Goal: Task Accomplishment & Management: Manage account settings

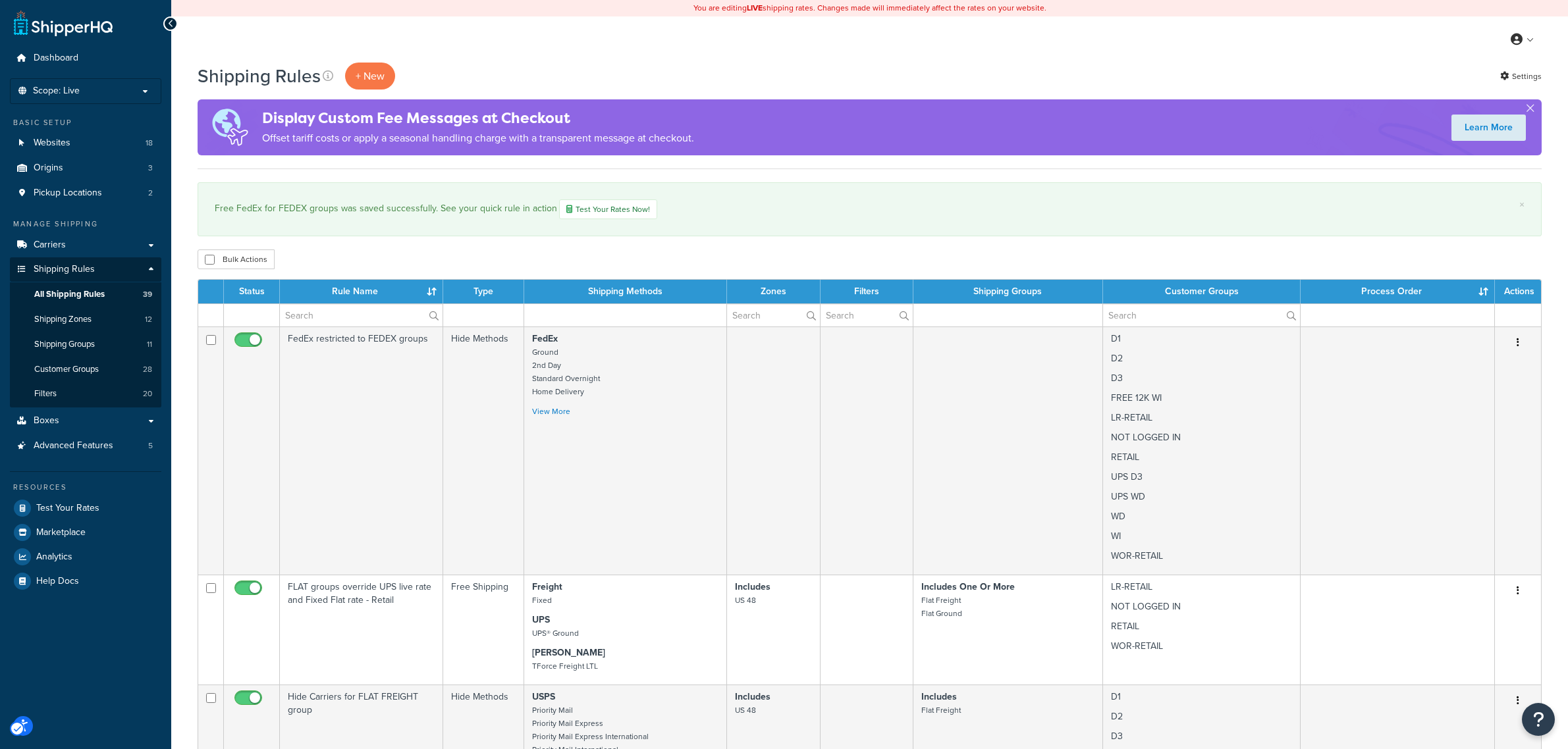
select select "100"
click at [40, 245] on span "Carriers" at bounding box center [50, 245] width 32 height 11
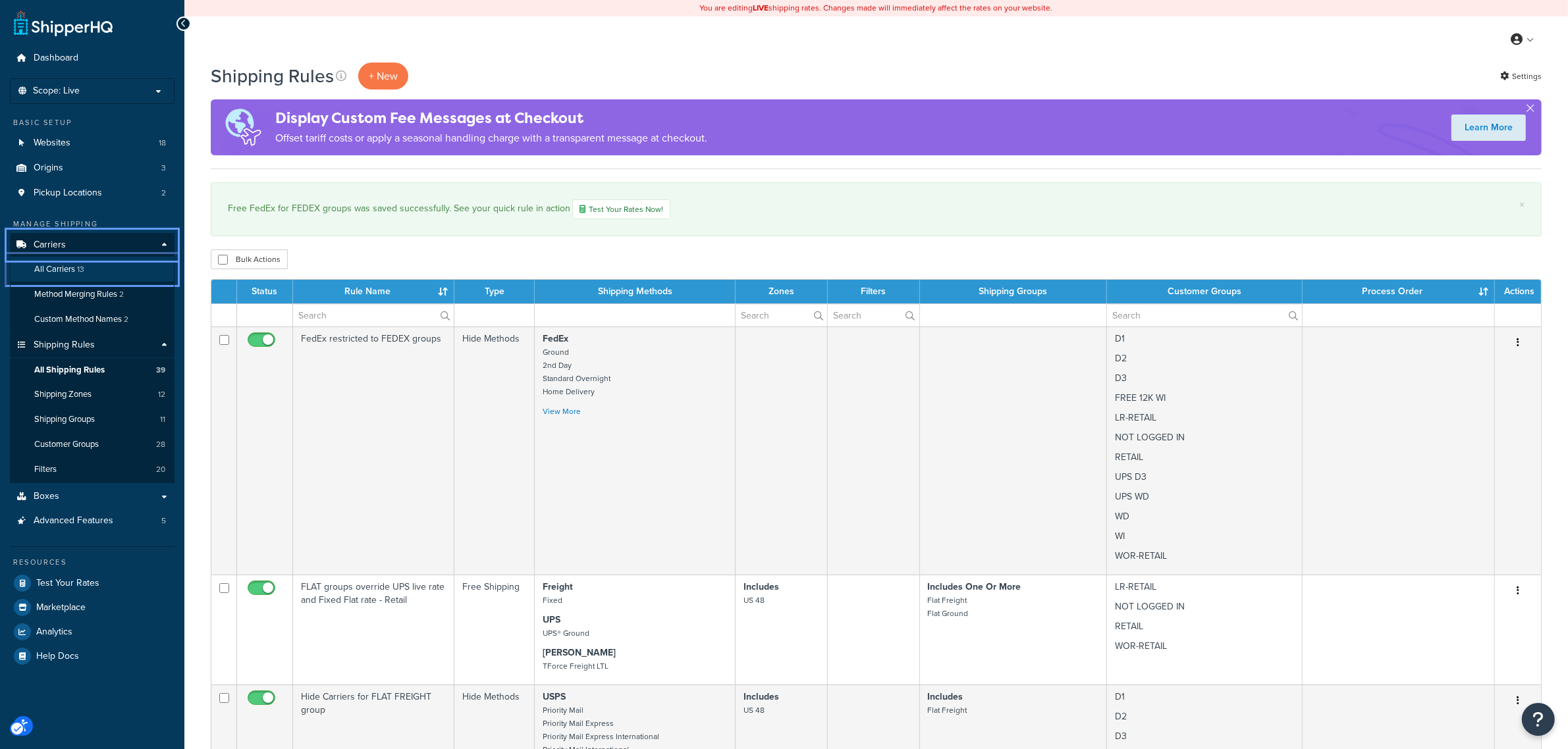
click at [54, 271] on span "All Carriers" at bounding box center [54, 270] width 41 height 11
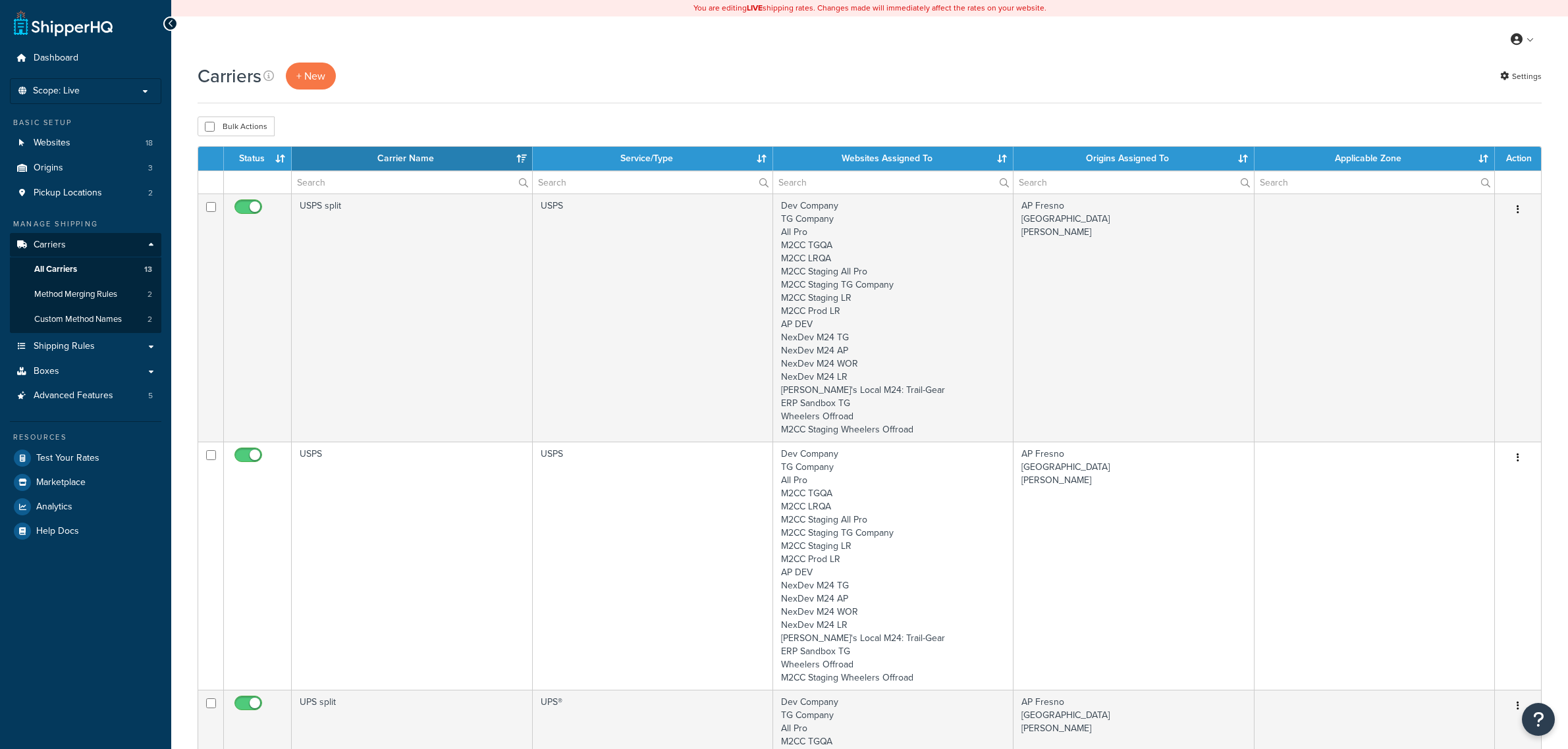
select select "15"
click at [306, 68] on button "+ New" at bounding box center [311, 76] width 50 height 27
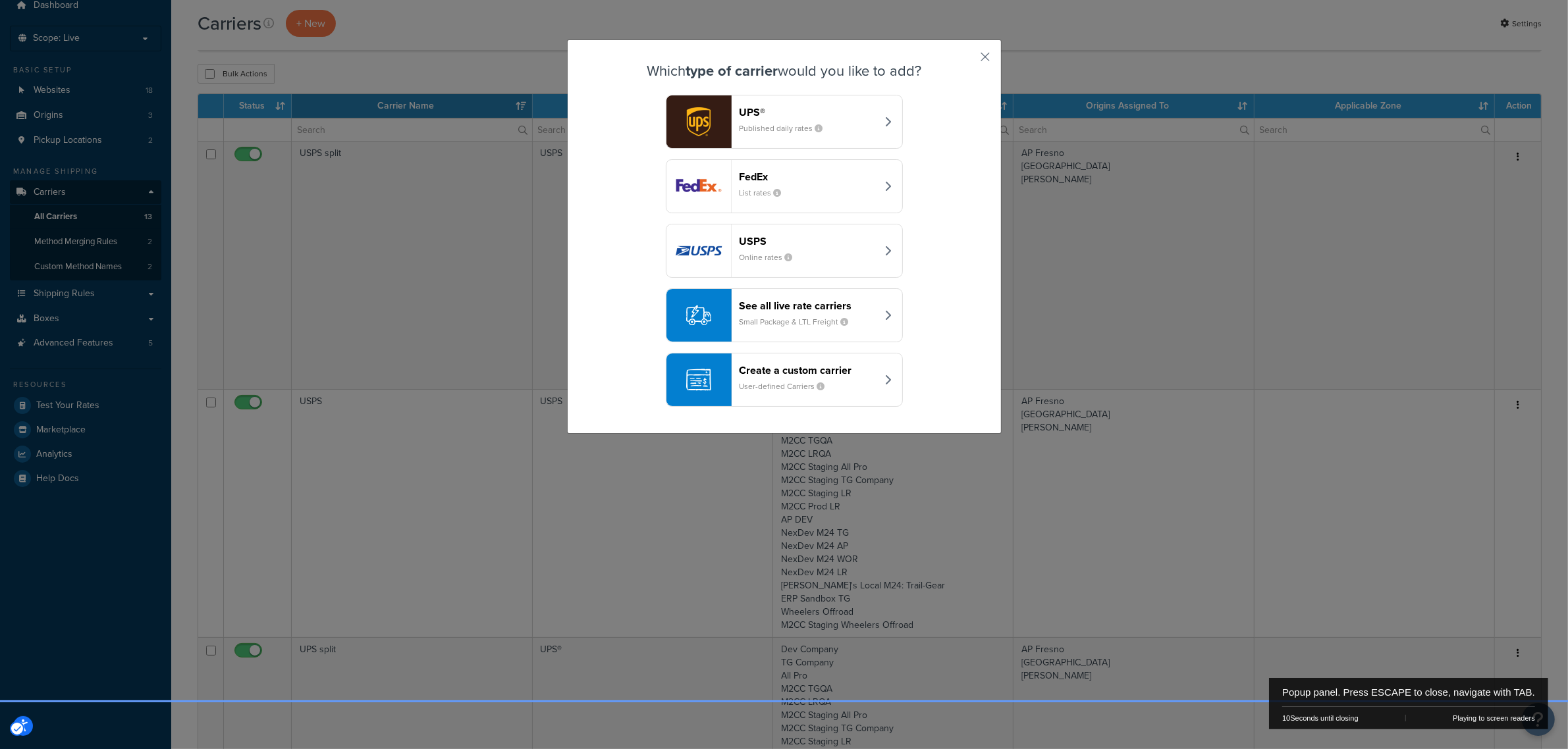
scroll to position [82, 0]
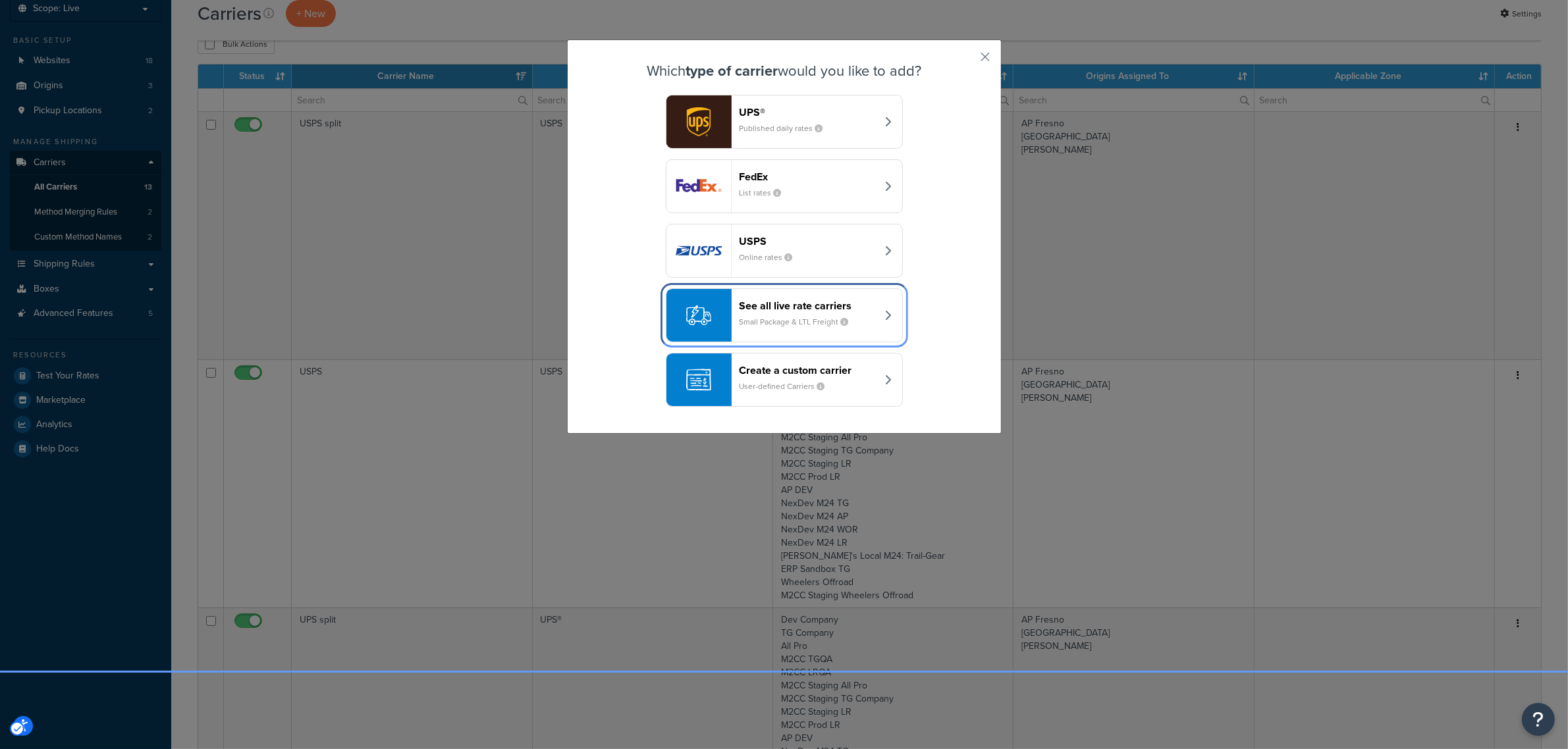
click at [871, 321] on button "See all live rate carriers Small Package & LTL Freight" at bounding box center [784, 315] width 237 height 54
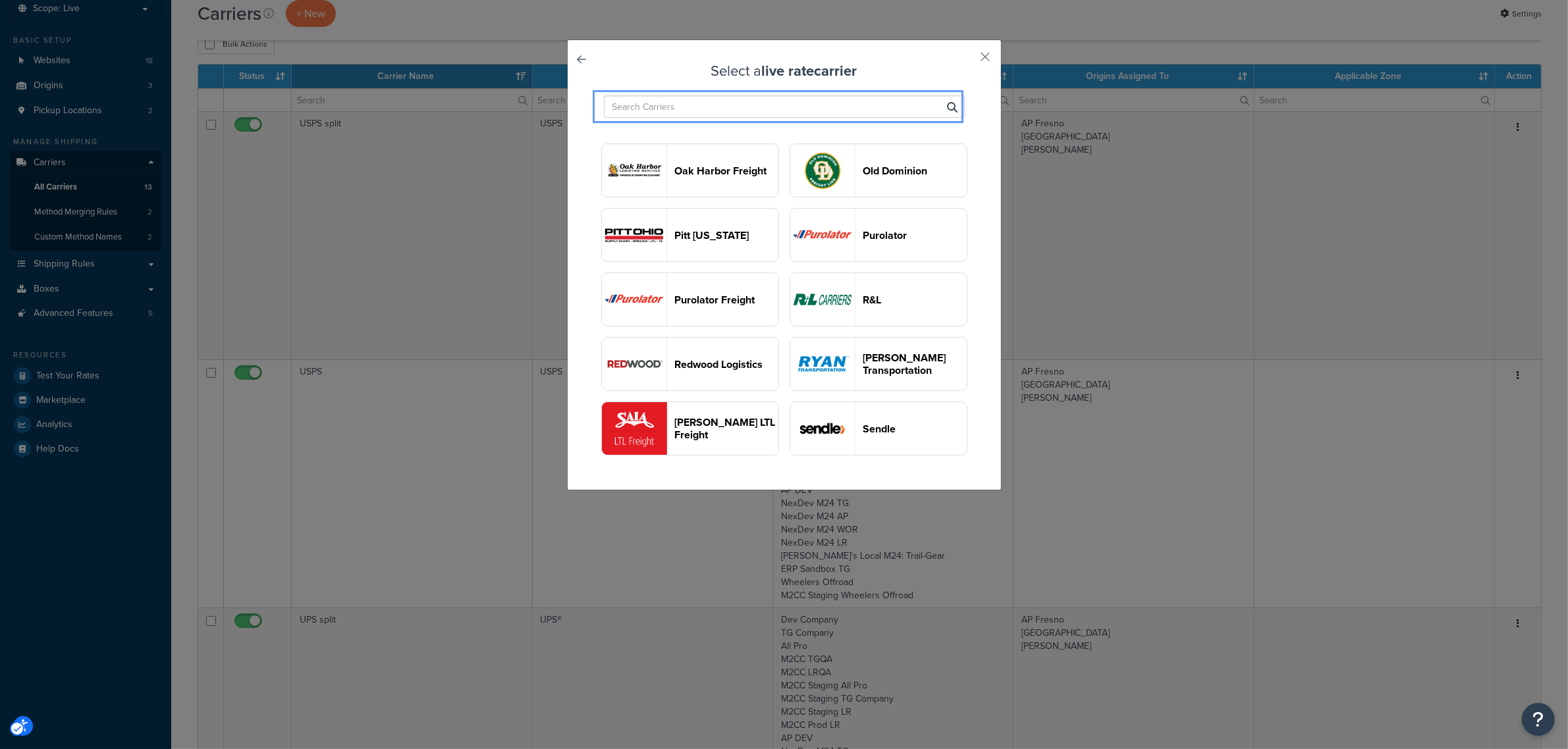
scroll to position [1646, 0]
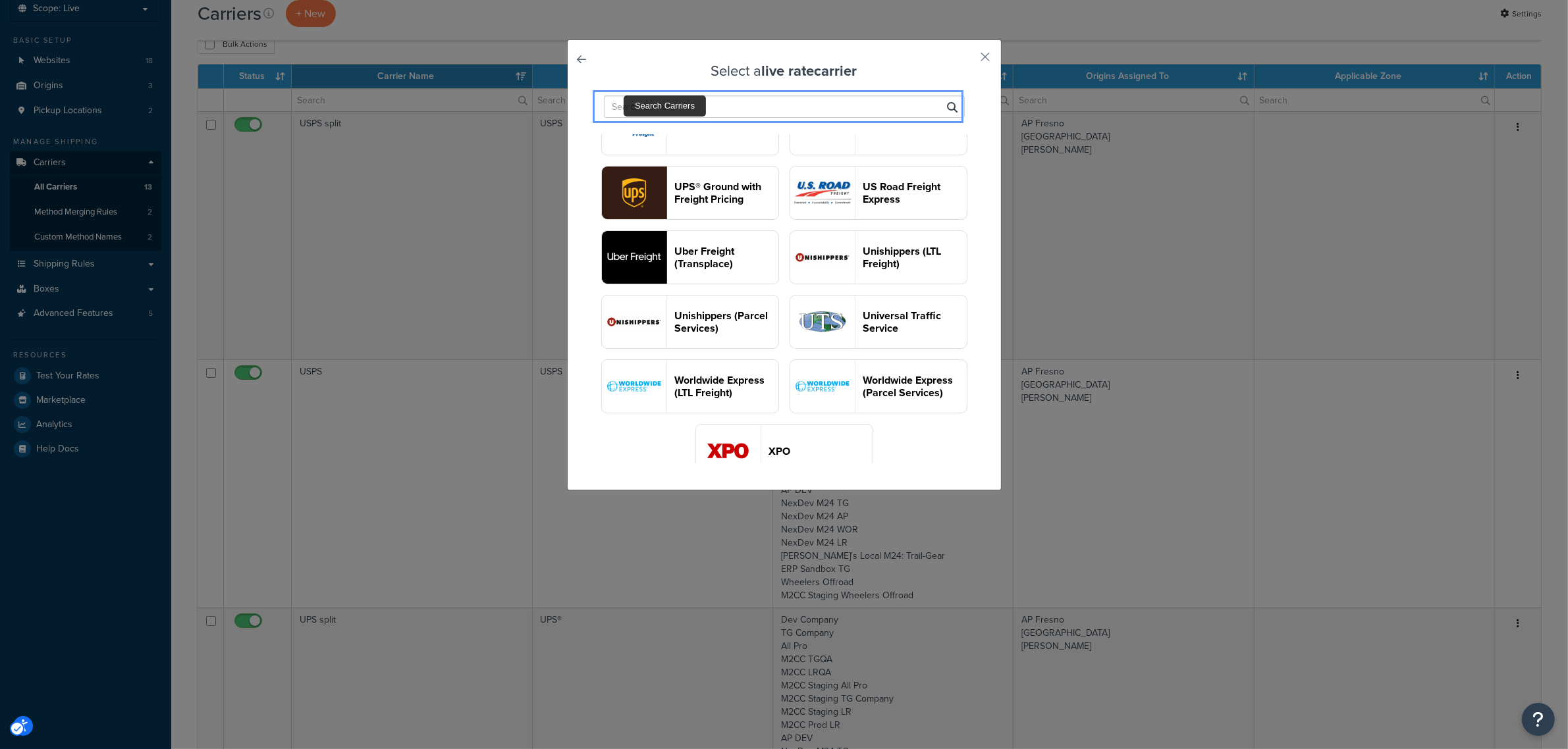
click at [624, 103] on input "Search Carriers" at bounding box center [784, 107] width 361 height 22
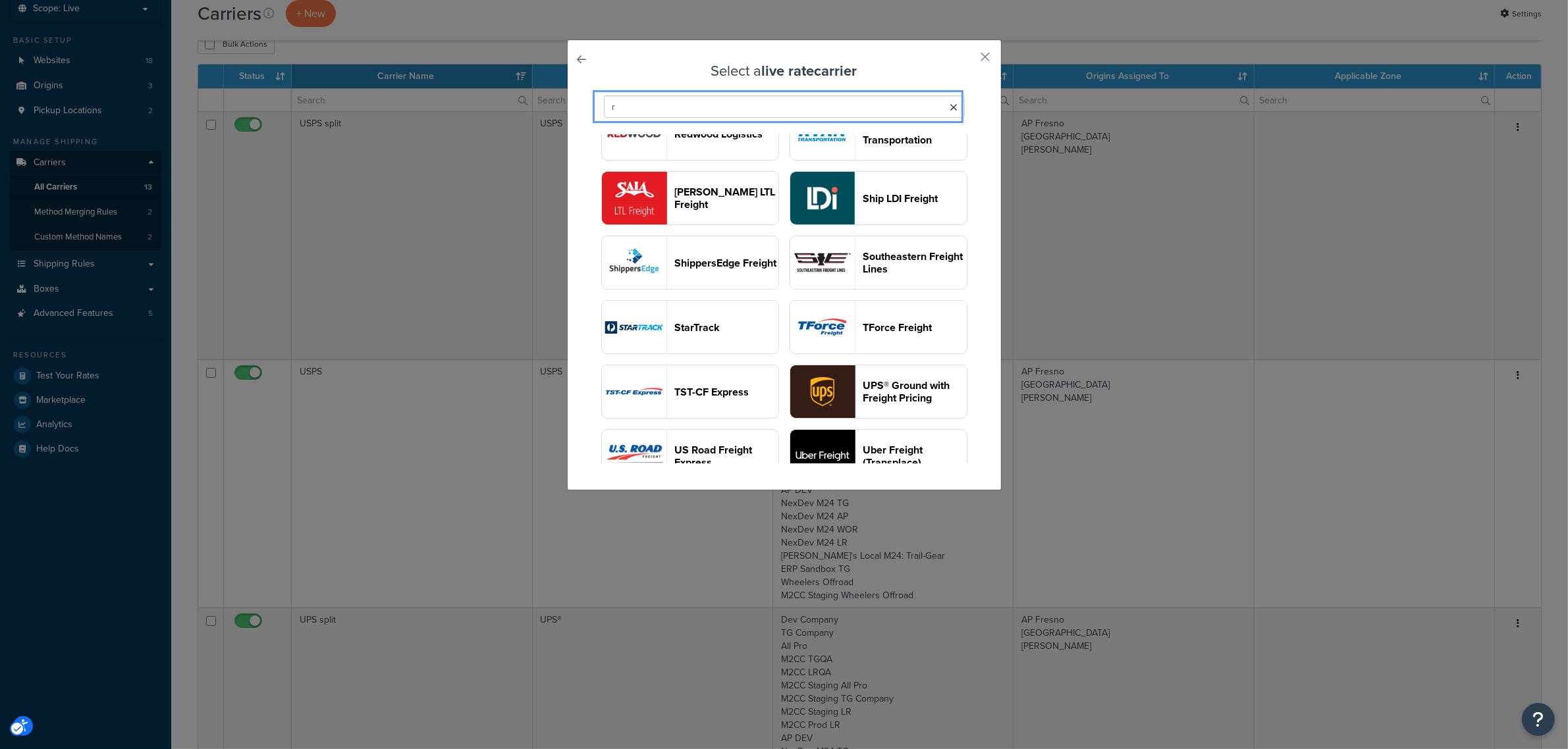
type input "r"
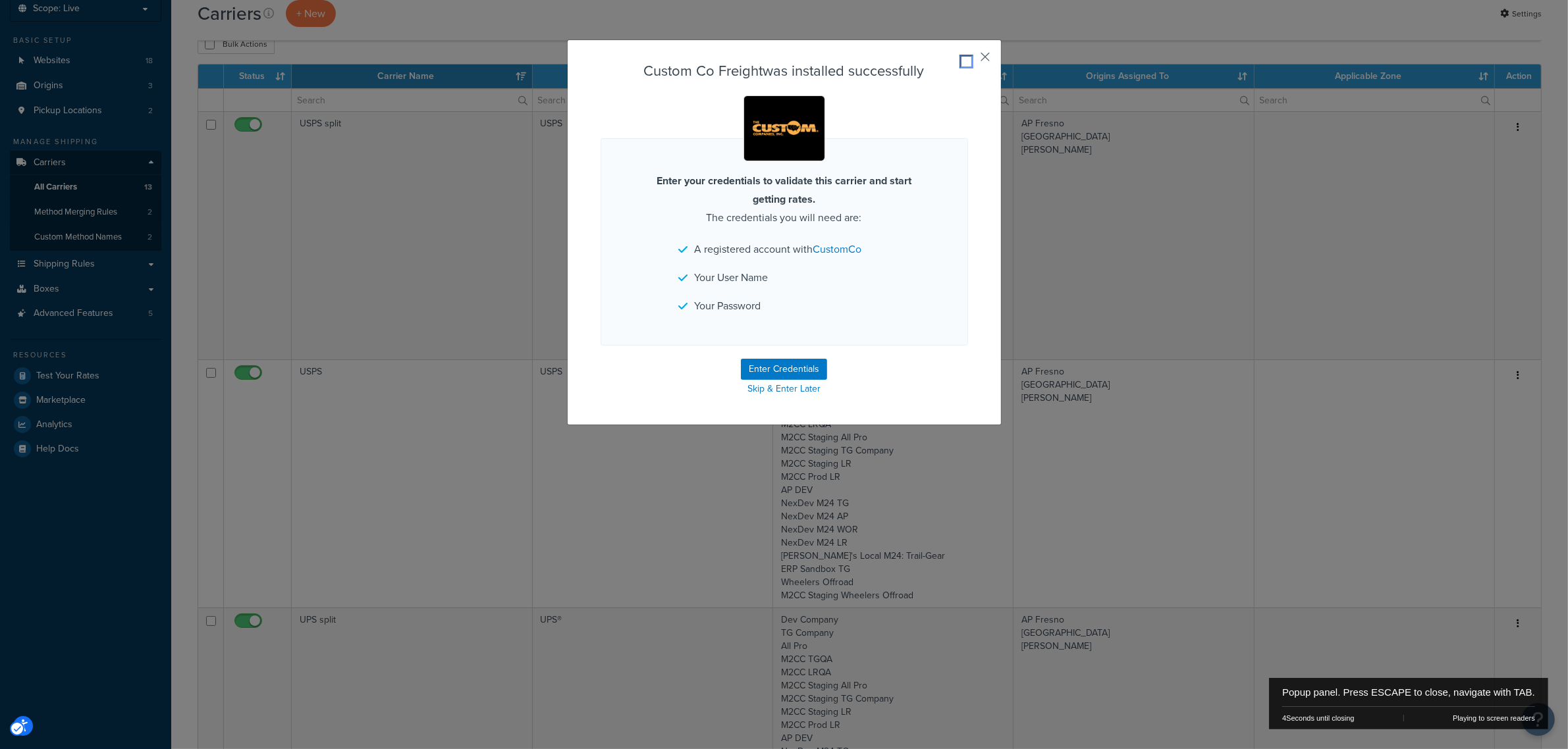
click at [968, 60] on button "Popup" at bounding box center [966, 61] width 3 height 3
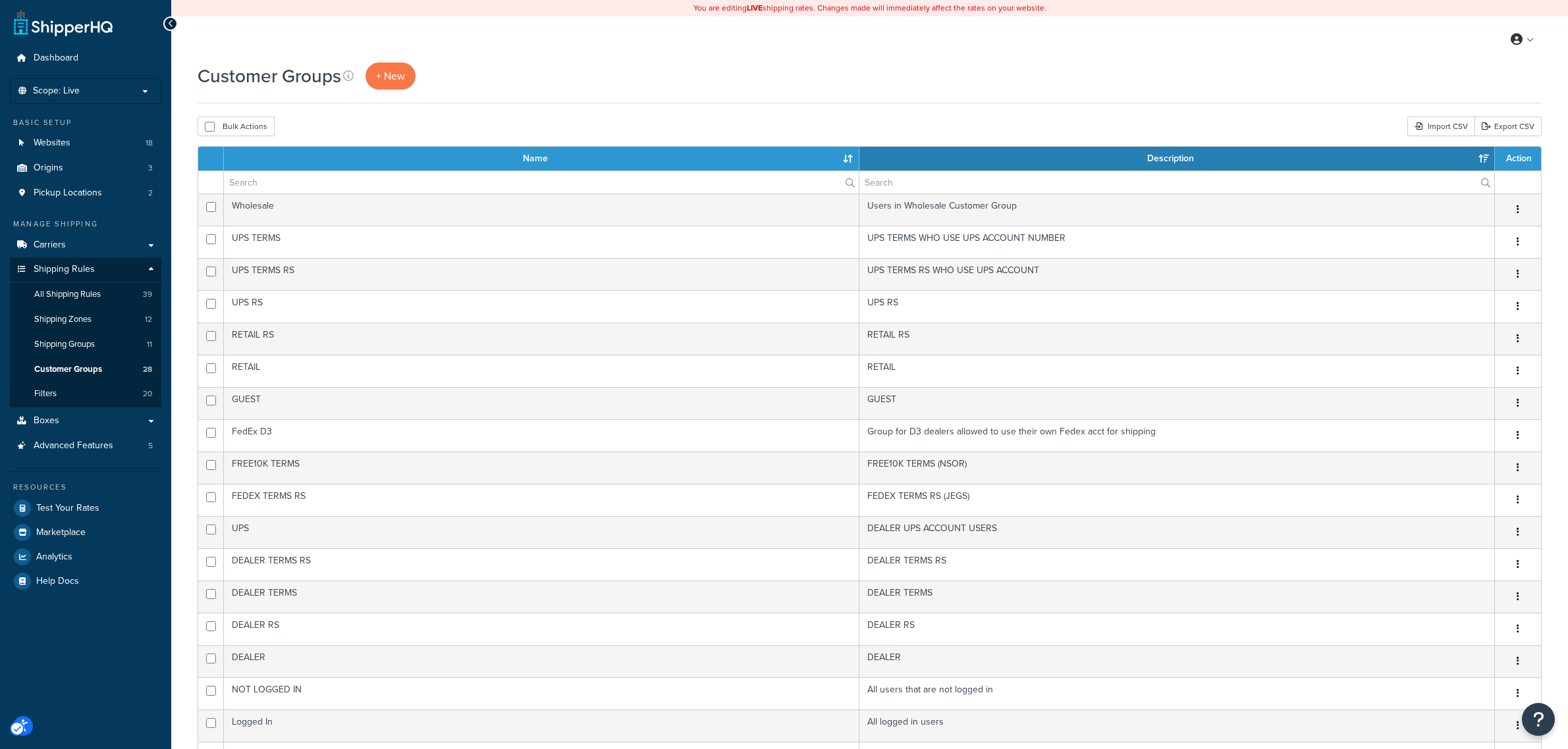
select select "50"
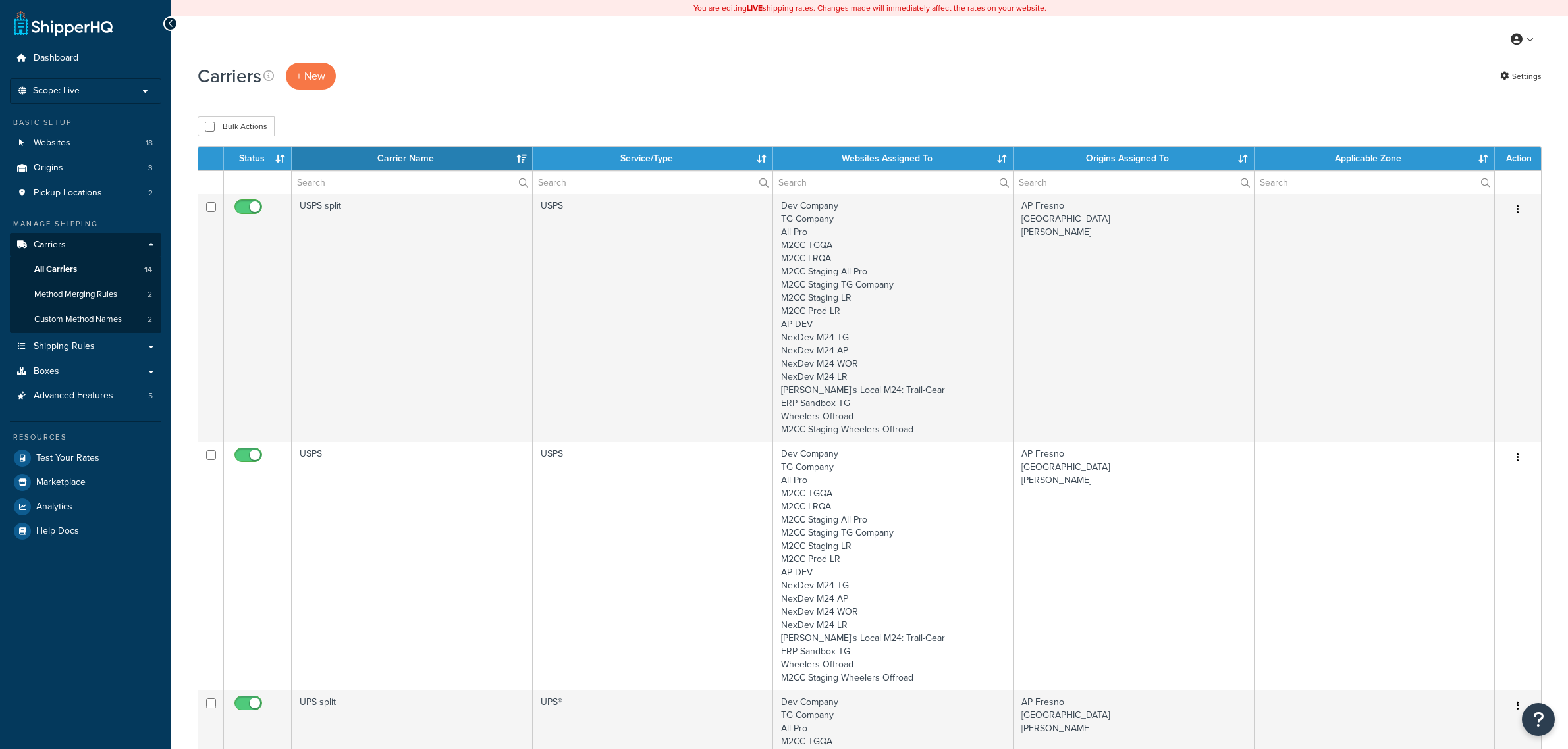
select select "15"
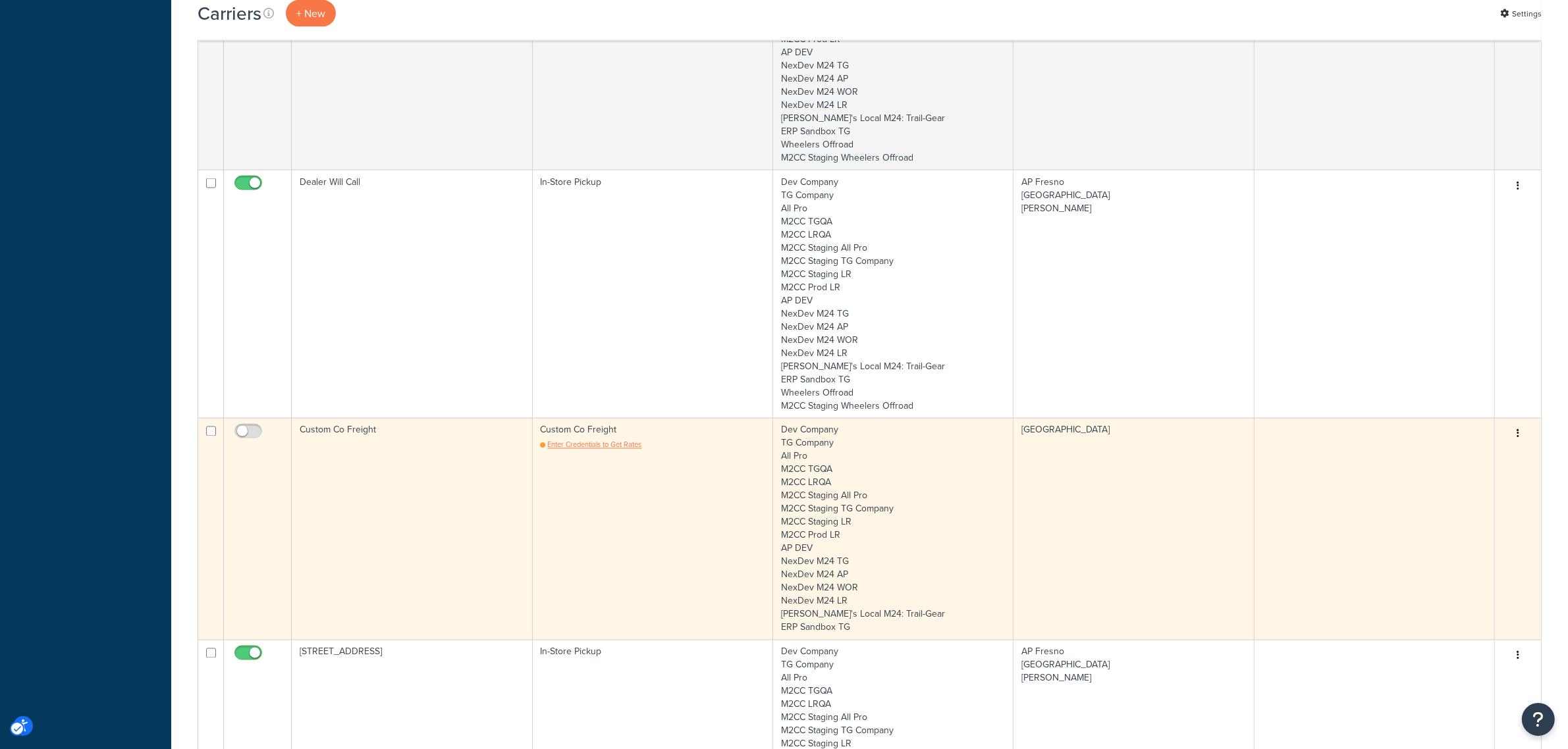
scroll to position [2757, 0]
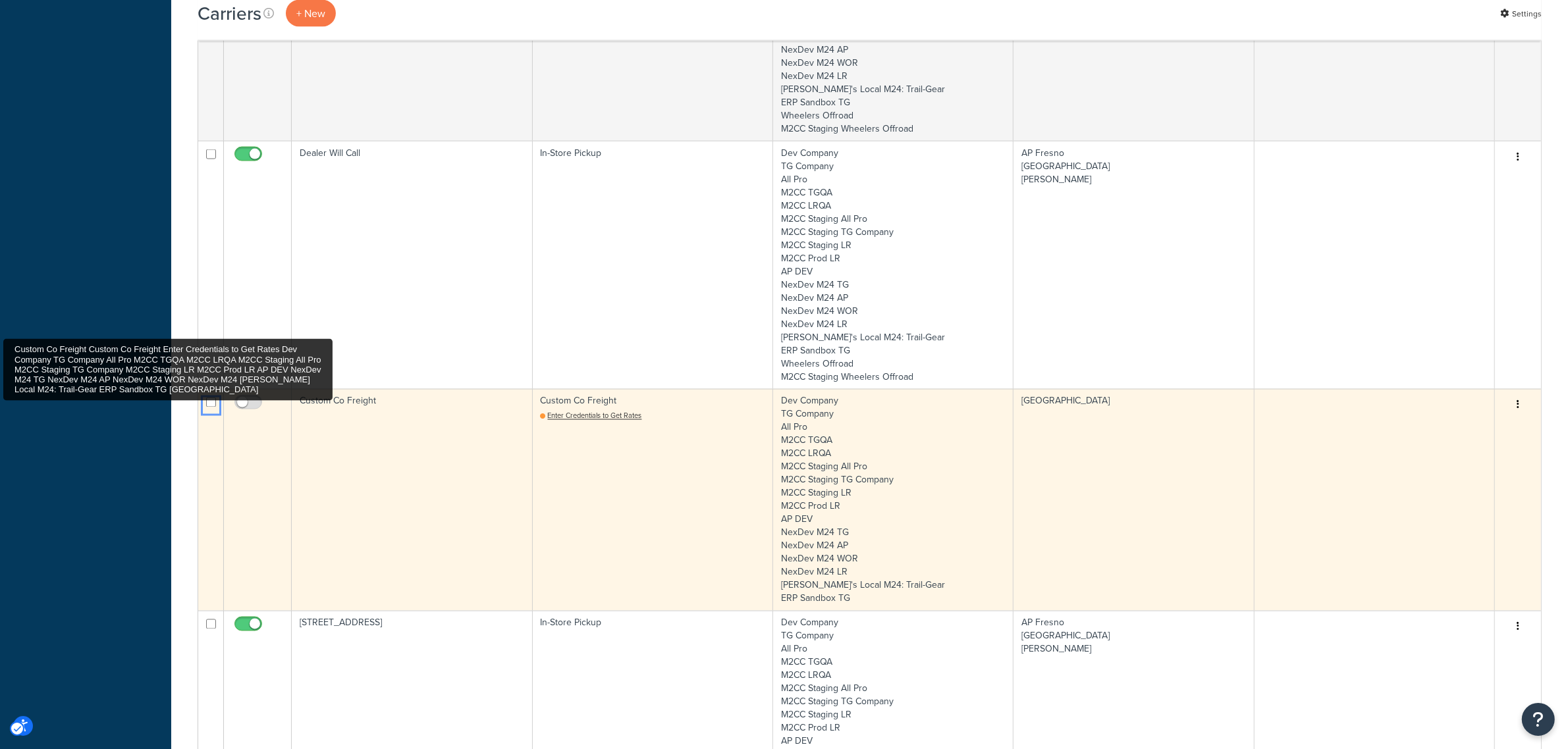
click at [215, 406] on input "Custom Co Freight Custom Co Freight Enter Credentials to Get Rates Dev Company …" at bounding box center [211, 402] width 10 height 10
checkbox input "true"
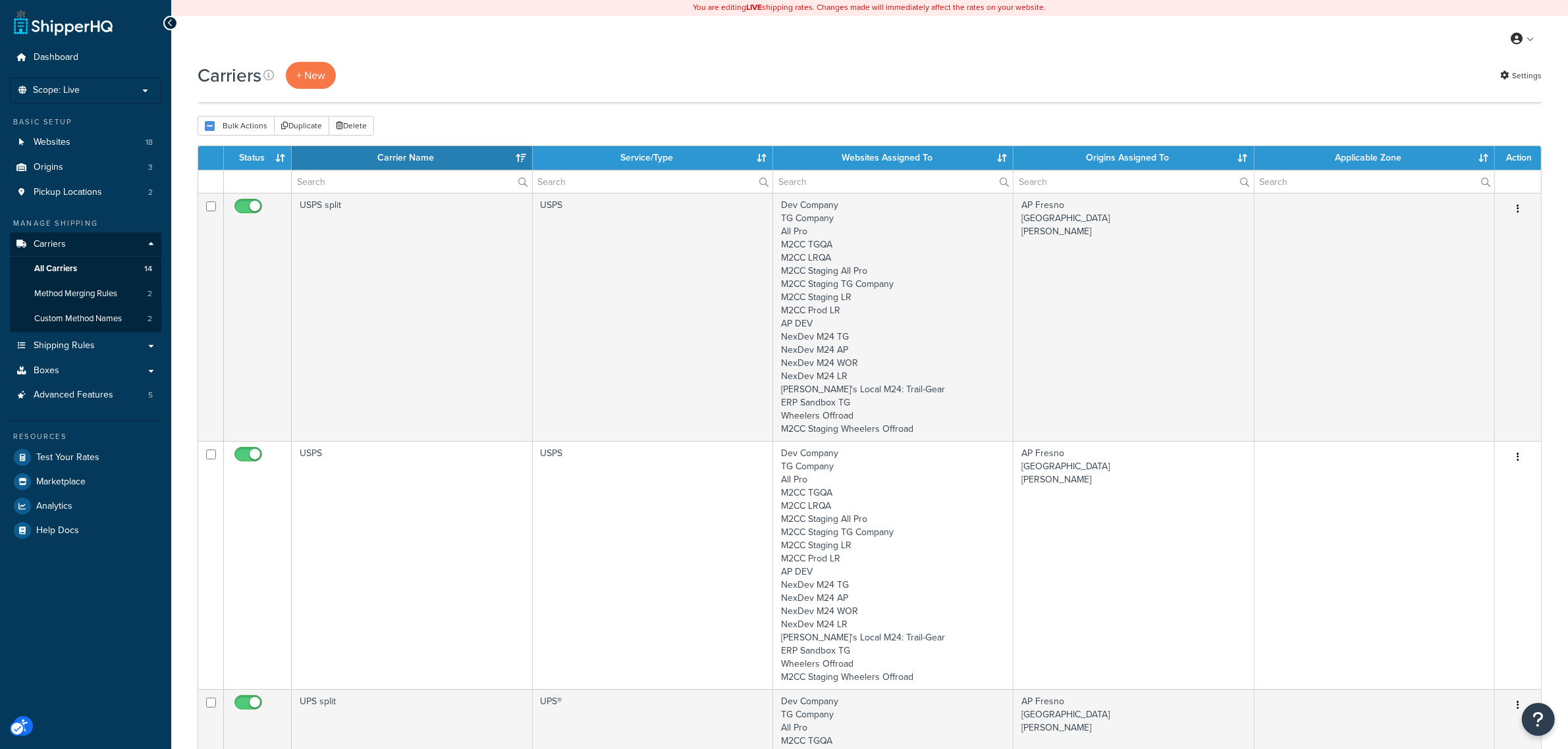
scroll to position [0, 0]
click at [346, 123] on button "Delete" at bounding box center [351, 126] width 45 height 20
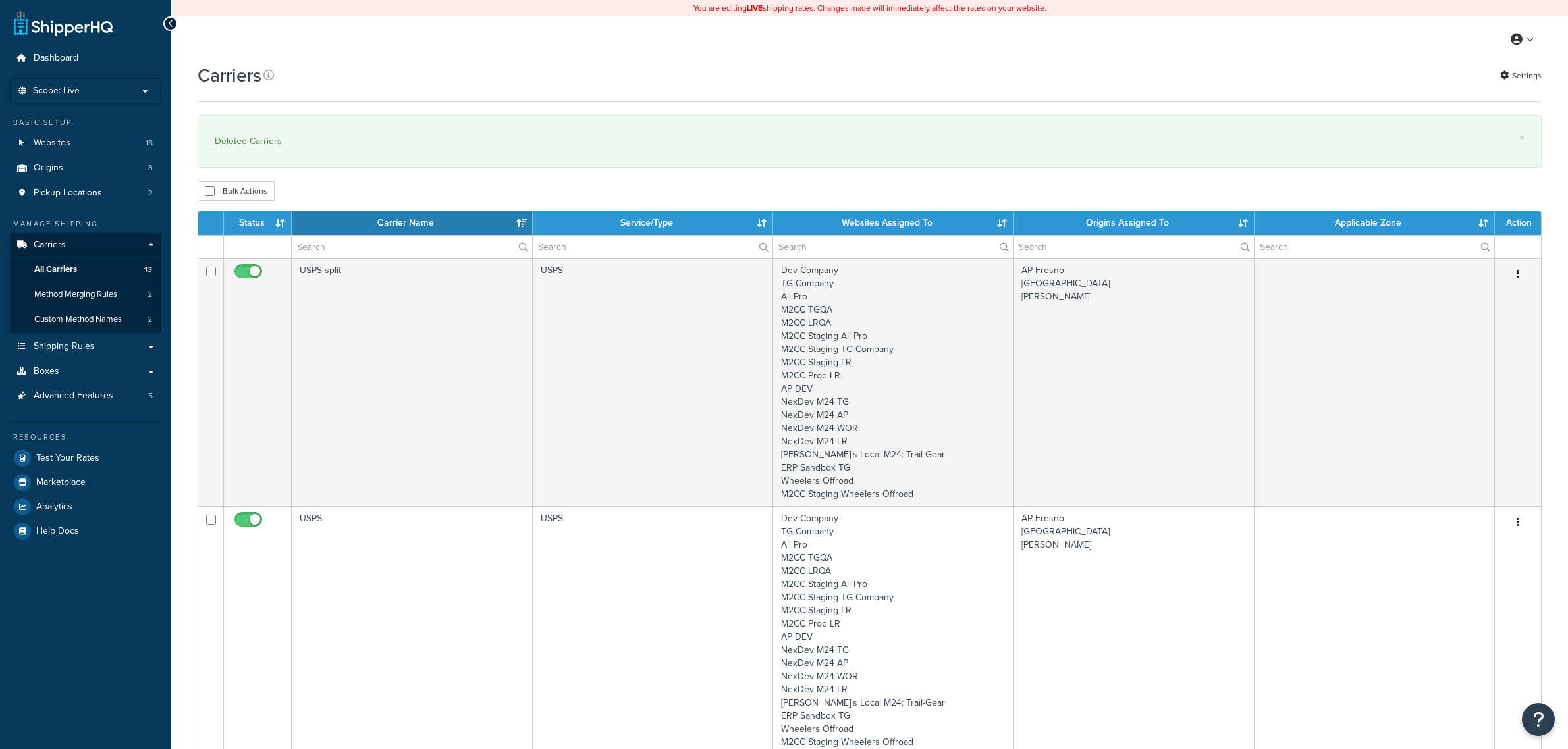
select select "15"
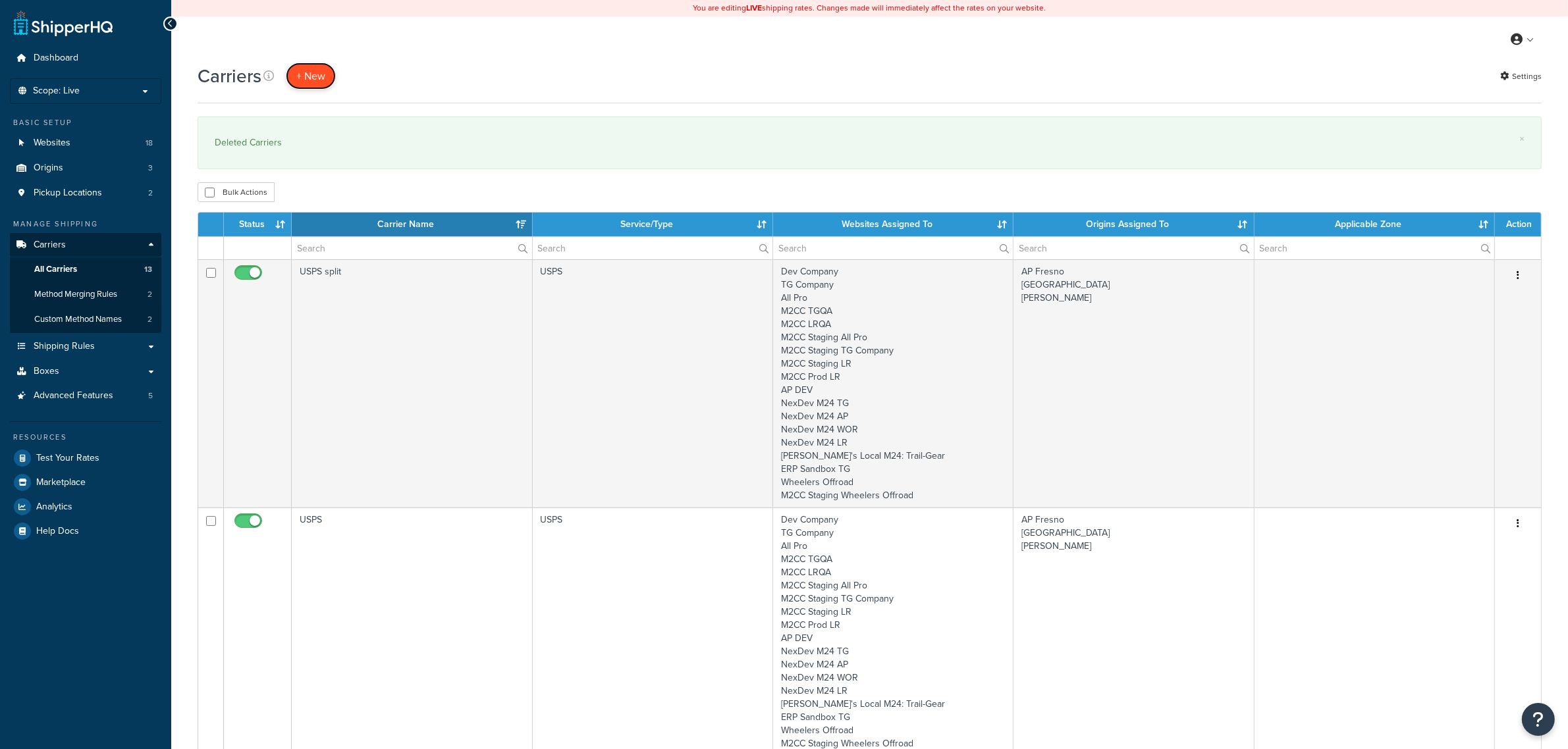
click at [322, 77] on button "+ New" at bounding box center [311, 76] width 50 height 27
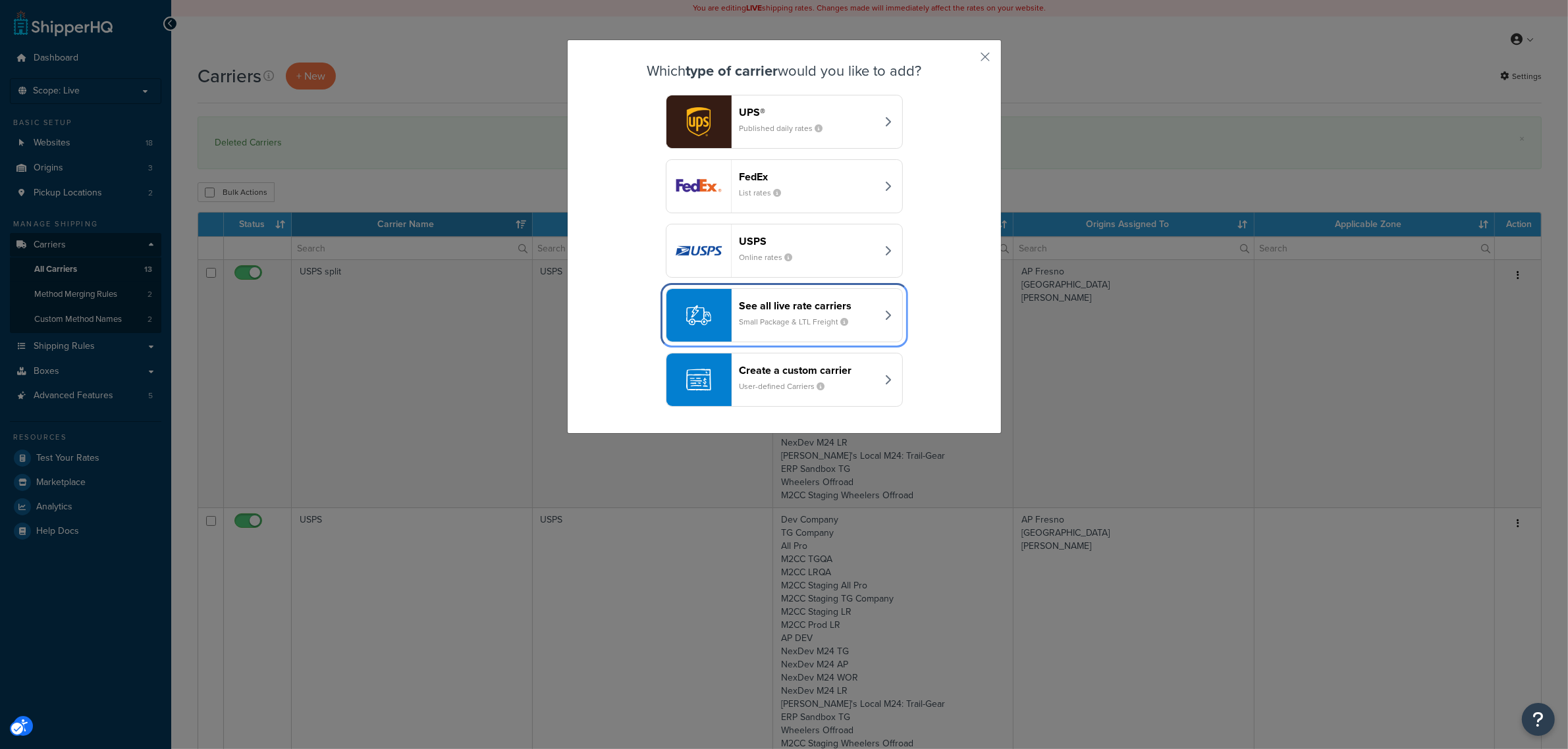
click at [788, 303] on header "See all live rate carriers" at bounding box center [808, 306] width 137 height 13
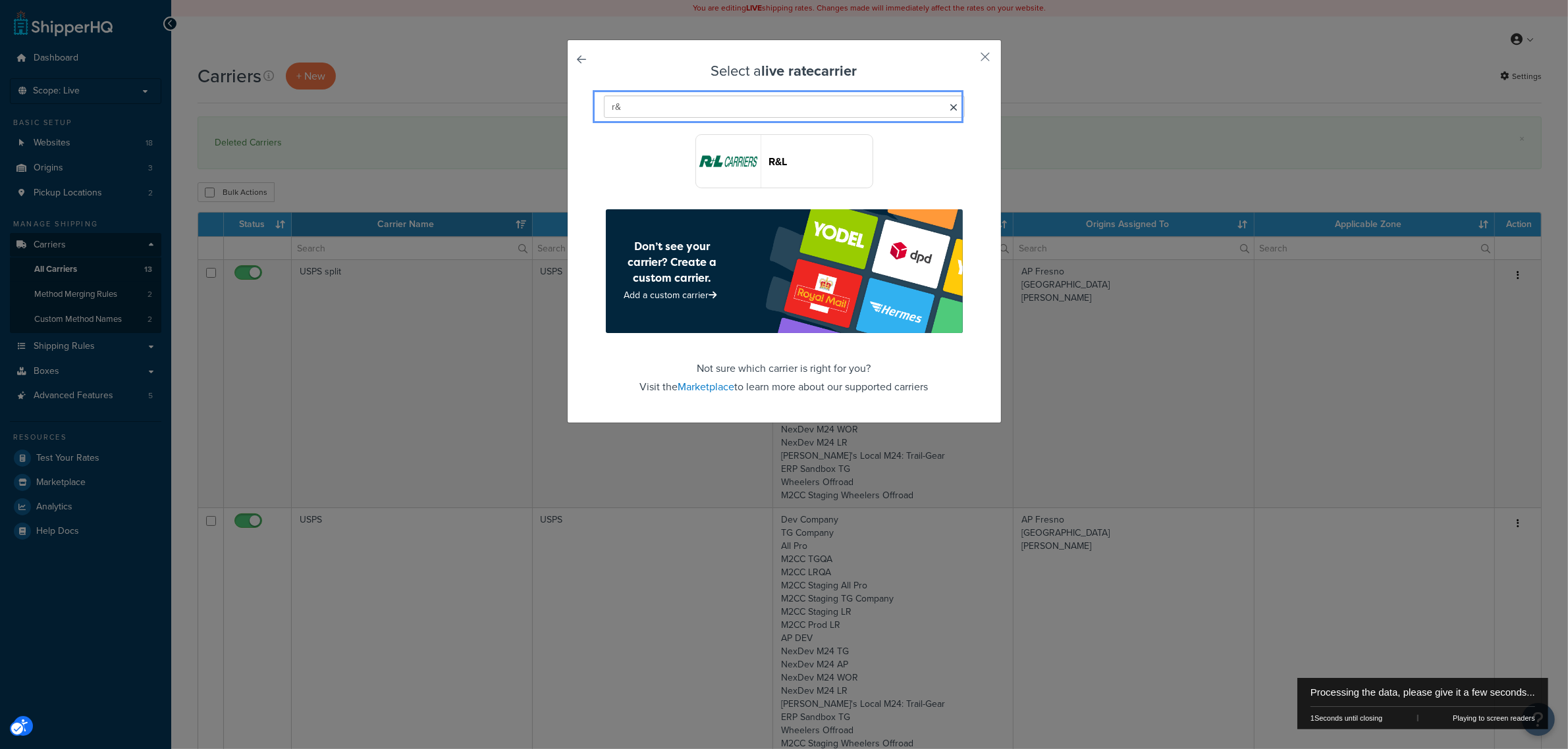
type input "r&"
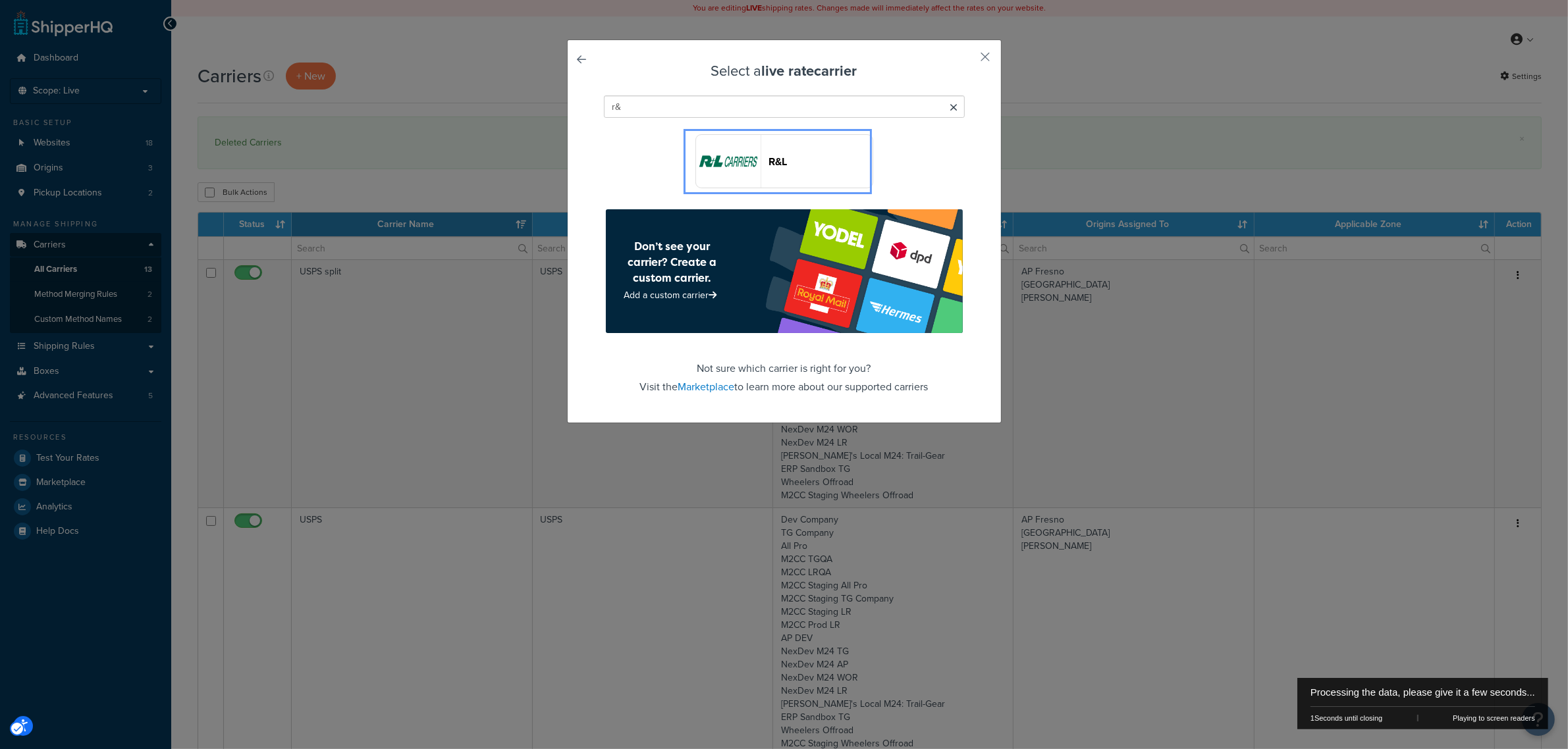
click at [725, 163] on img "Popup" at bounding box center [728, 162] width 65 height 53
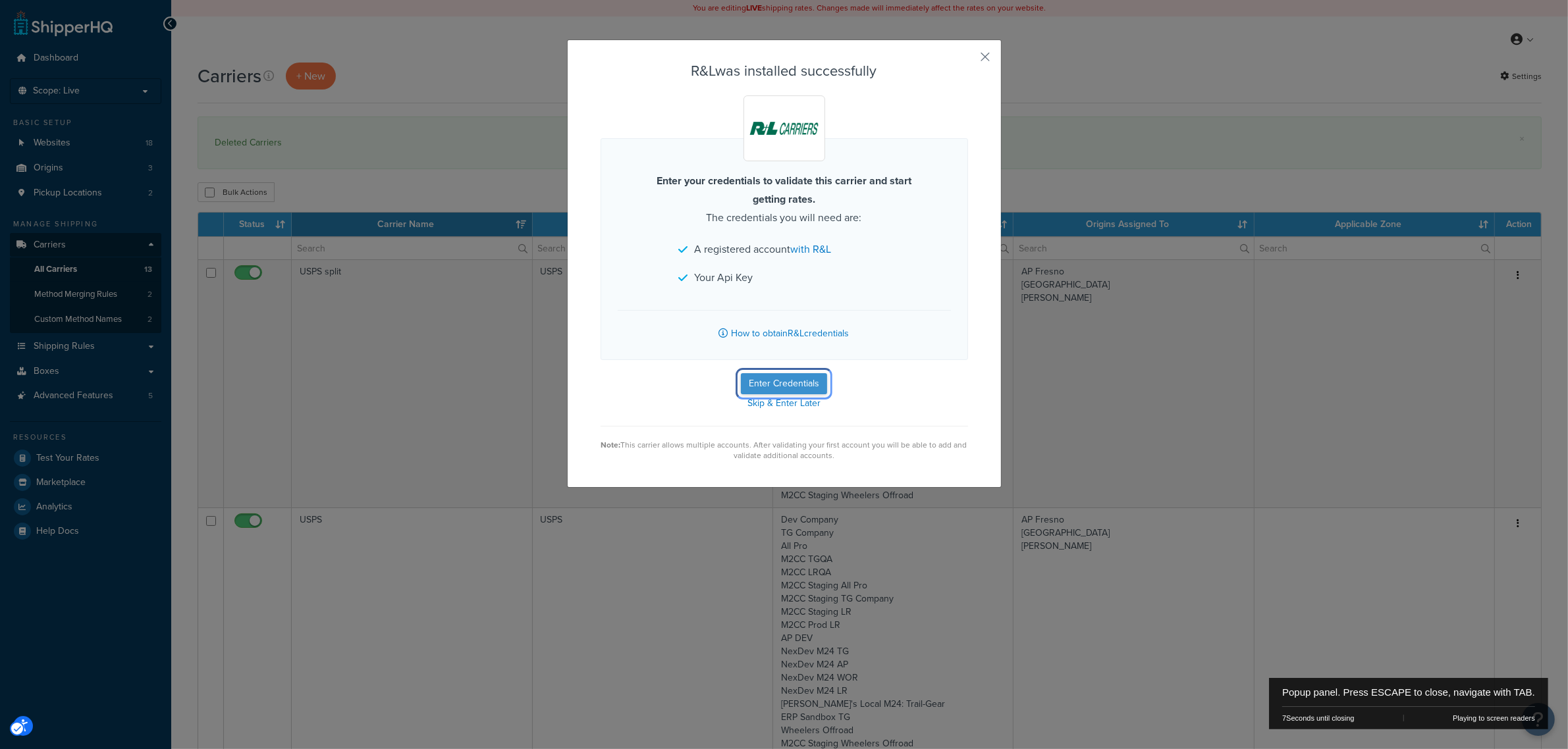
click at [784, 382] on button "Enter Credentials" at bounding box center [784, 384] width 86 height 21
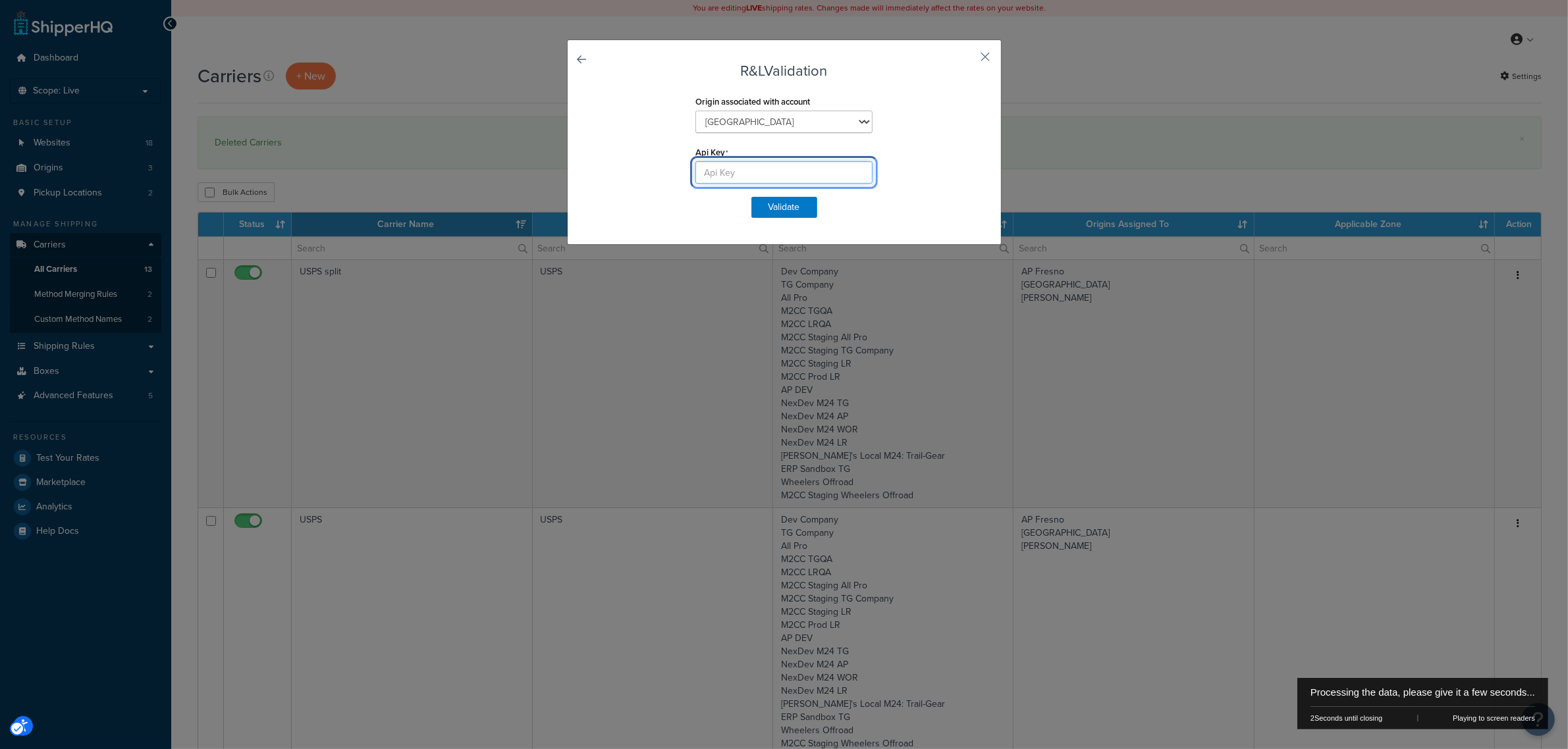
click at [710, 173] on input "Api Key" at bounding box center [784, 172] width 177 height 22
paste input "EtYxYjU2FhYkE4MmUtODdjZi00YThkLWJkNmOWM3U2NGMTFWC"
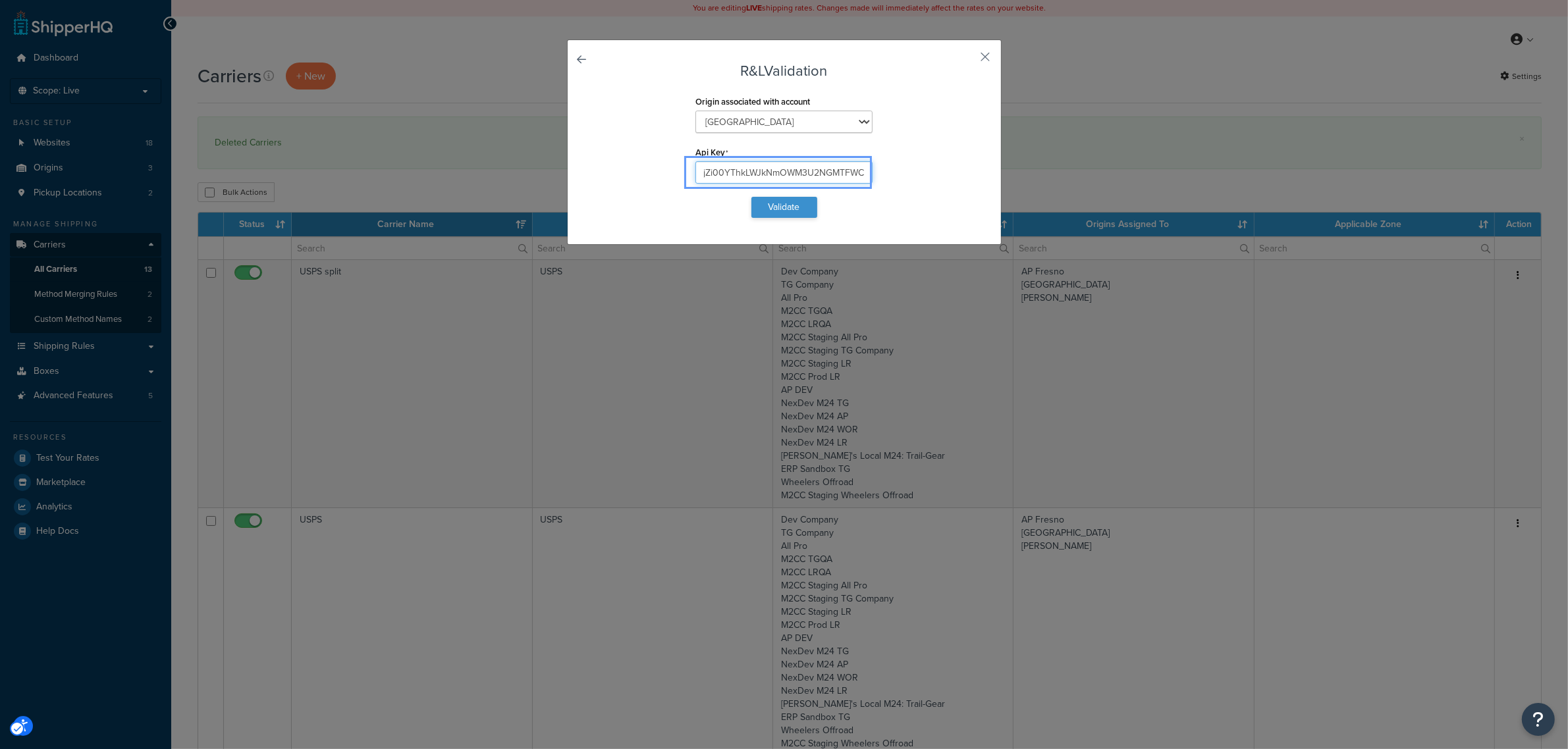
type input "EtYxYjU2FhYkE4MmUtODdjZi00YThkLWJkNmOWM3U2NGMTFWC"
click at [765, 205] on button "Validate" at bounding box center [784, 207] width 66 height 21
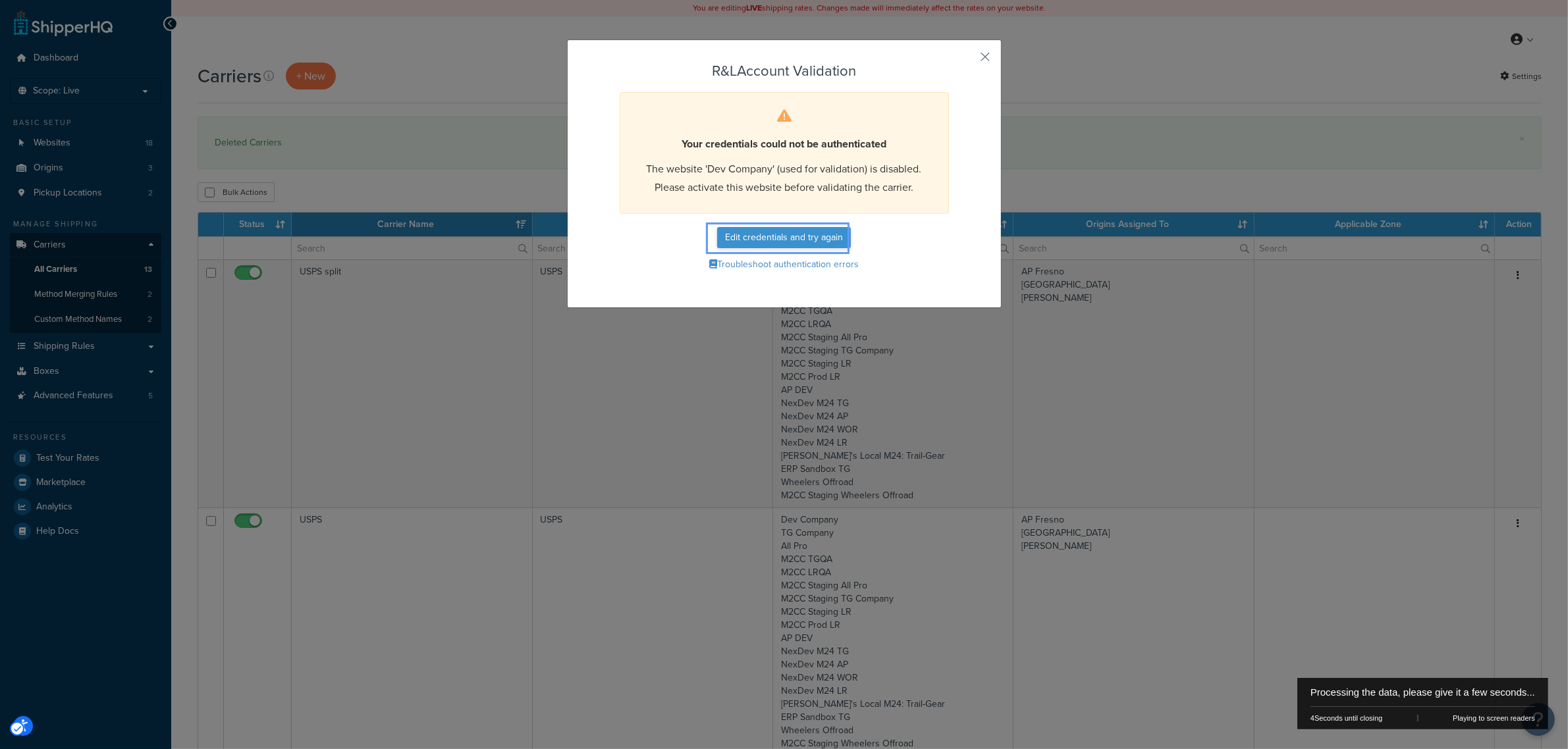
click at [767, 245] on button "Edit credentials and try again" at bounding box center [784, 238] width 134 height 21
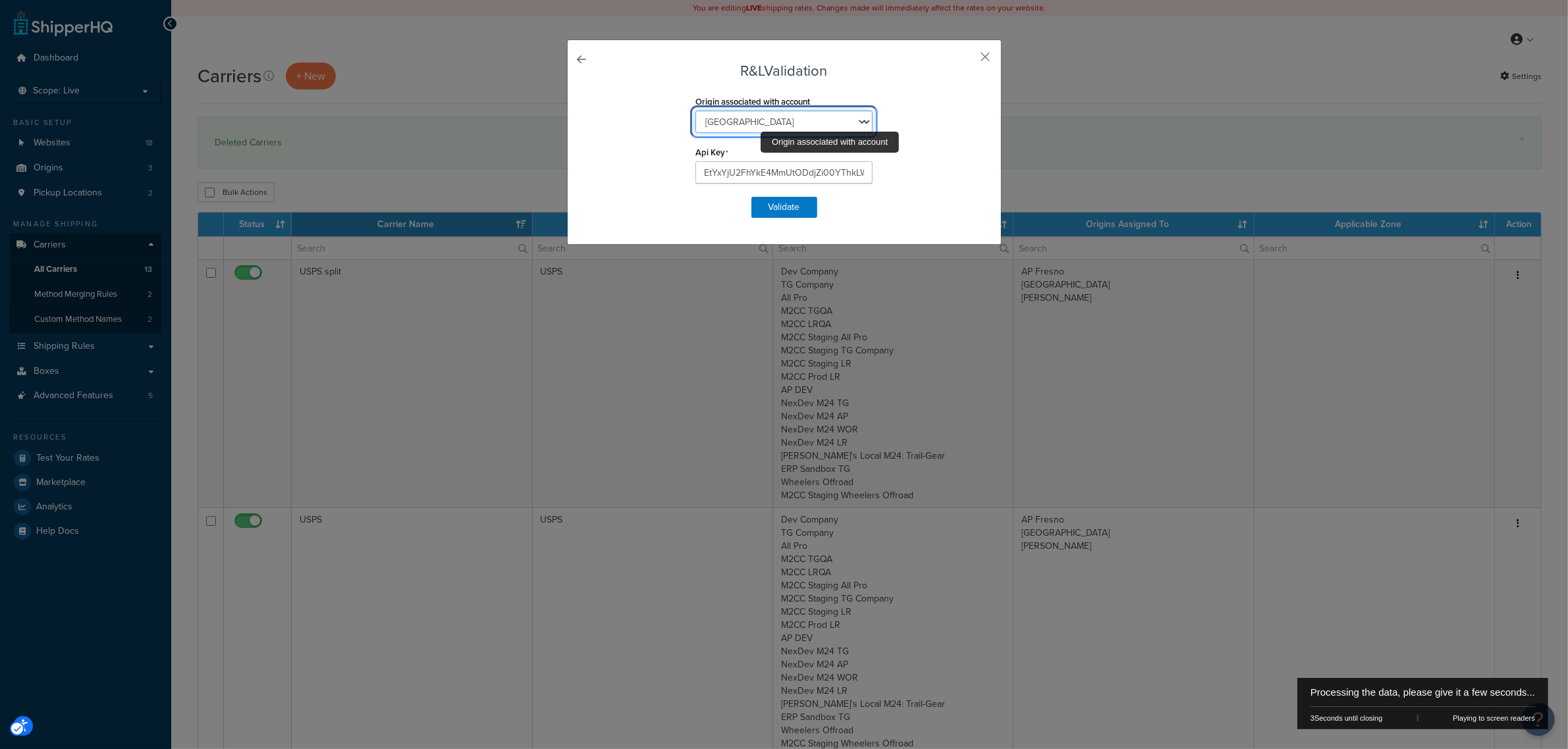
click at [762, 125] on select "Fresno Wheeler's" at bounding box center [784, 122] width 177 height 22
click at [767, 119] on select "Fresno Wheeler's" at bounding box center [784, 122] width 177 height 22
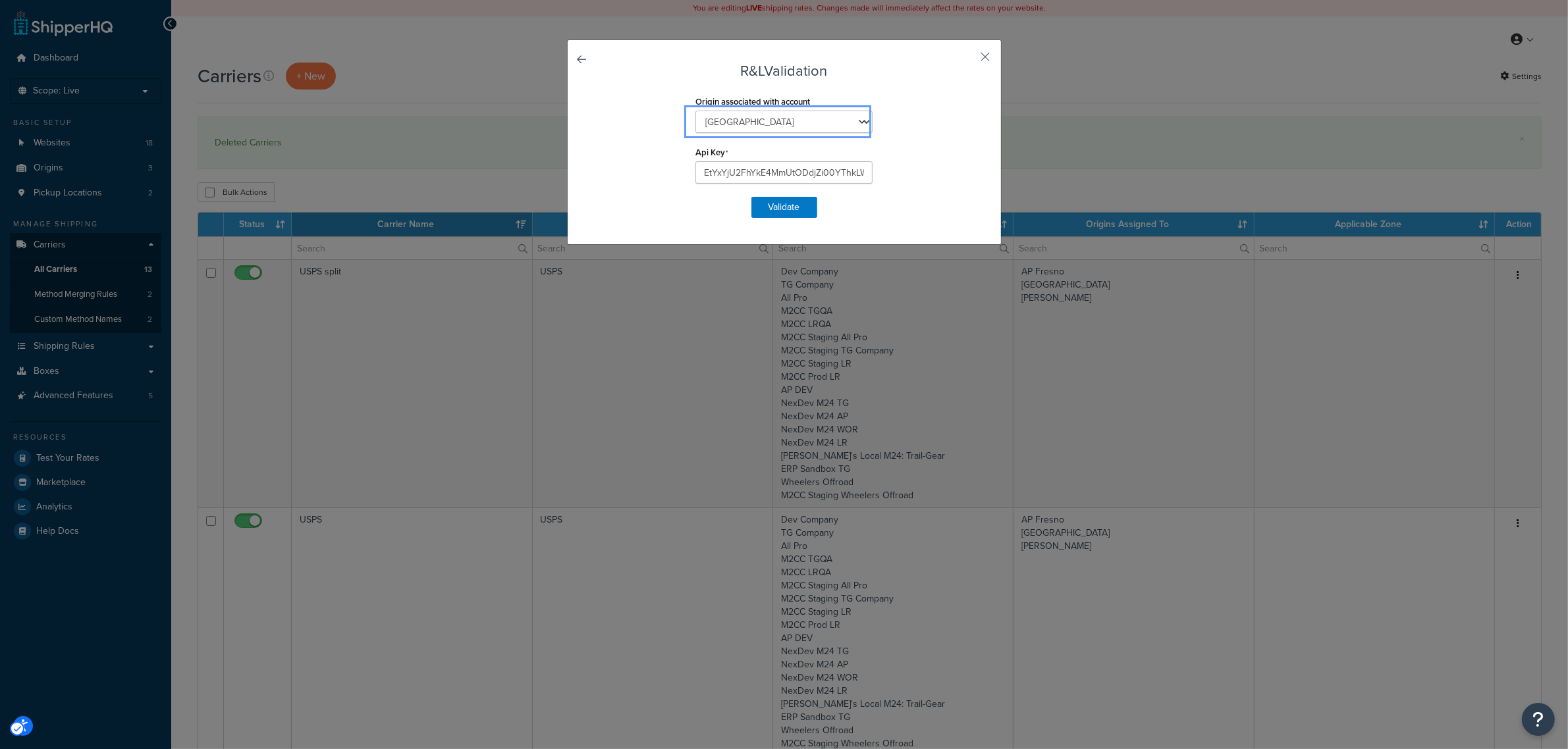
drag, startPoint x: 955, startPoint y: 132, endPoint x: 944, endPoint y: 130, distance: 11.2
click at [955, 132] on div "Origin associated with account Fresno Wheeler's" at bounding box center [784, 117] width 368 height 51
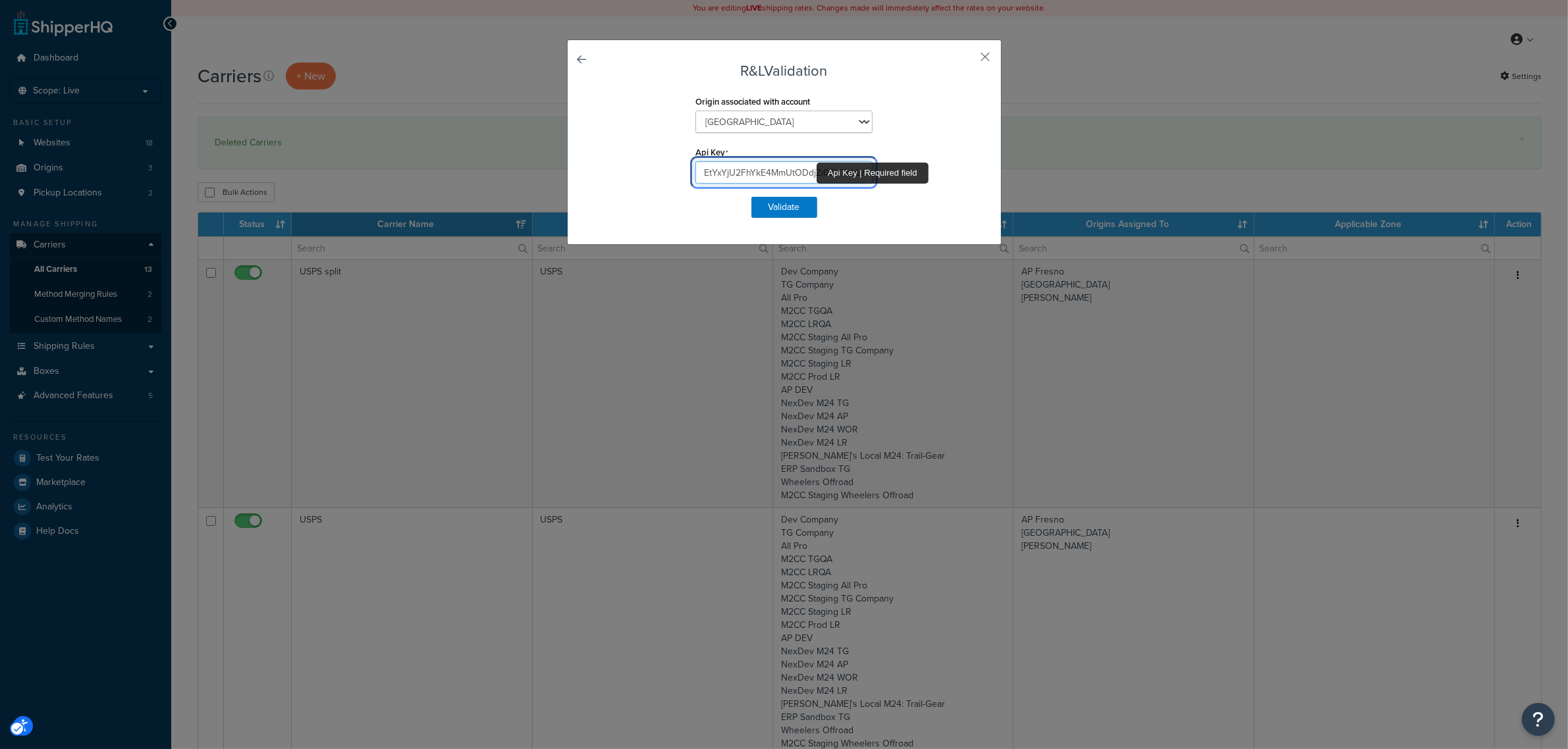
scroll to position [0, 123]
click at [742, 179] on input "EtYxYjU2FhYkE4MmUtODdjZi00YThkLWJkNmOWM3U2NGMTFWC" at bounding box center [784, 172] width 177 height 22
click at [601, 63] on link "Popup" at bounding box center [601, 63] width 0 height 0
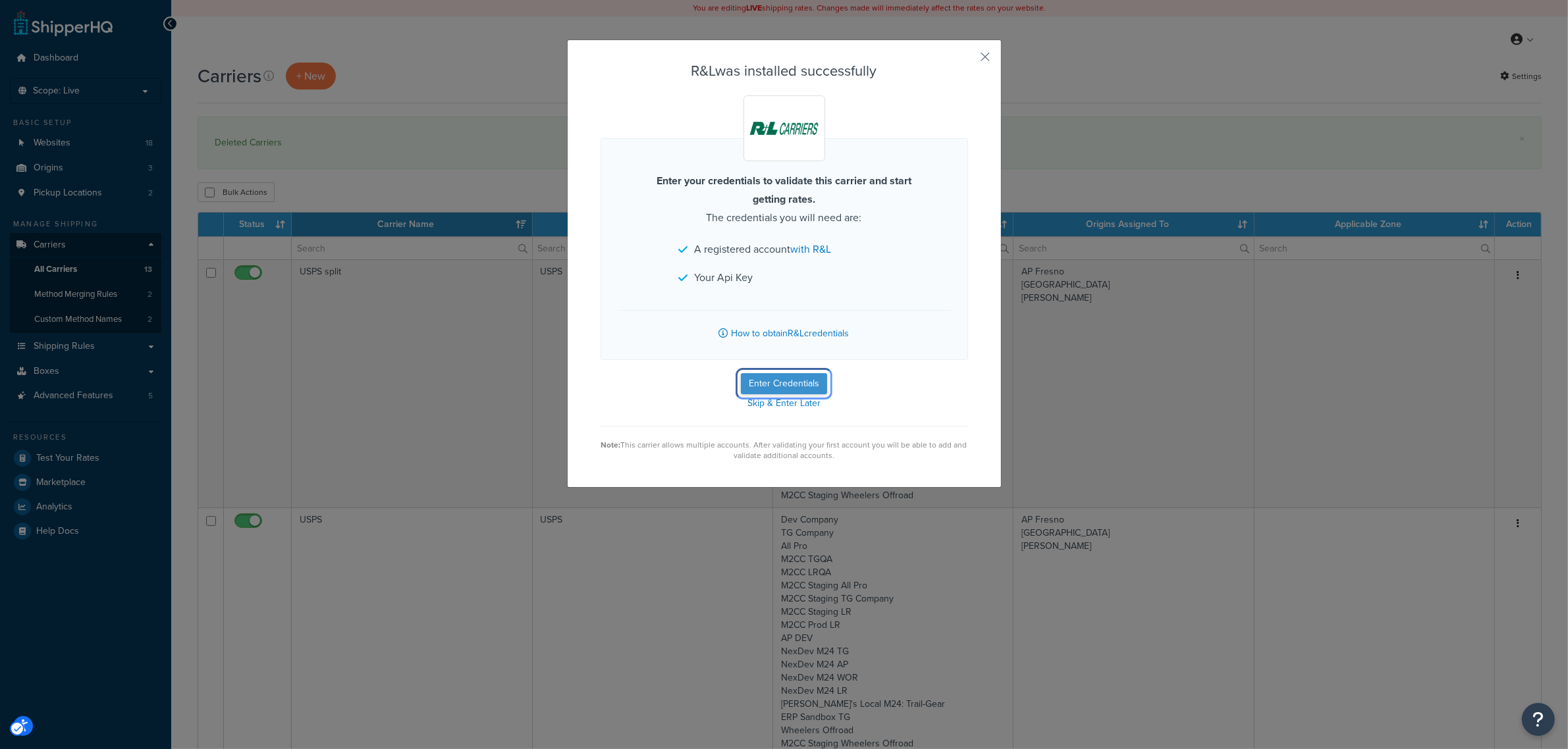
click at [767, 380] on button "Enter Credentials" at bounding box center [784, 384] width 86 height 21
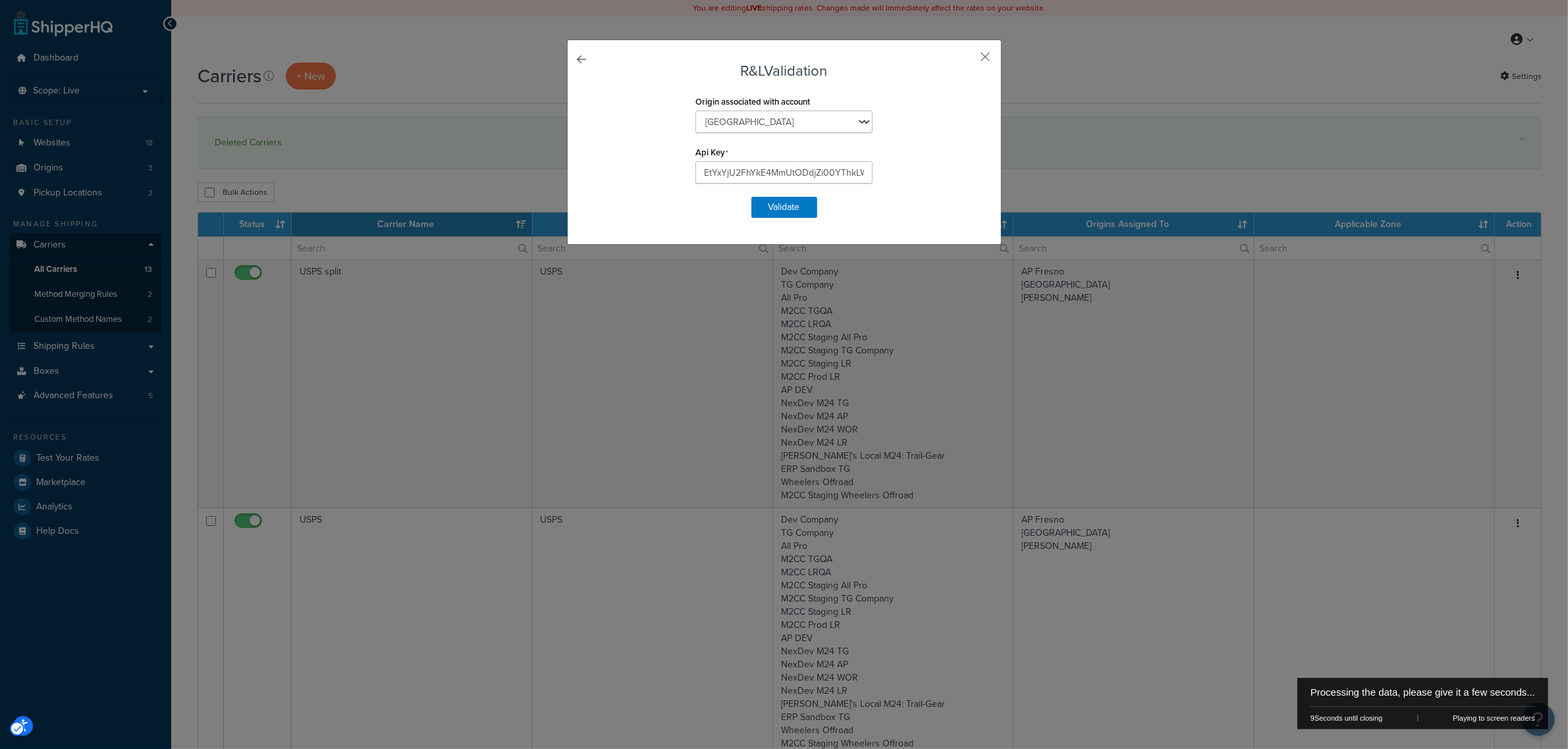
click at [949, 193] on form "Please note, filling out the following fields will automatically submit the for…" at bounding box center [784, 141] width 368 height 155
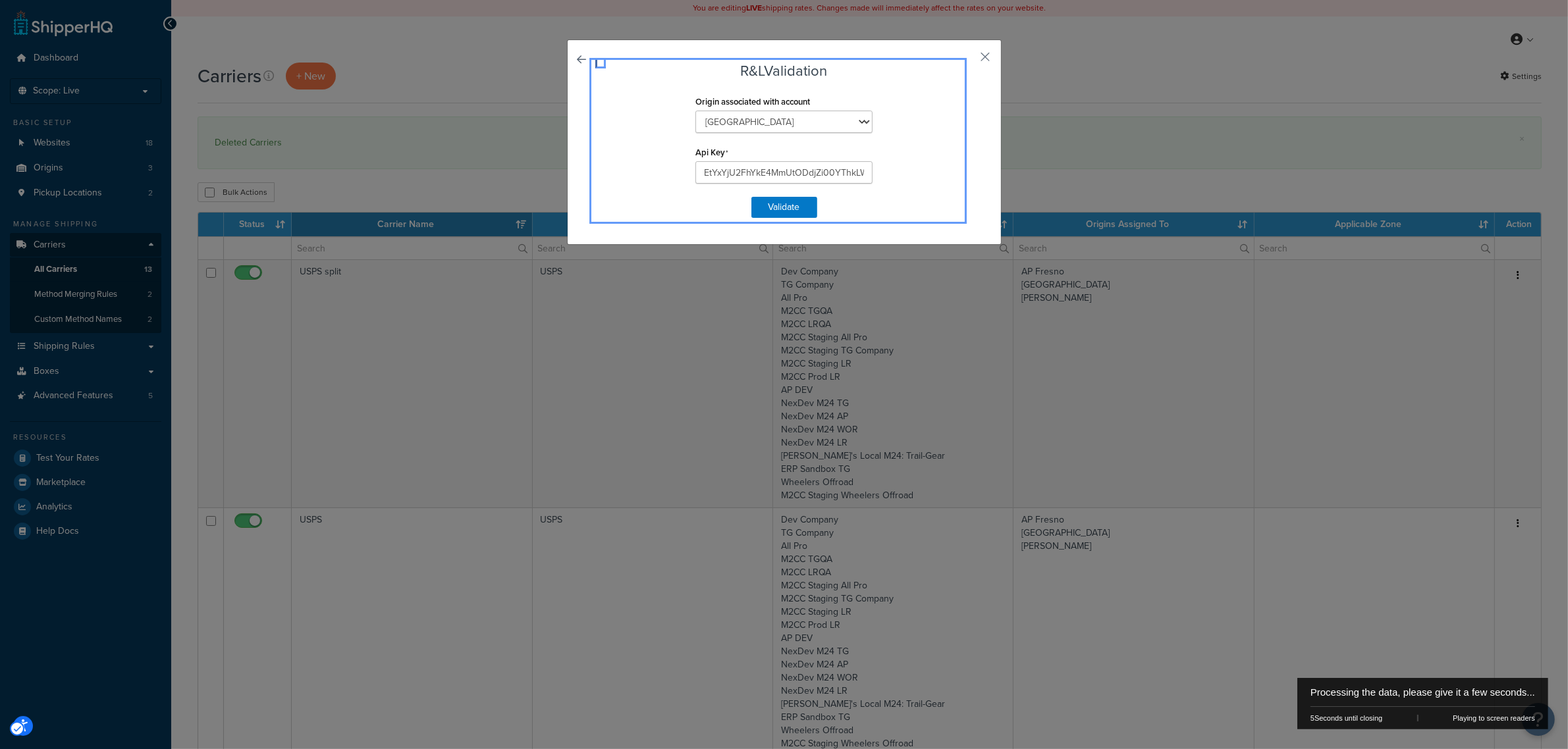
click at [601, 63] on link "Popup" at bounding box center [601, 63] width 0 height 0
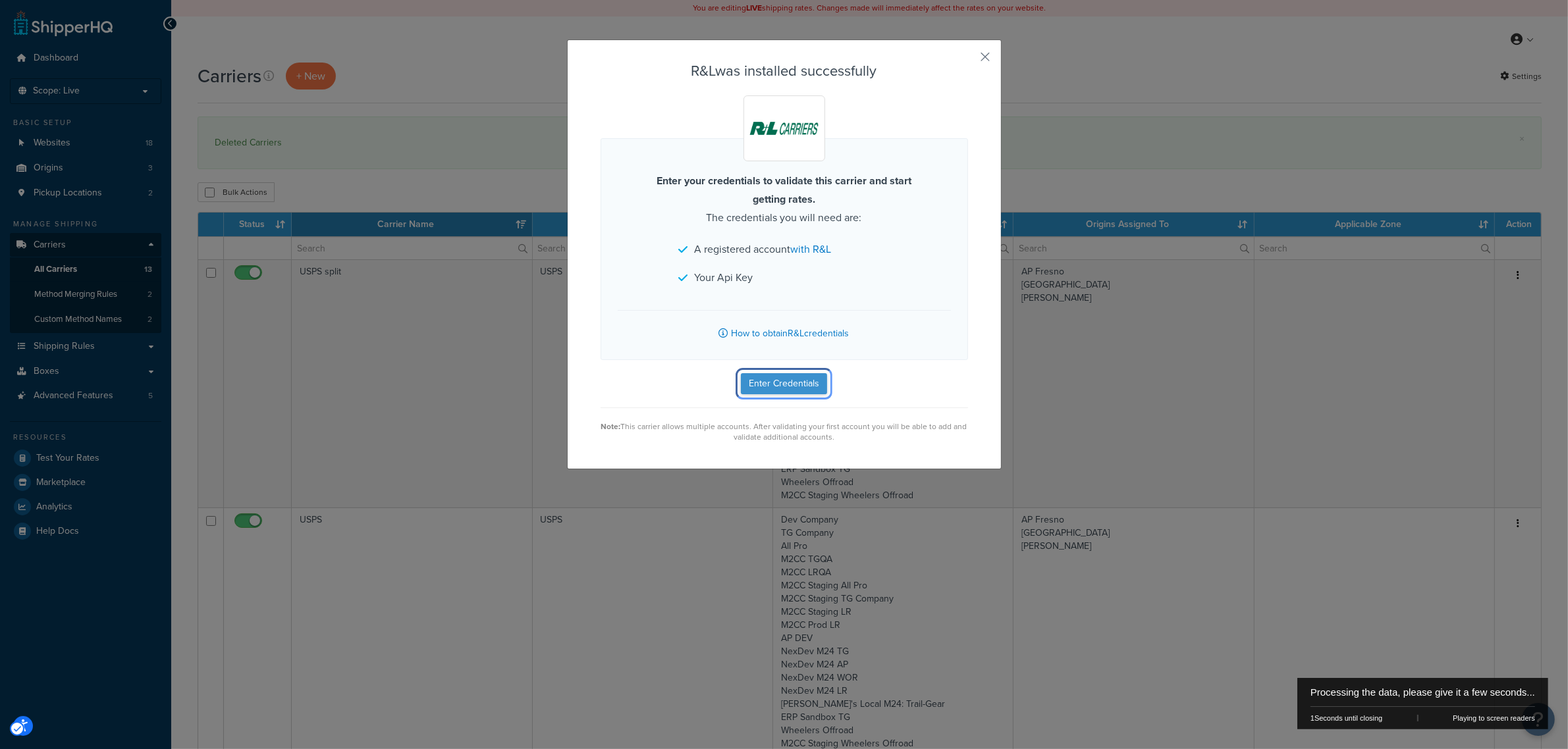
click at [766, 380] on button "Enter Credentials" at bounding box center [784, 384] width 86 height 21
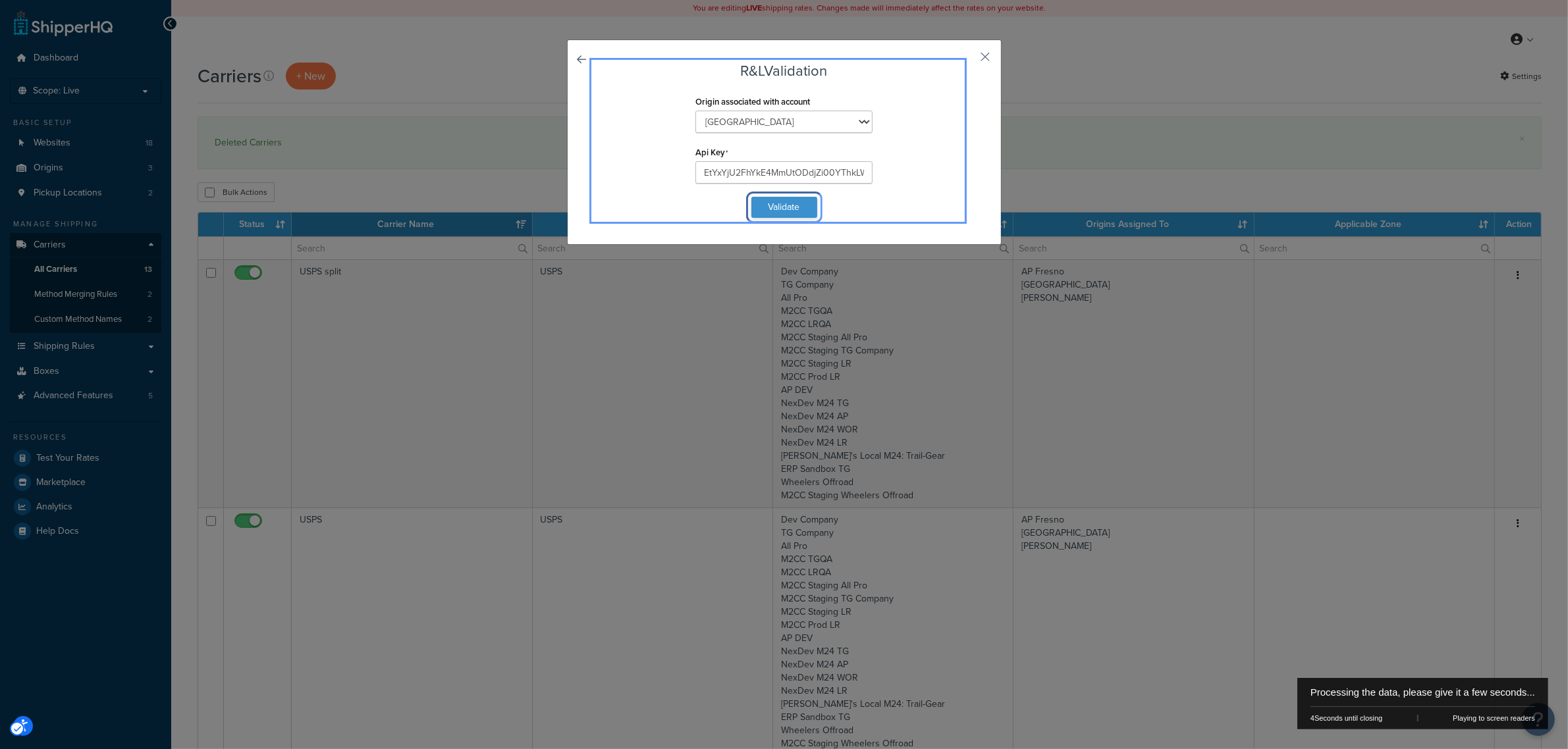
click at [771, 207] on button "Validate" at bounding box center [784, 207] width 66 height 21
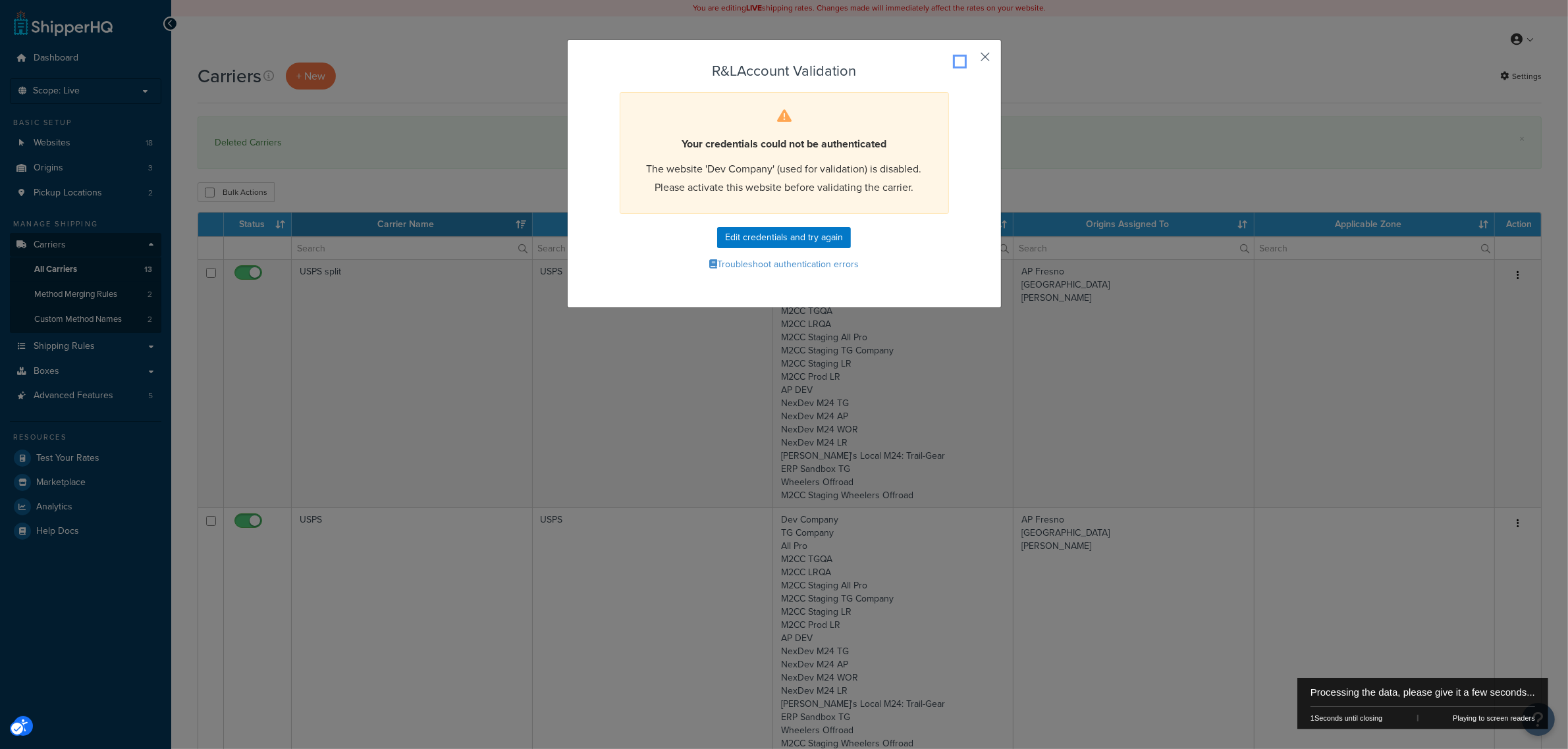
click at [968, 60] on button "Popup" at bounding box center [966, 61] width 3 height 3
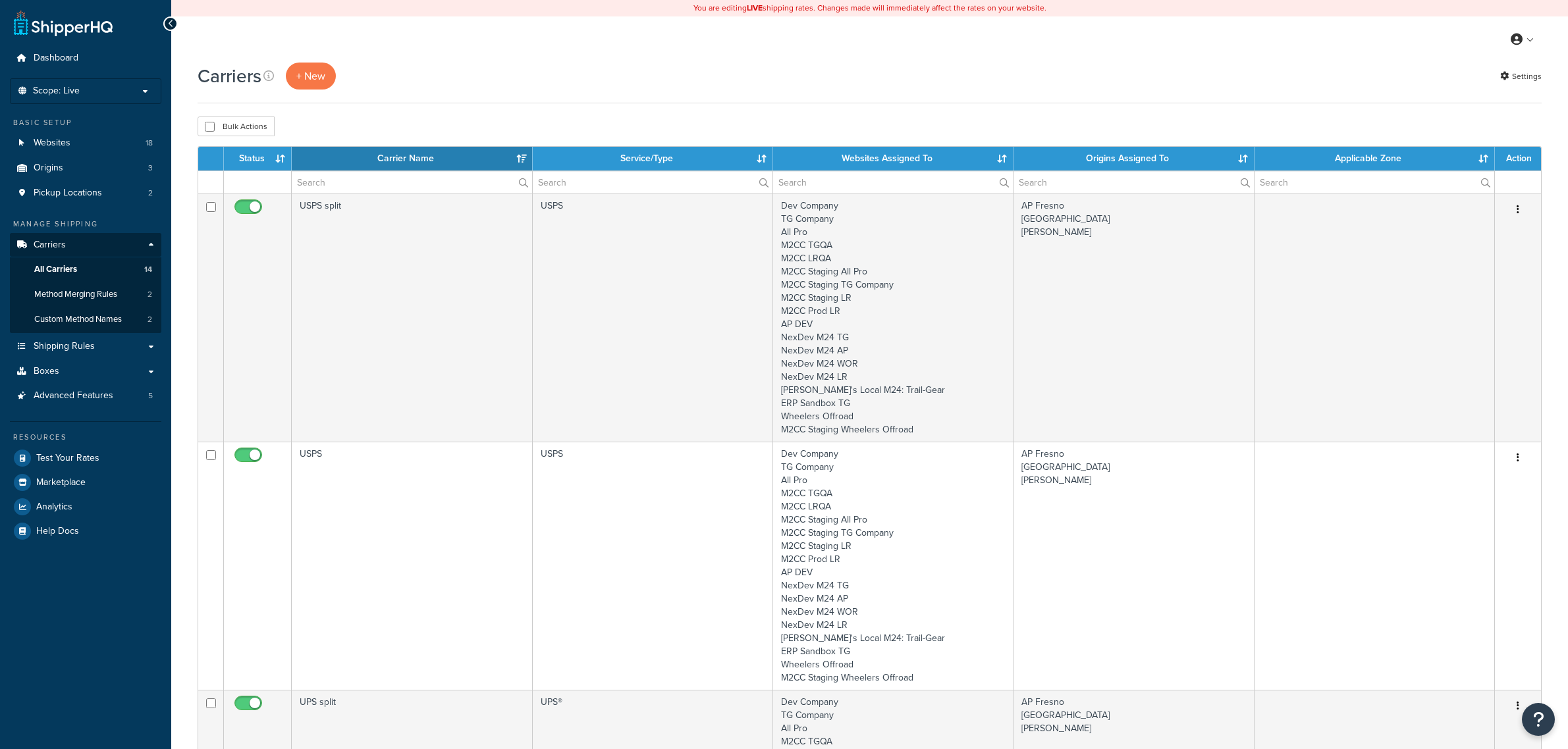
select select "15"
click at [59, 148] on span "Websites" at bounding box center [52, 143] width 37 height 11
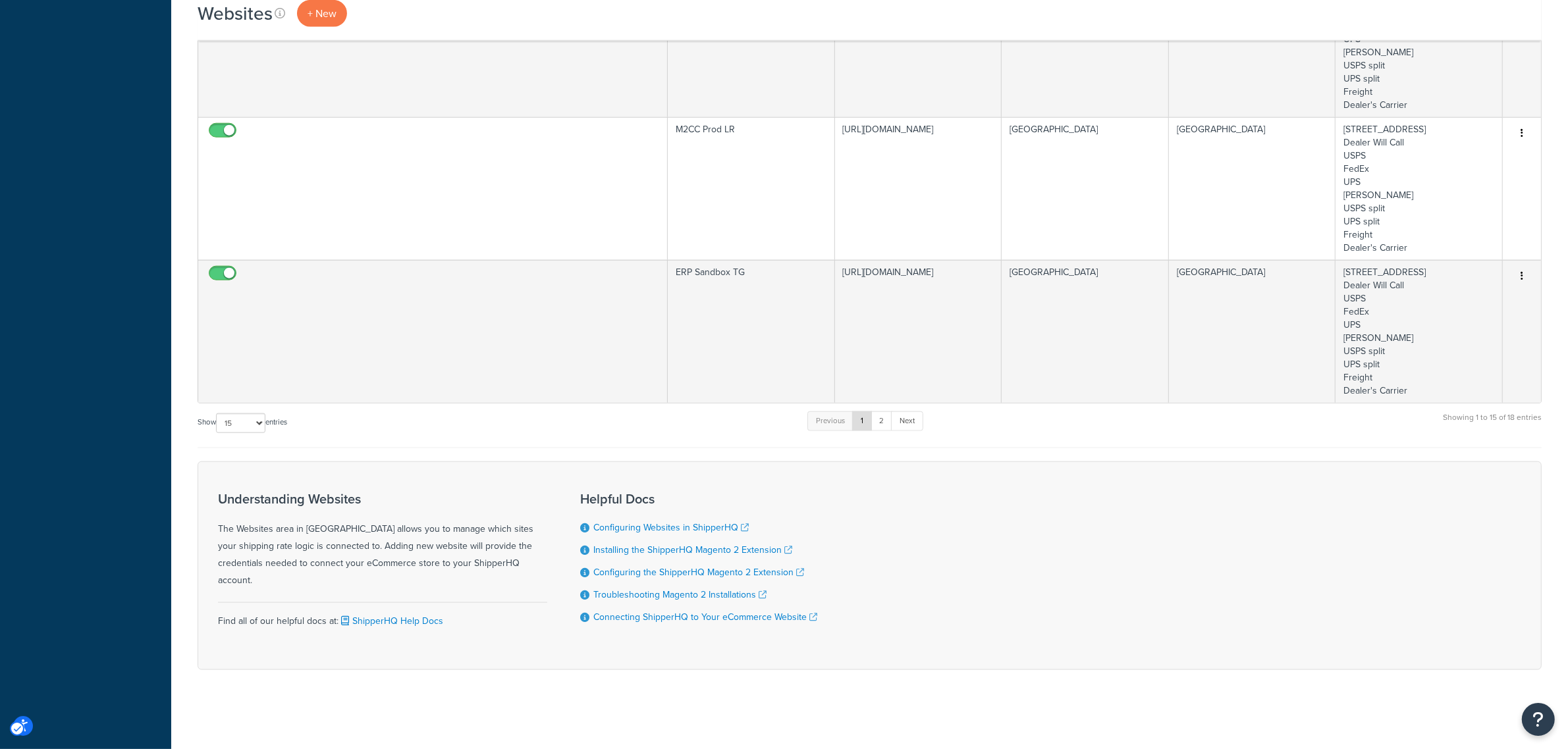
scroll to position [2089, 0]
click at [234, 433] on select "10 15 25 50 100" at bounding box center [241, 423] width 50 height 20
select select "50"
click at [218, 433] on select "10 15 25 50 100" at bounding box center [241, 423] width 50 height 20
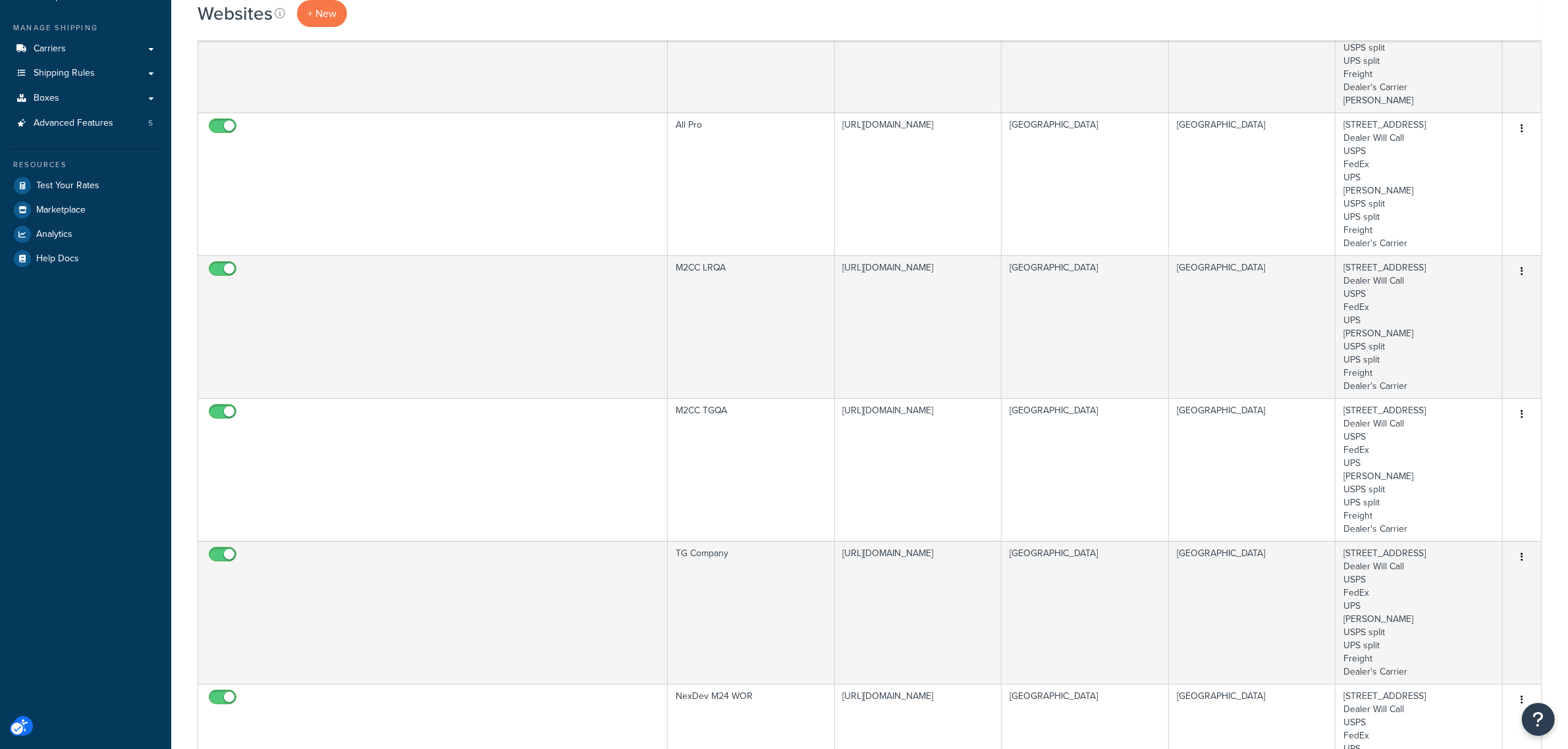
scroll to position [0, 0]
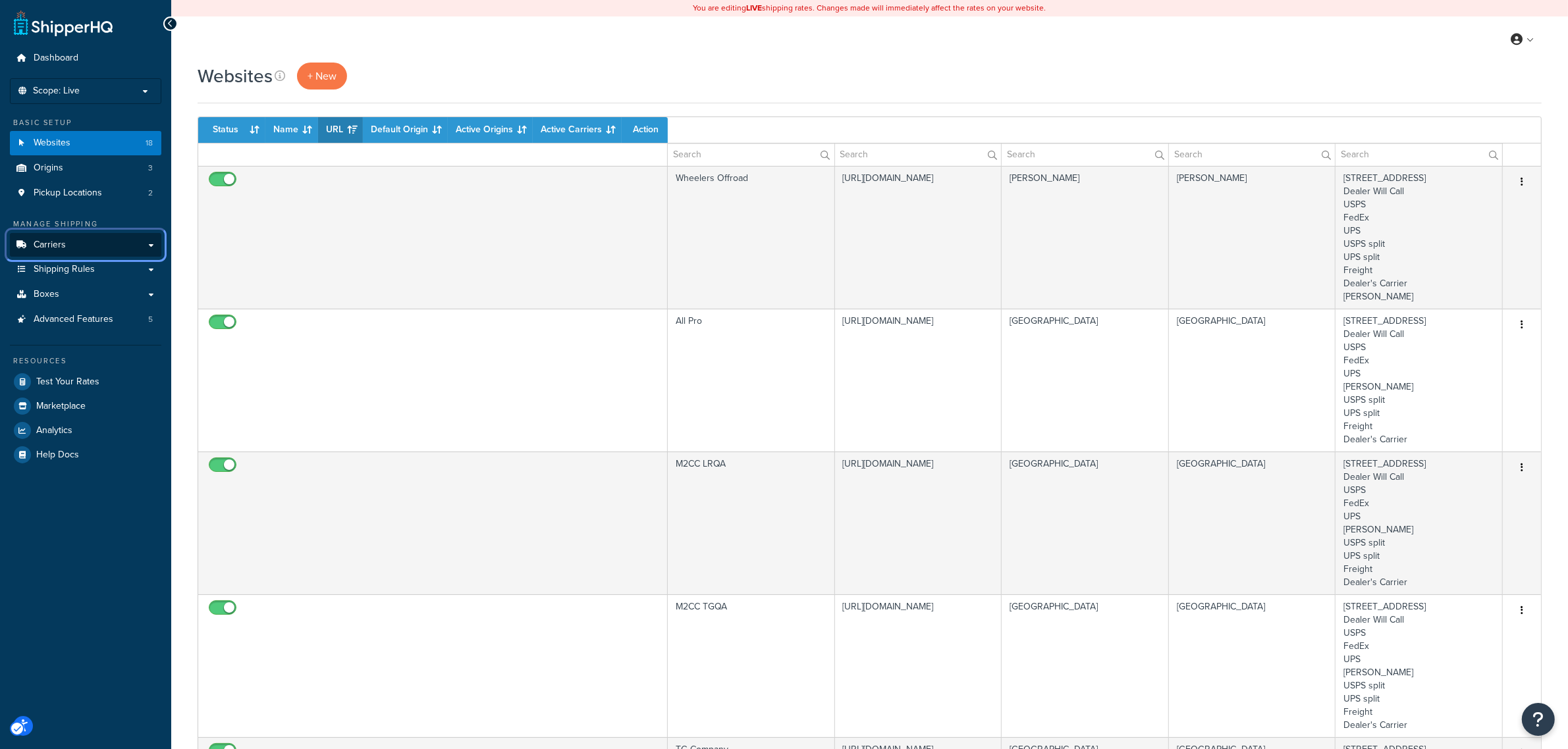
click at [77, 242] on link "Carriers" at bounding box center [85, 245] width 151 height 24
click at [149, 241] on link "Carriers" at bounding box center [85, 245] width 151 height 24
click at [22, 241] on icon "Main Menu" at bounding box center [22, 245] width 13 height 8
click at [50, 53] on span "Dashboard" at bounding box center [56, 59] width 45 height 11
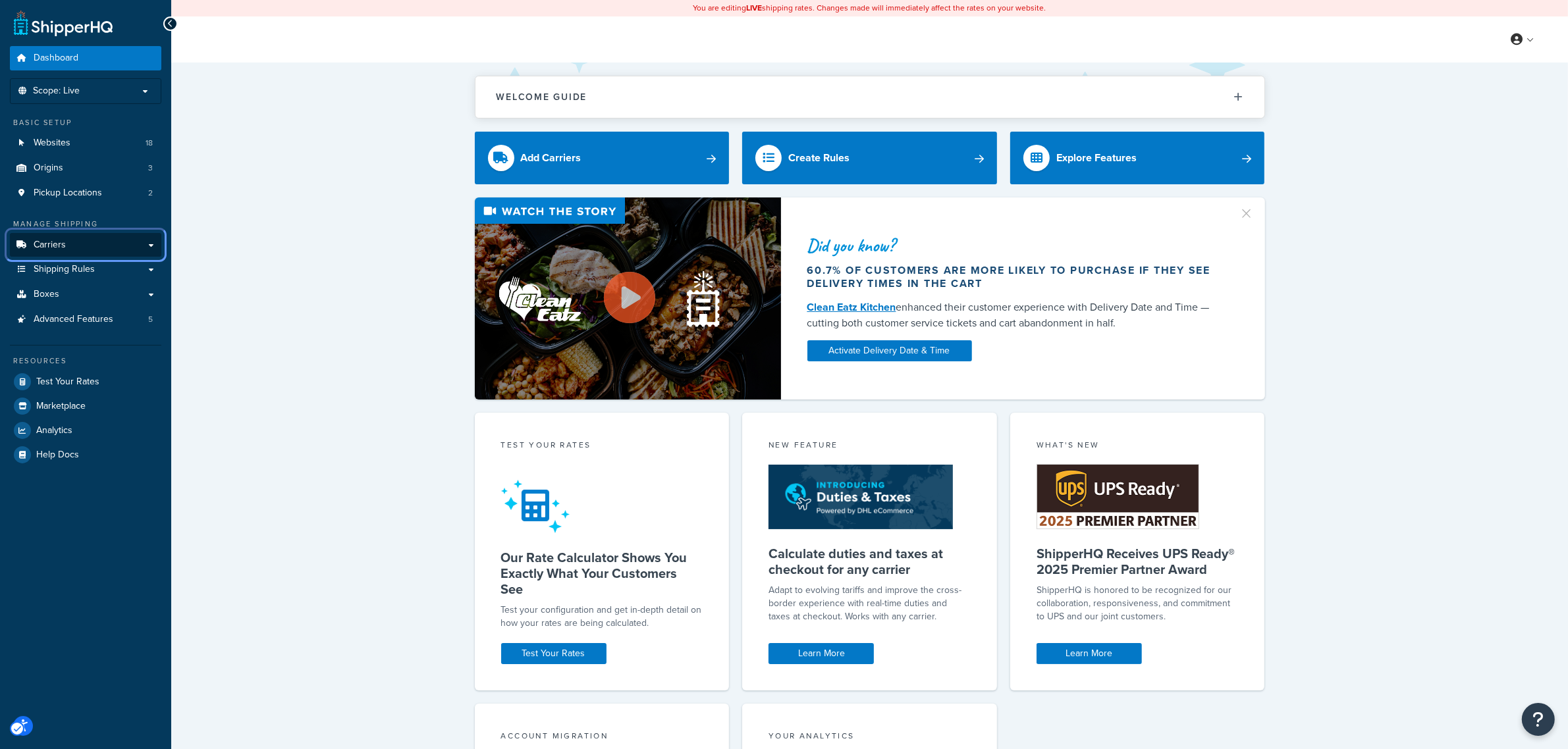
click at [61, 241] on span "Carriers" at bounding box center [50, 245] width 32 height 11
click at [148, 245] on link "Carriers" at bounding box center [85, 245] width 151 height 24
click at [54, 144] on span "Websites" at bounding box center [52, 143] width 37 height 11
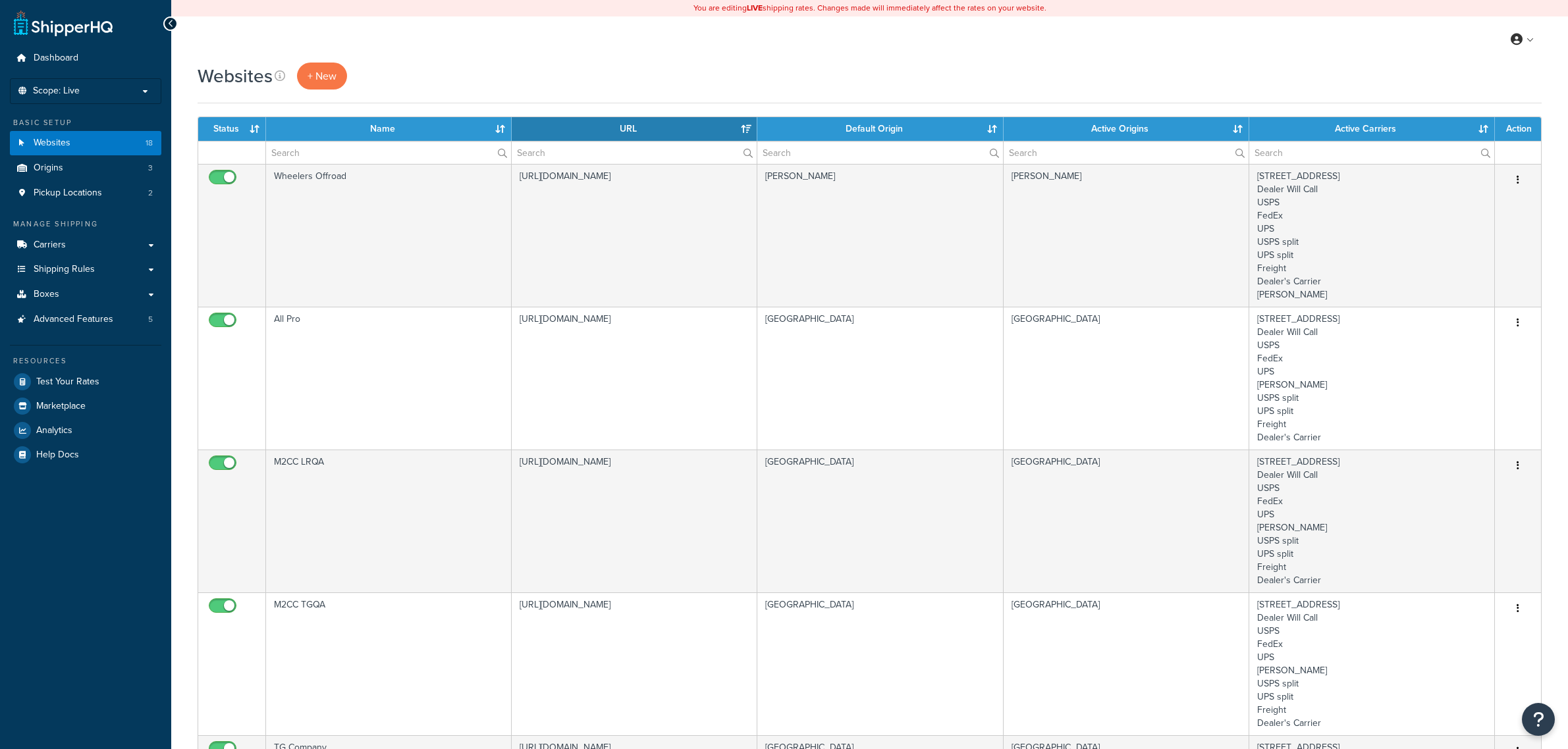
select select "15"
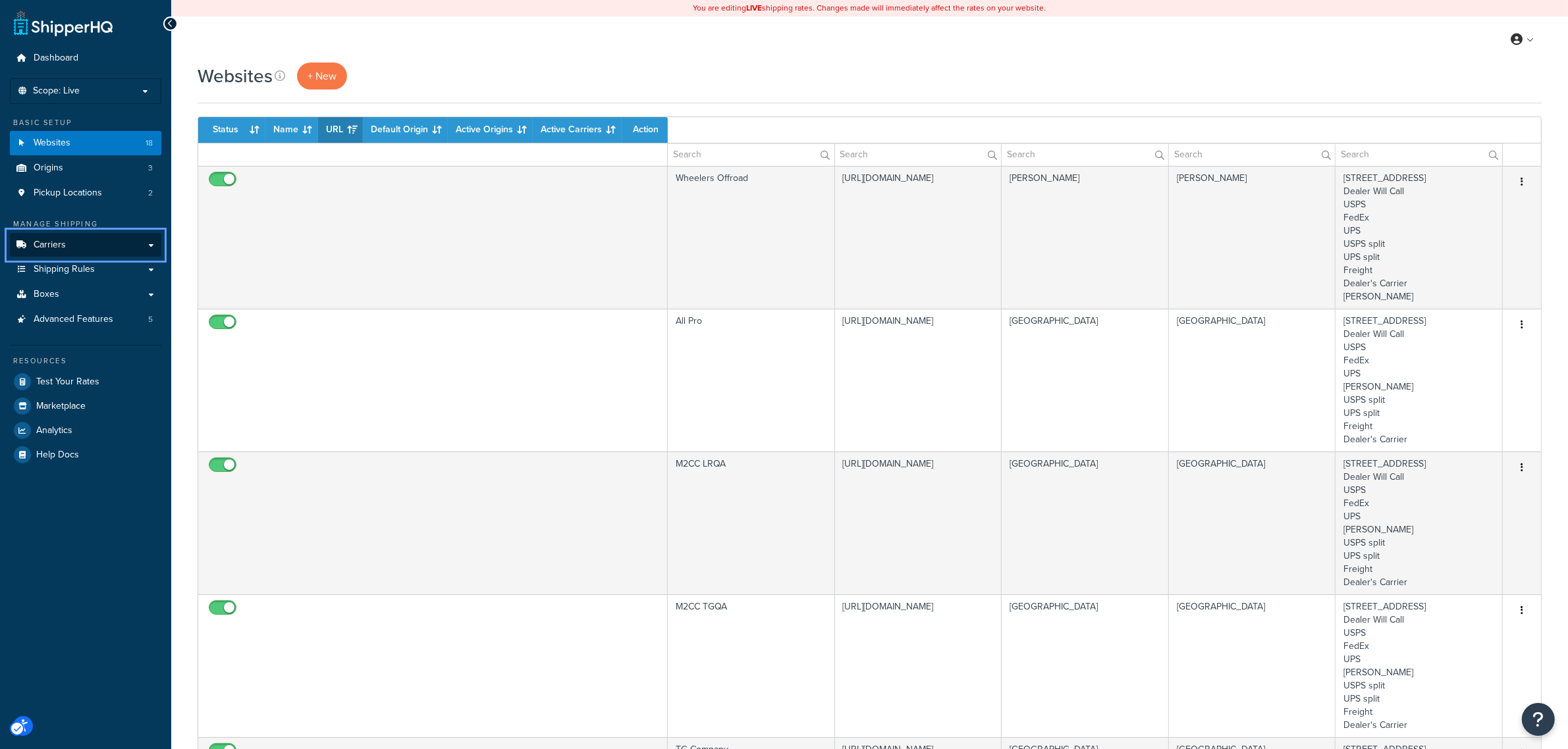
click at [149, 248] on link "Carriers" at bounding box center [85, 245] width 151 height 24
click at [45, 248] on span "Carriers" at bounding box center [50, 245] width 32 height 11
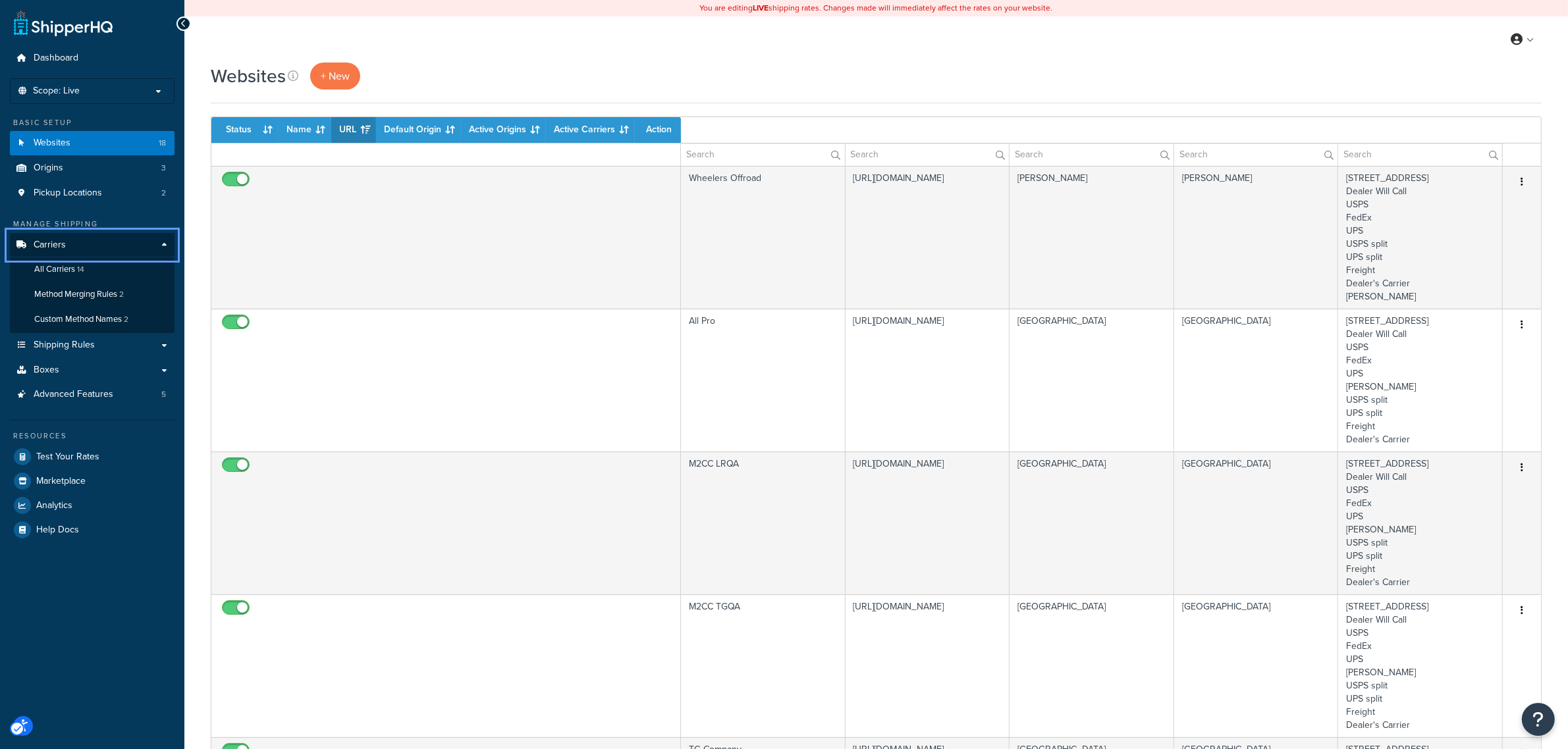
click at [565, 60] on div "My Profile Billing Global Settings Contact Us Logout" at bounding box center [875, 40] width 1383 height 46
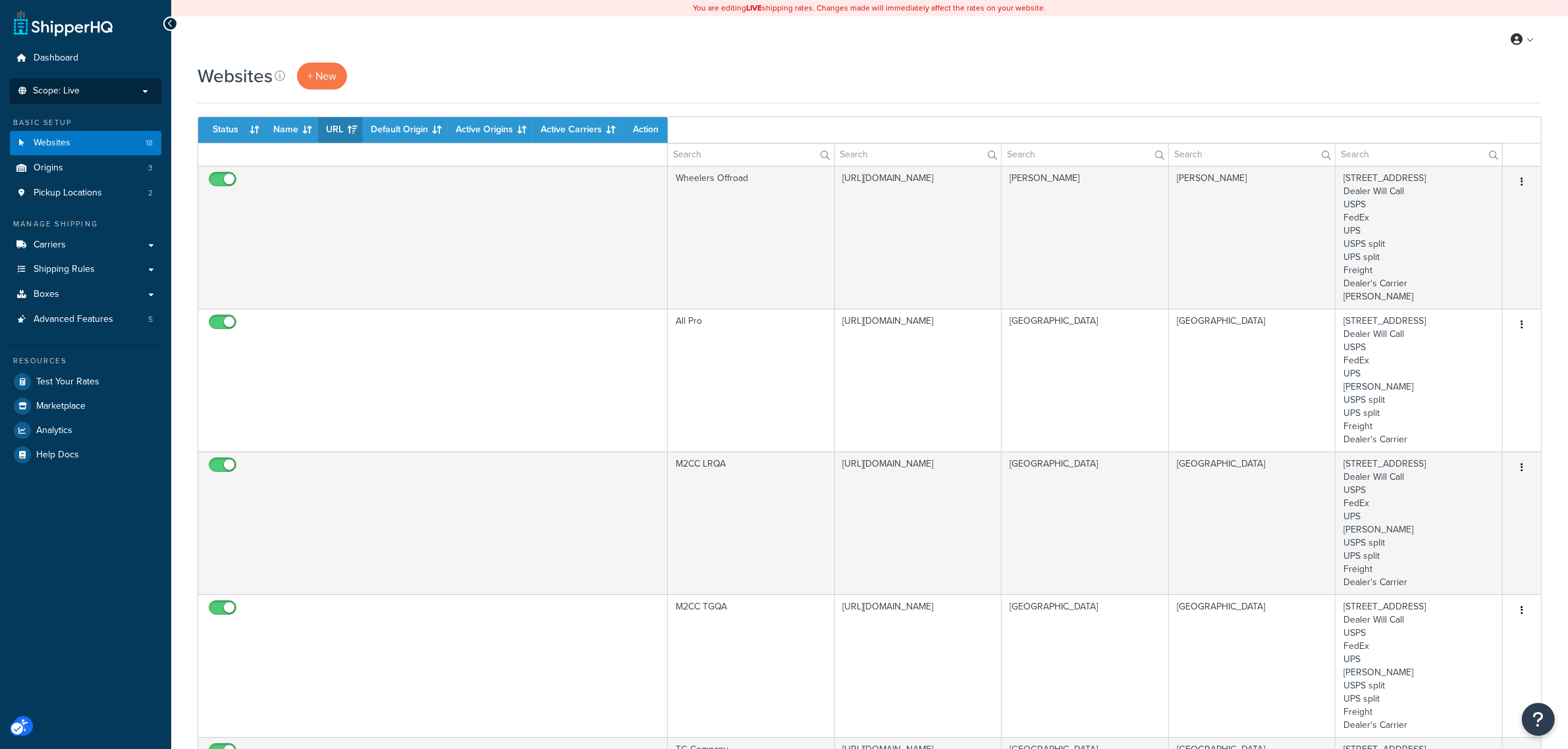
click at [70, 83] on li "Scope: Live Development Integration Test" at bounding box center [85, 91] width 151 height 26
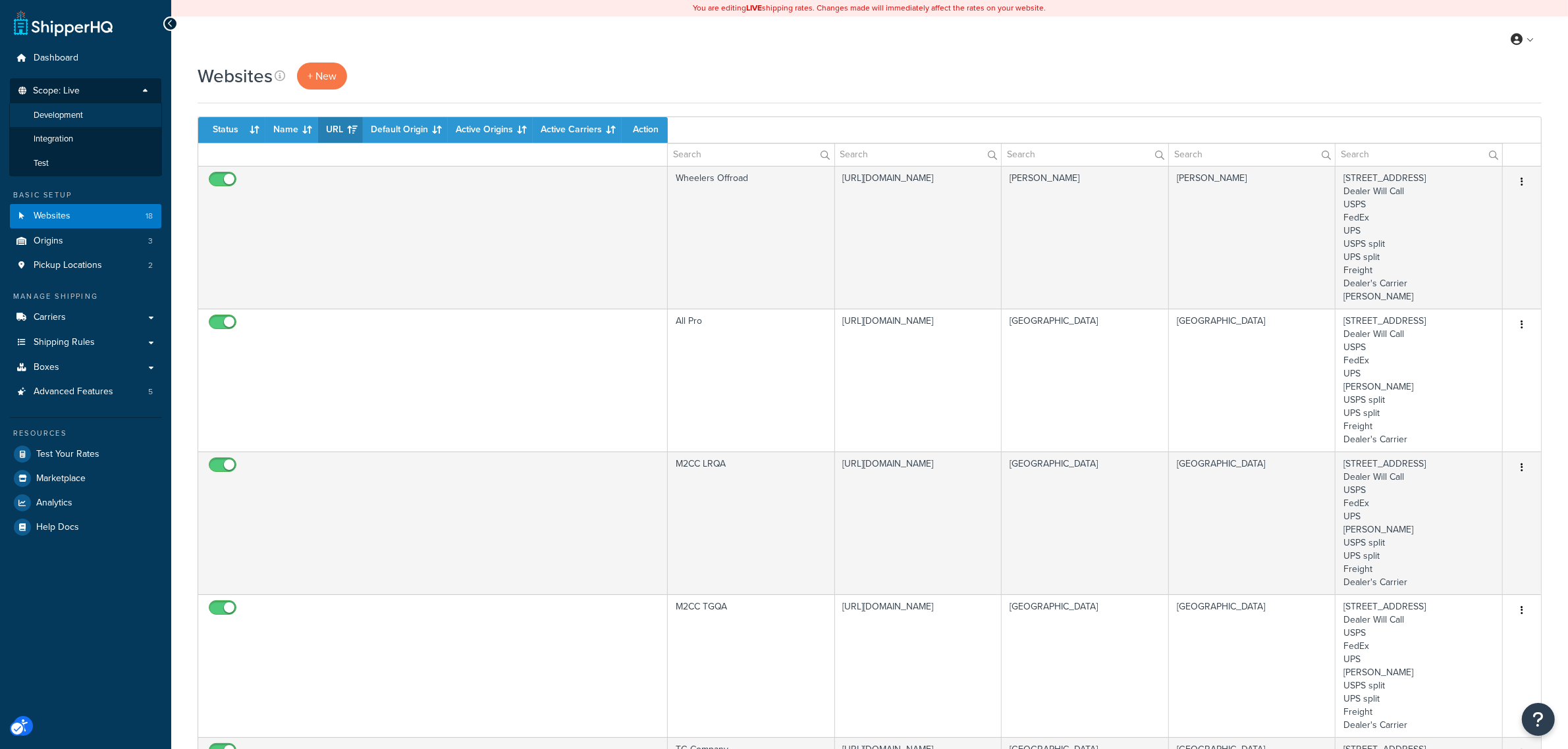
click at [74, 119] on span "Development" at bounding box center [58, 116] width 50 height 11
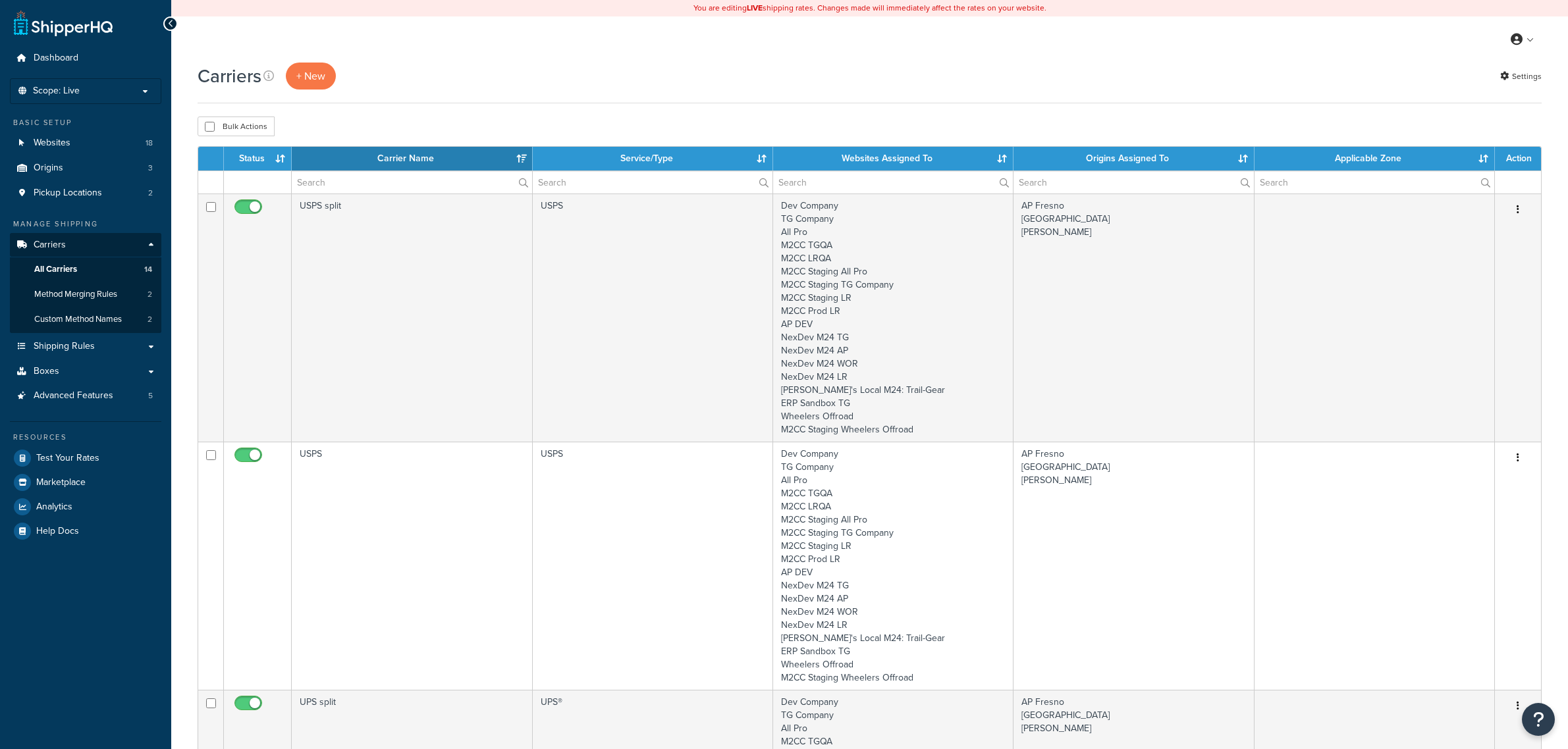
select select "15"
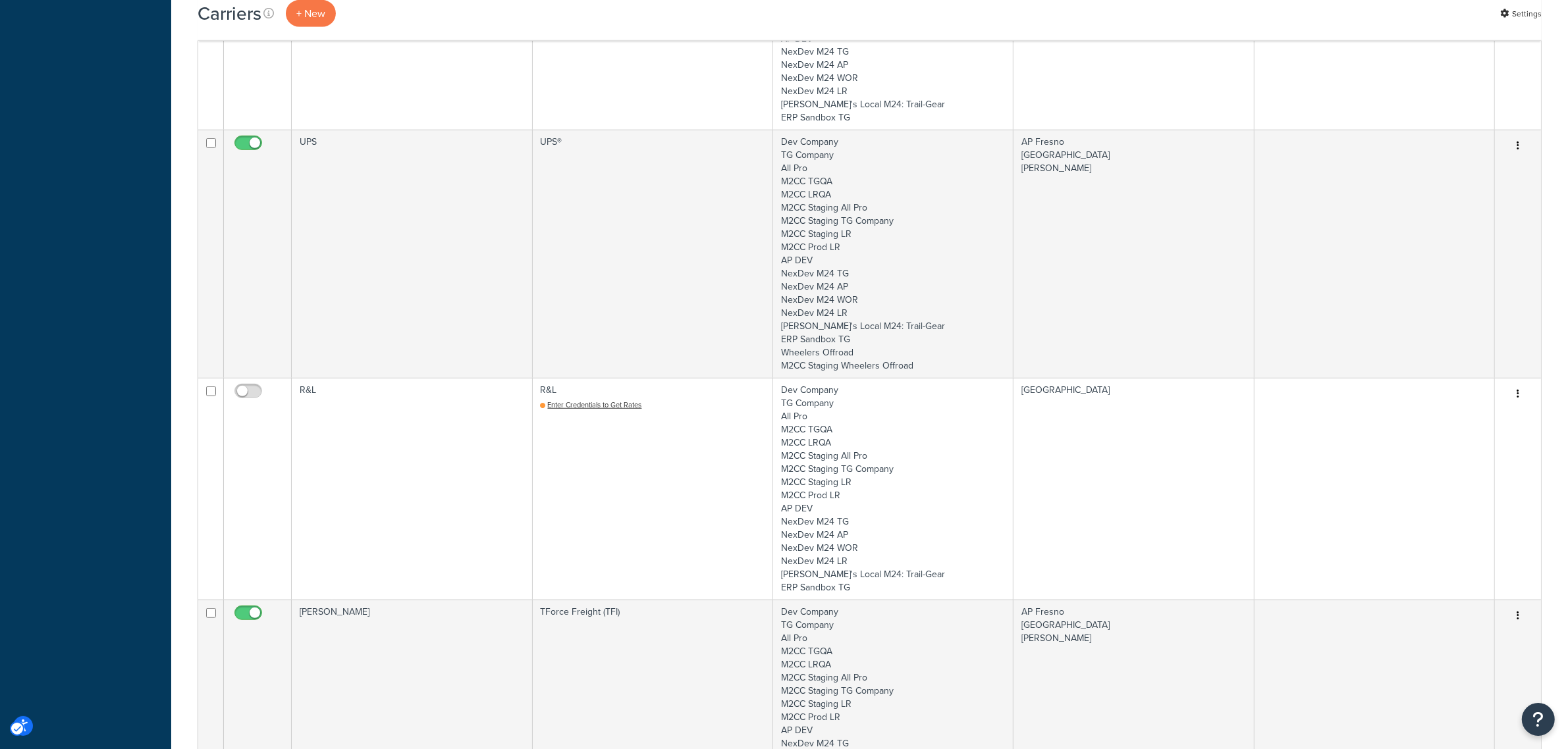
scroll to position [1029, 0]
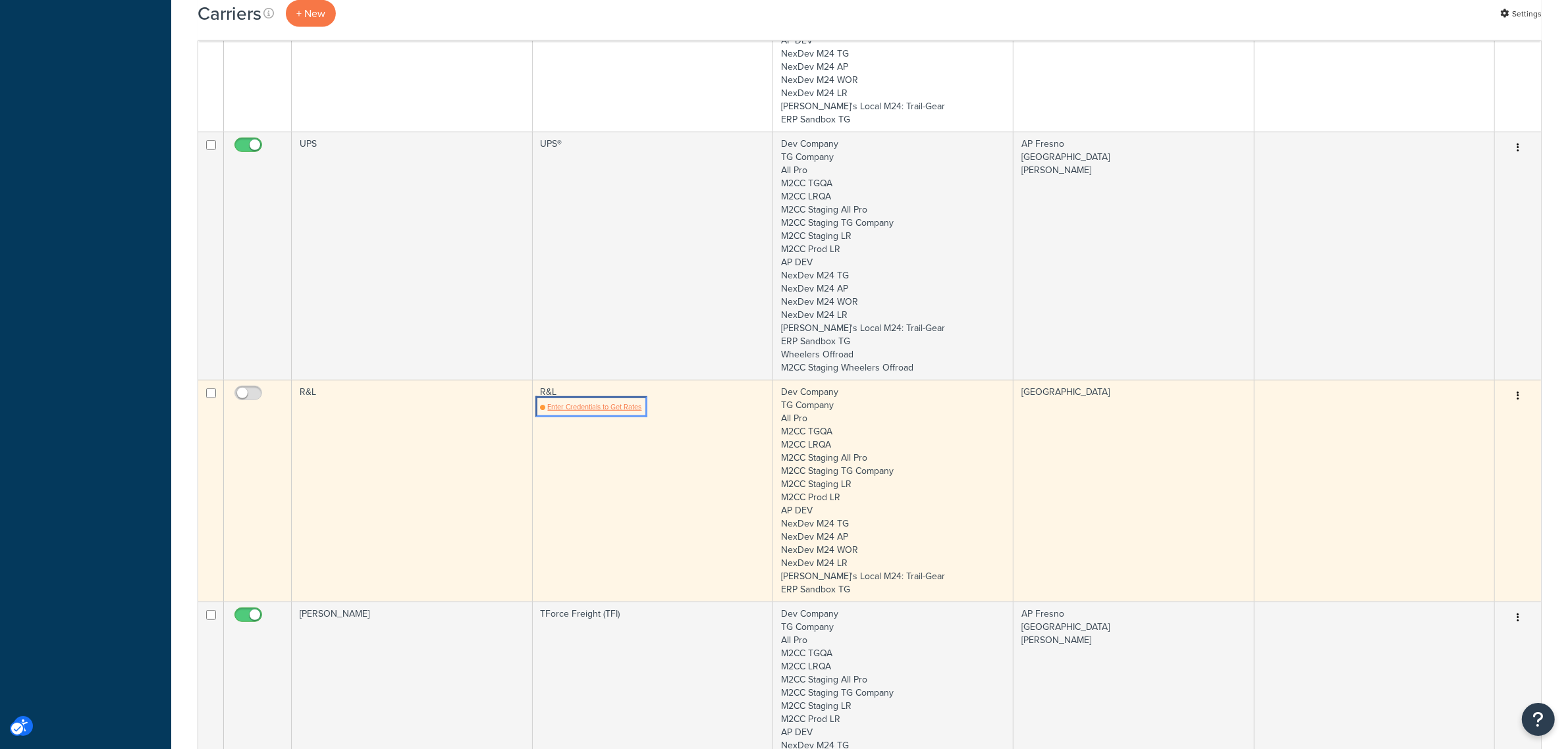
click at [626, 406] on span "Enter Credentials to Get Rates" at bounding box center [594, 407] width 94 height 10
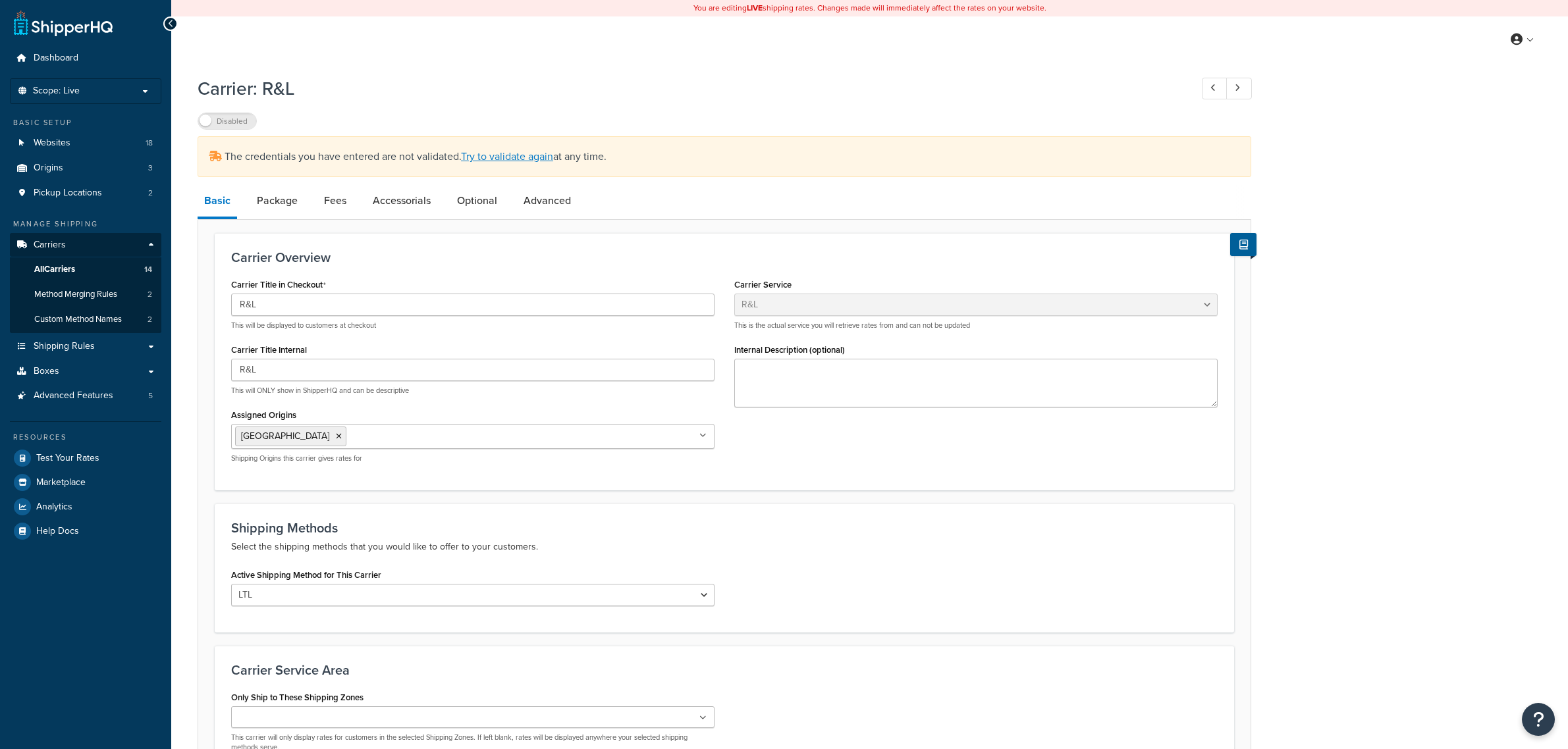
select select "rlFreight"
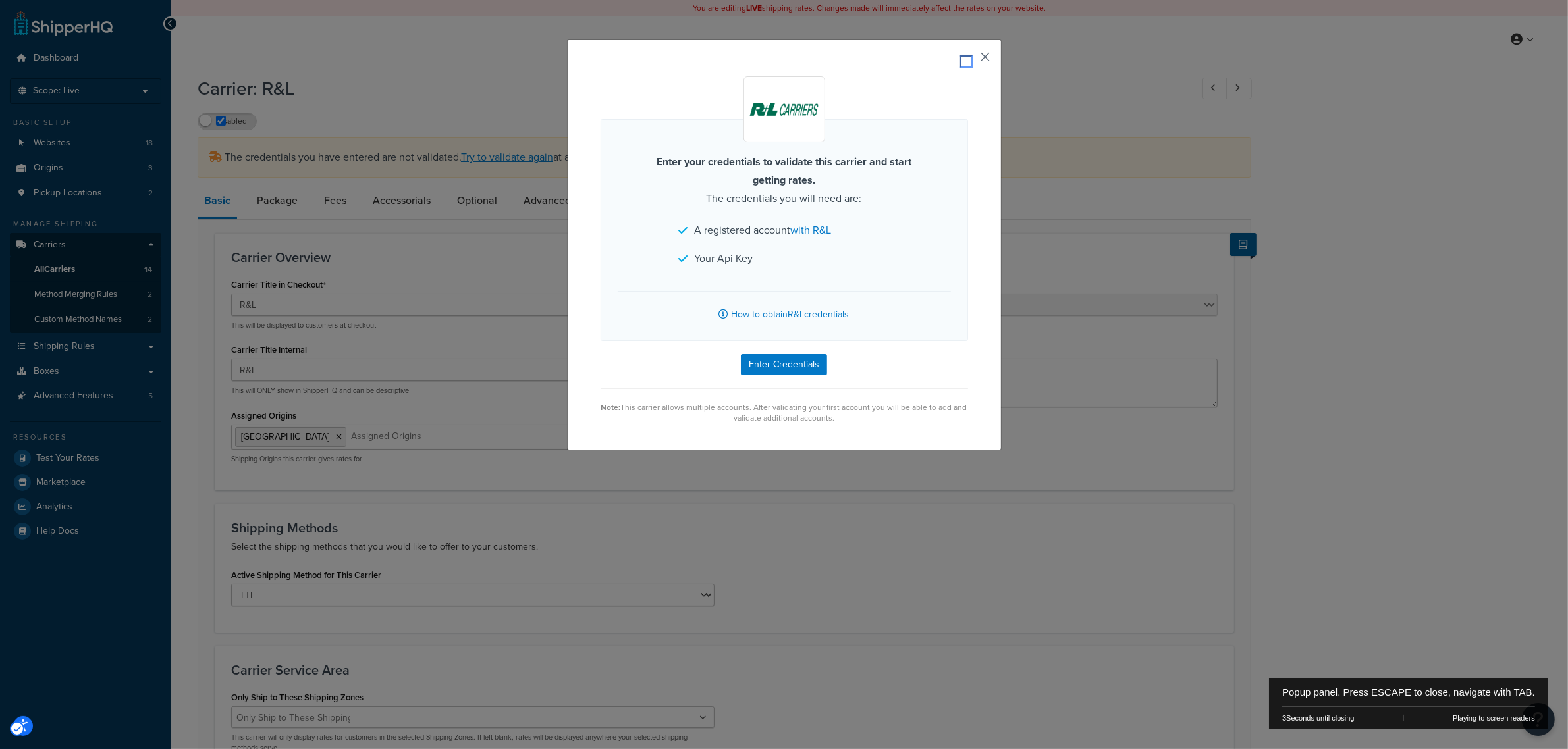
click at [968, 60] on button "Popup" at bounding box center [966, 61] width 3 height 3
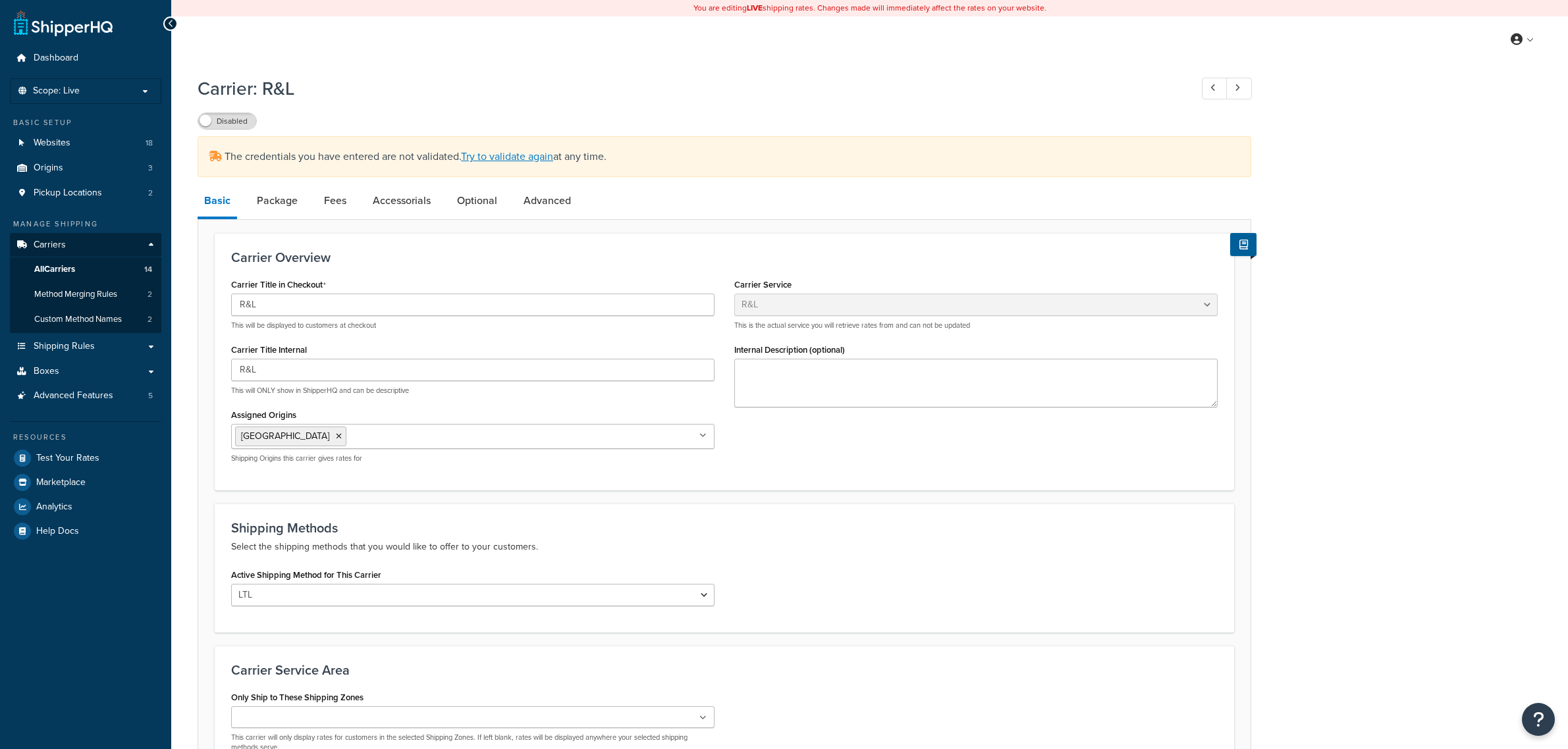
select select "rlFreight"
click at [501, 159] on link "Try to validate again" at bounding box center [507, 157] width 92 height 15
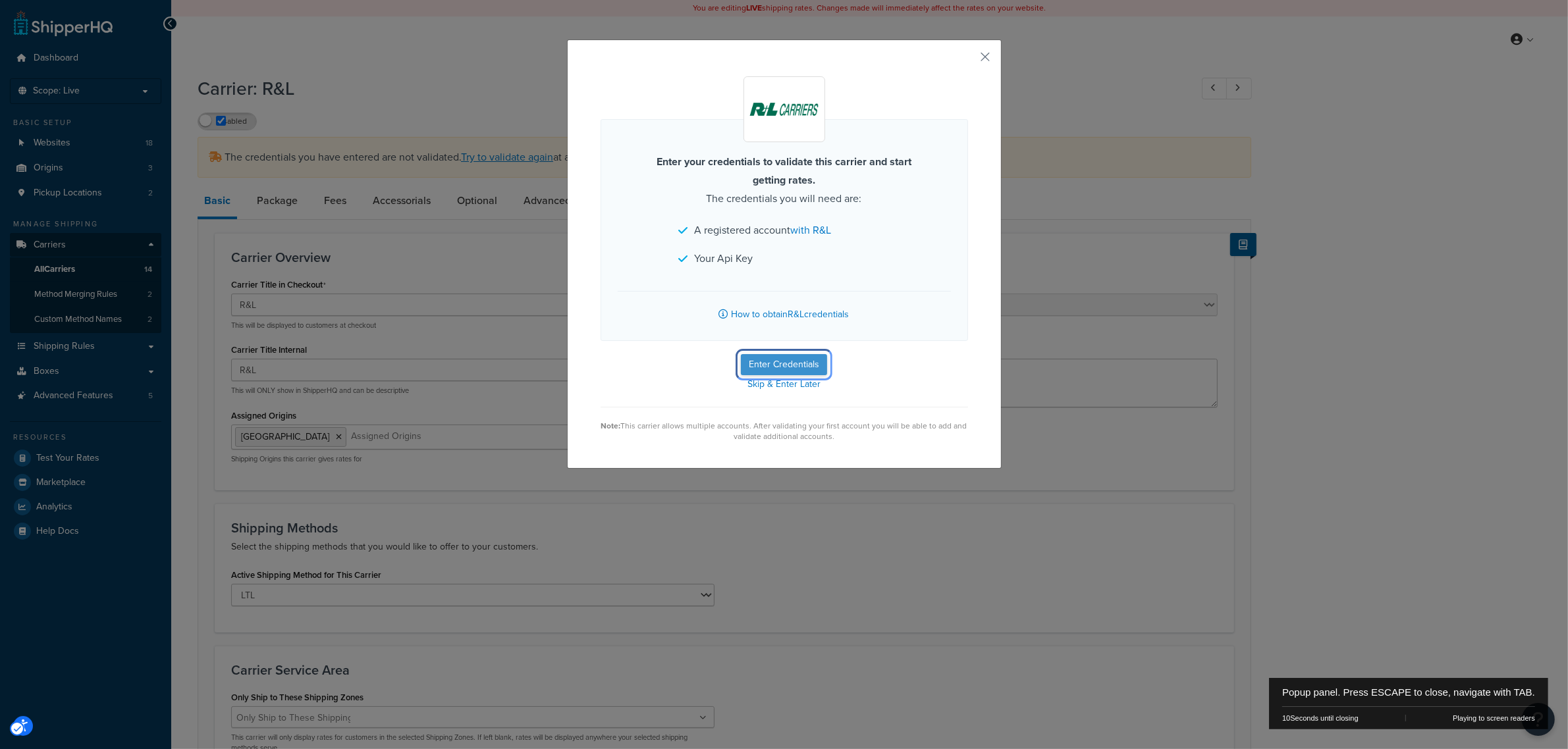
click at [788, 365] on button "Enter Credentials" at bounding box center [784, 365] width 86 height 21
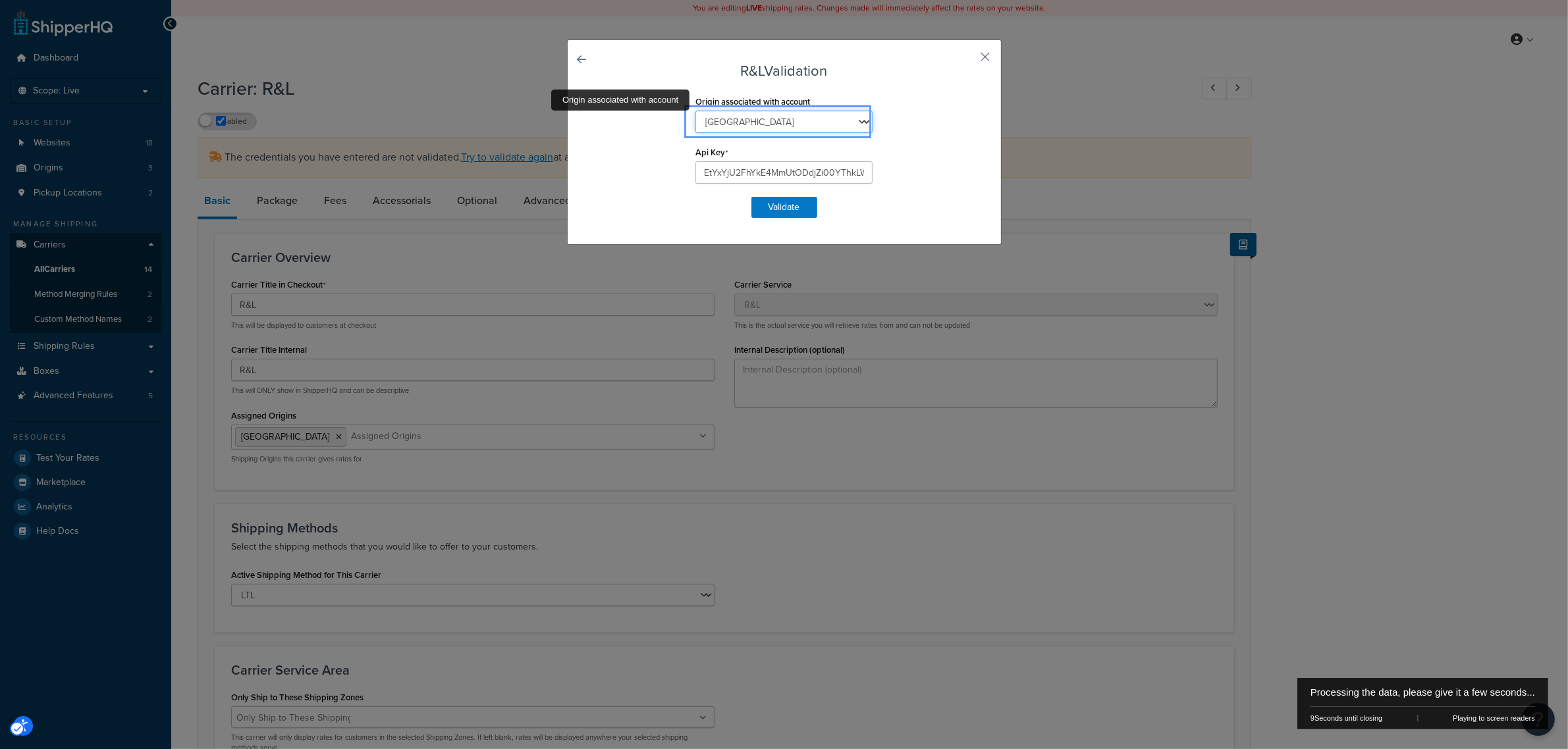
click at [808, 125] on select "Fresno Wheeler's" at bounding box center [784, 122] width 177 height 22
select select "42441"
click at [695, 111] on select "Fresno Wheeler's" at bounding box center [784, 122] width 177 height 22
click at [779, 213] on button "Validate" at bounding box center [784, 207] width 66 height 21
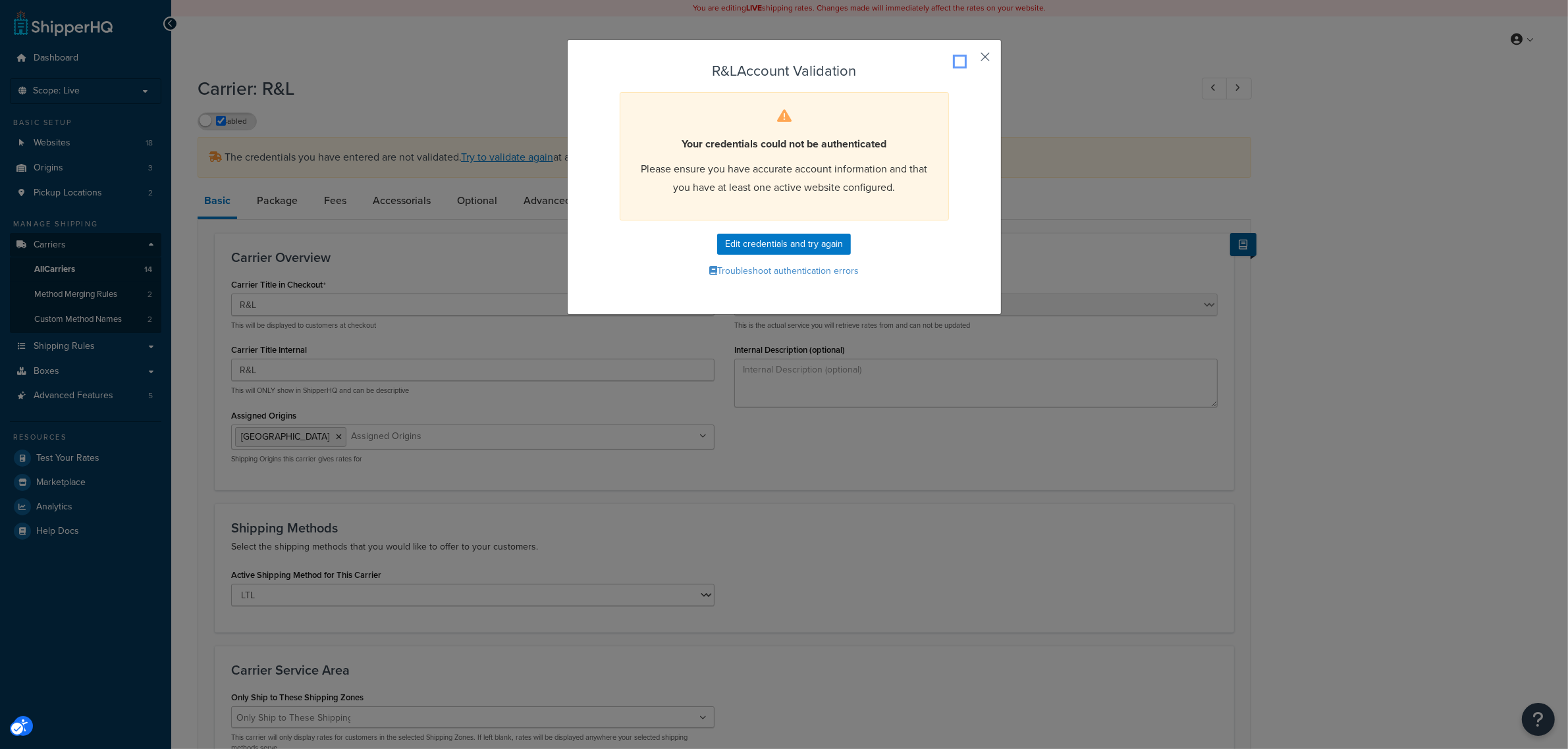
click at [968, 60] on button "Popup" at bounding box center [966, 61] width 3 height 3
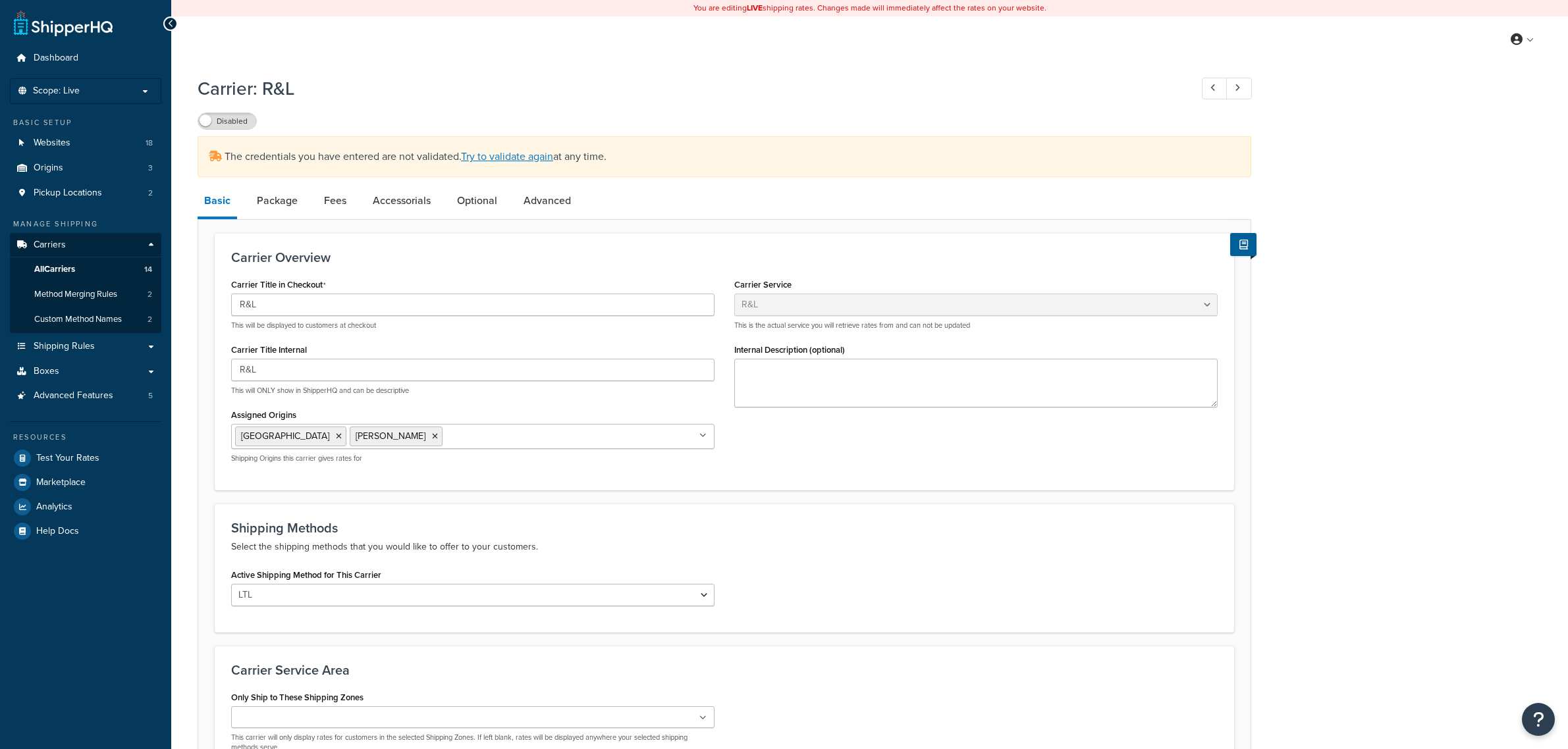
select select "rlFreight"
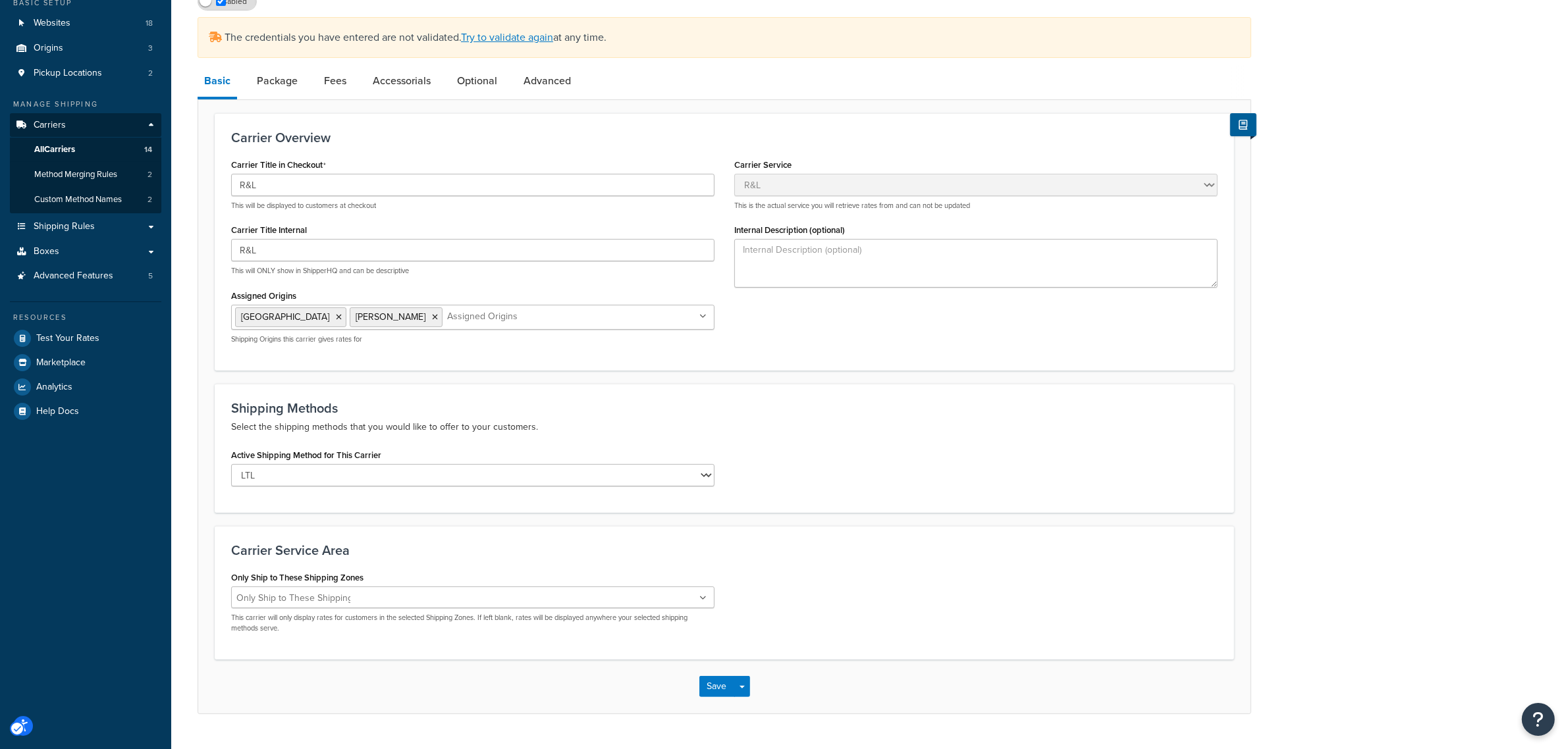
scroll to position [153, 0]
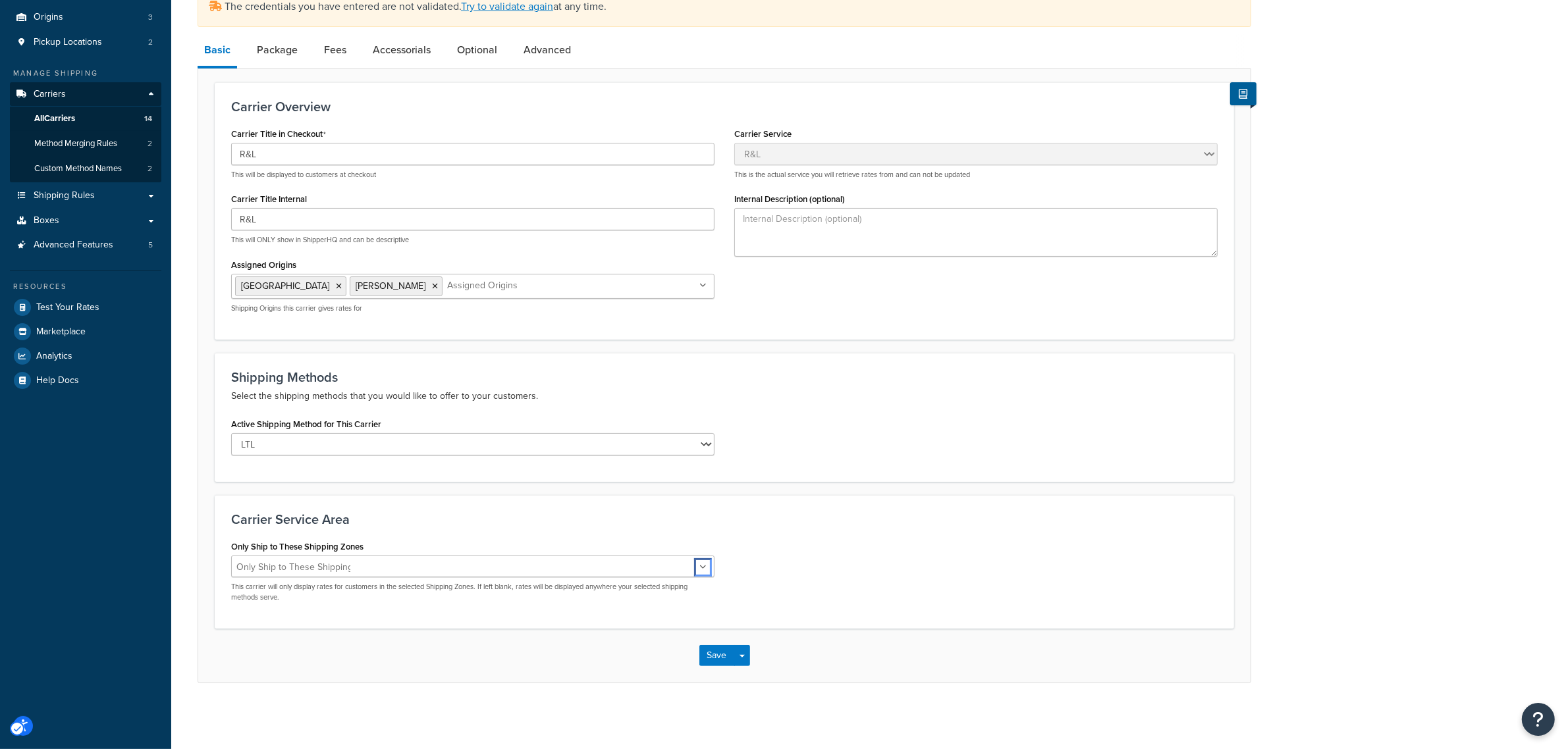
click at [704, 563] on icon "Unlabelled" at bounding box center [703, 567] width 7 height 8
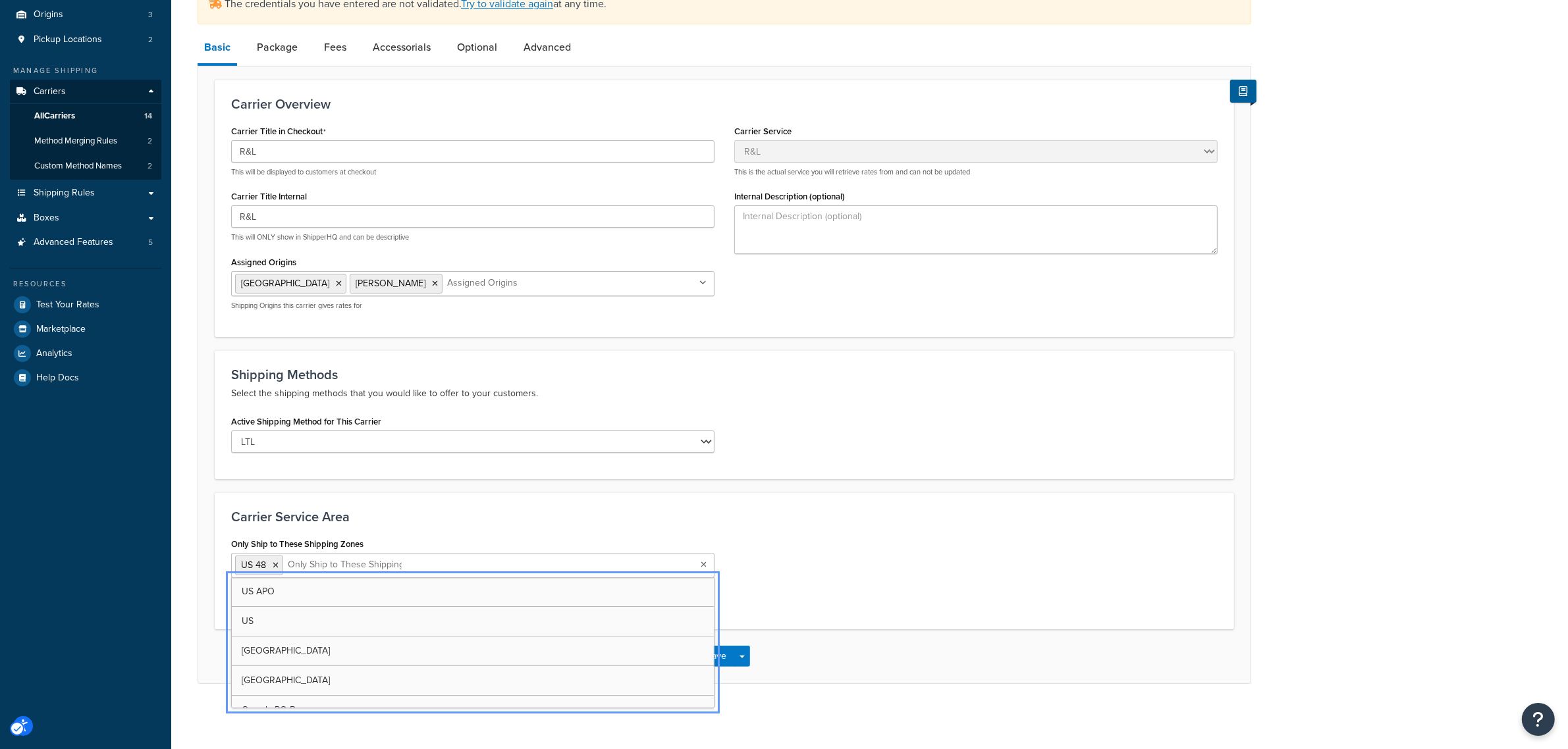
click at [586, 524] on h3 "Carrier Service Area" at bounding box center [724, 517] width 986 height 15
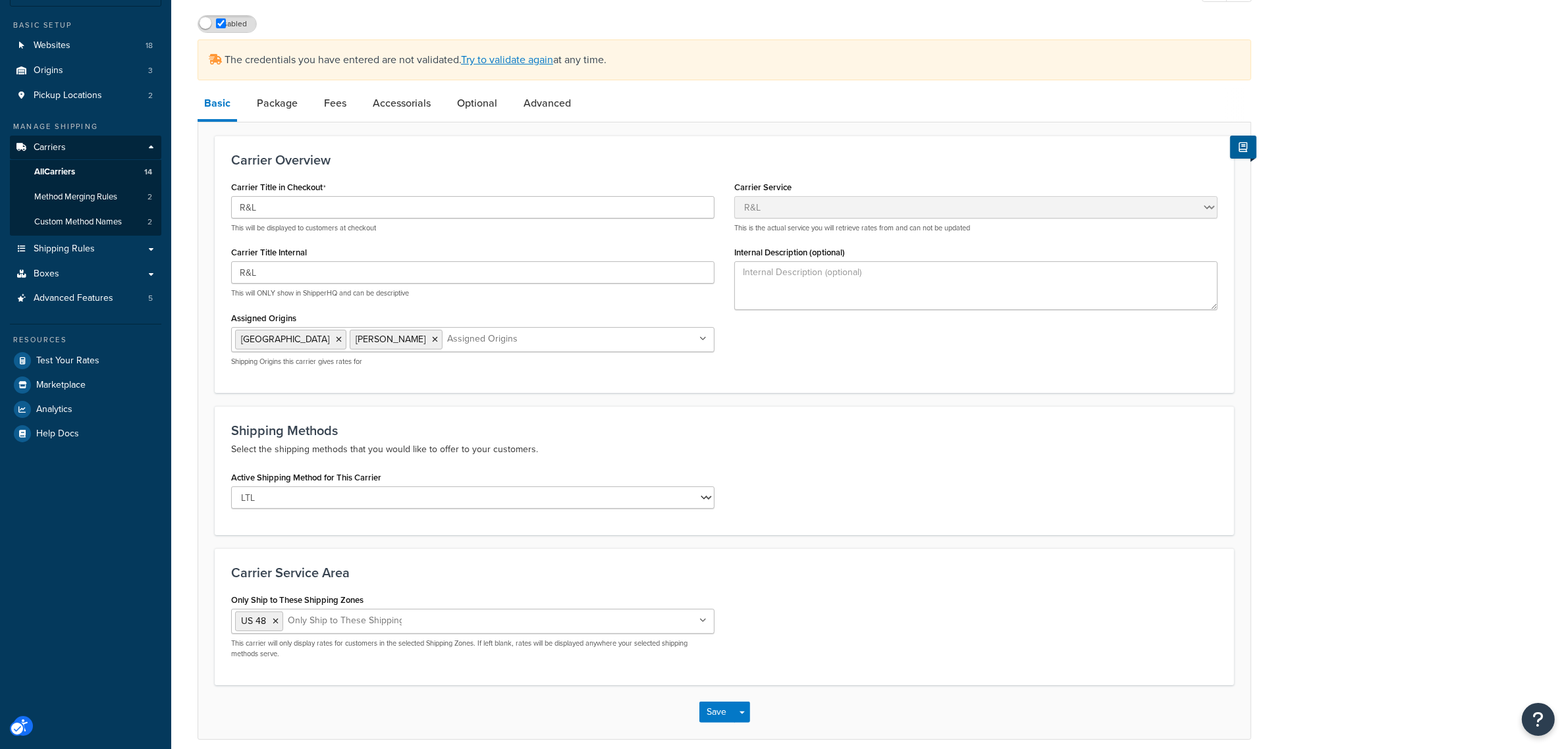
scroll to position [0, 0]
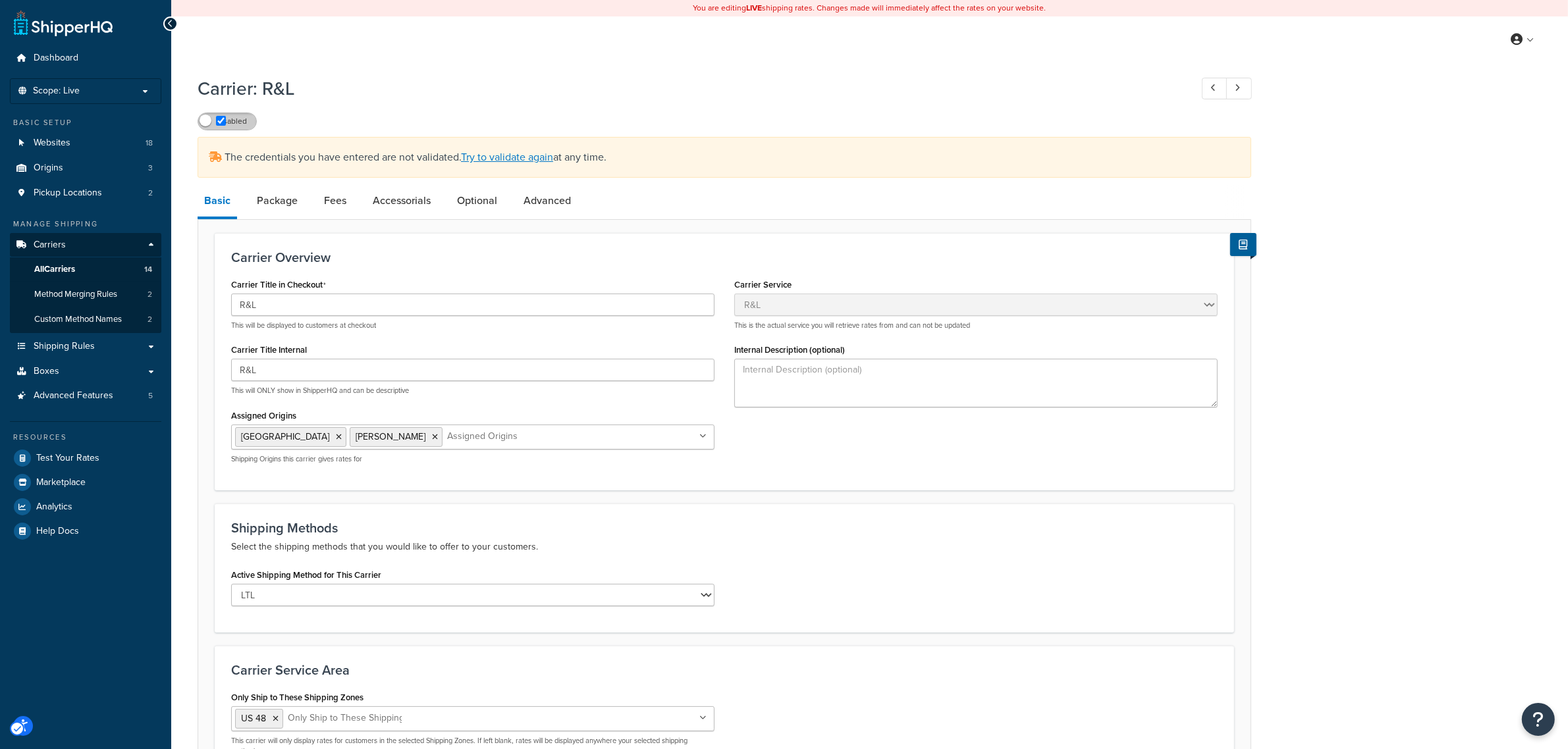
click at [239, 129] on label "Disabled" at bounding box center [227, 121] width 58 height 17
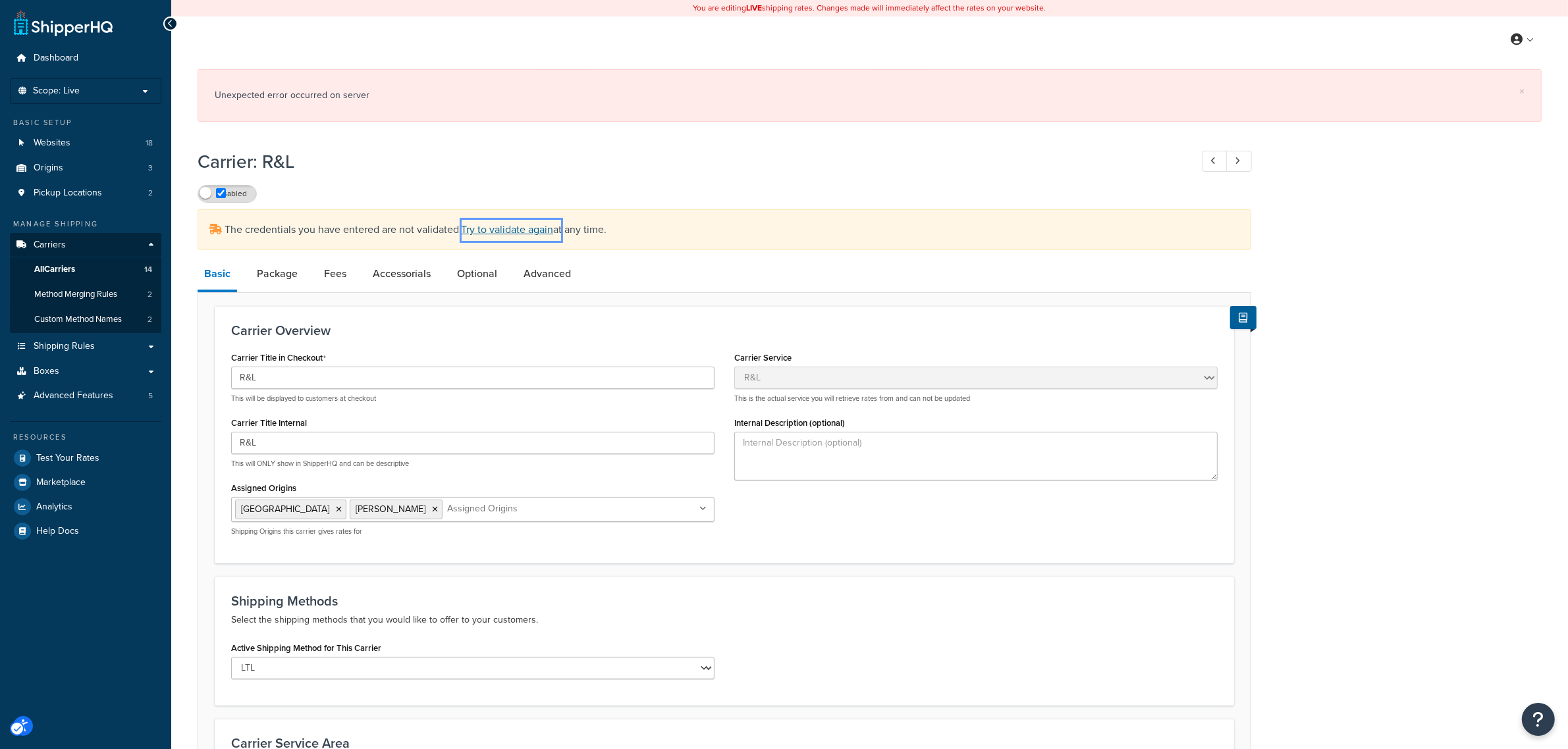
click at [529, 229] on link "Try to validate again" at bounding box center [507, 229] width 92 height 15
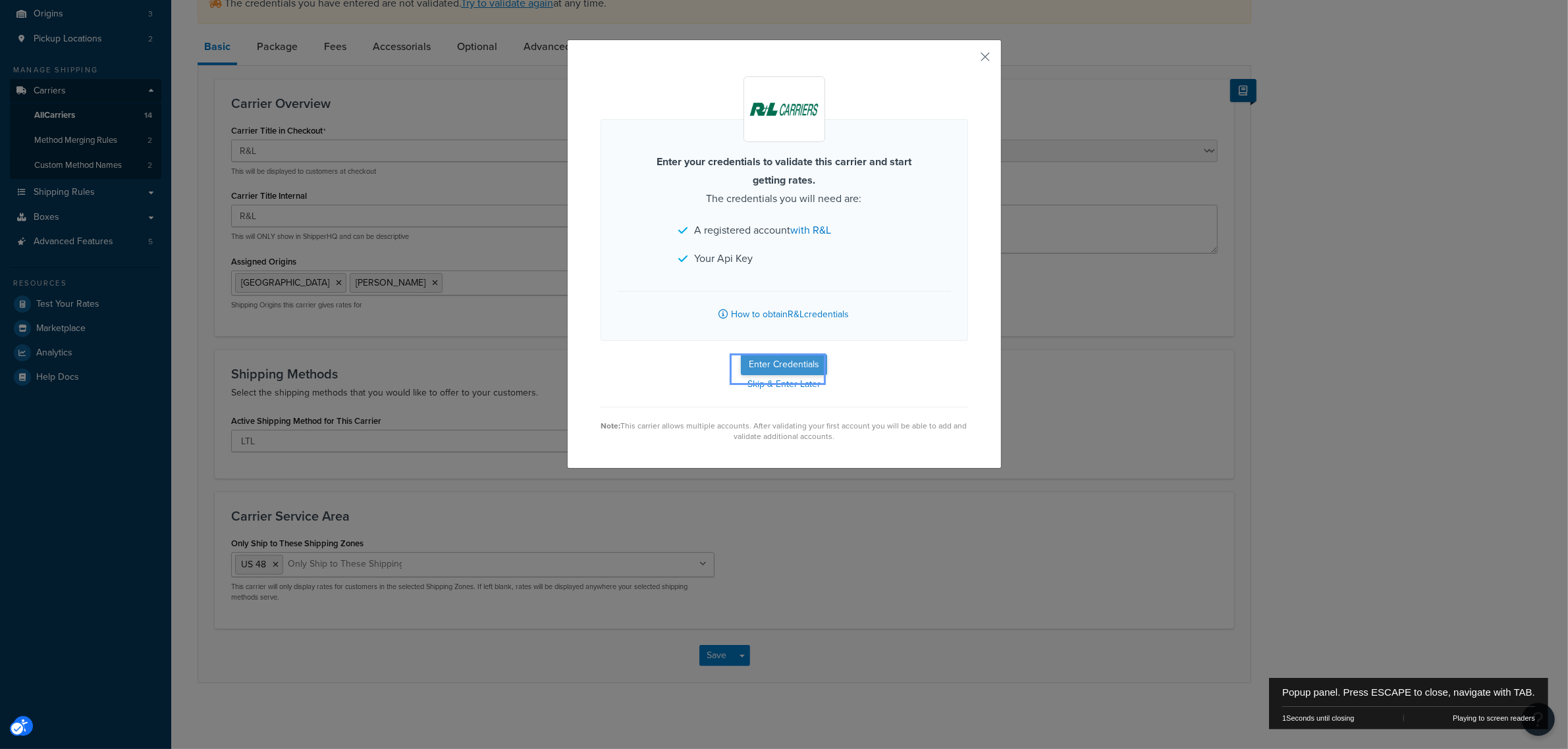
scroll to position [157, 0]
click at [779, 358] on button "Enter Credentials" at bounding box center [784, 365] width 86 height 21
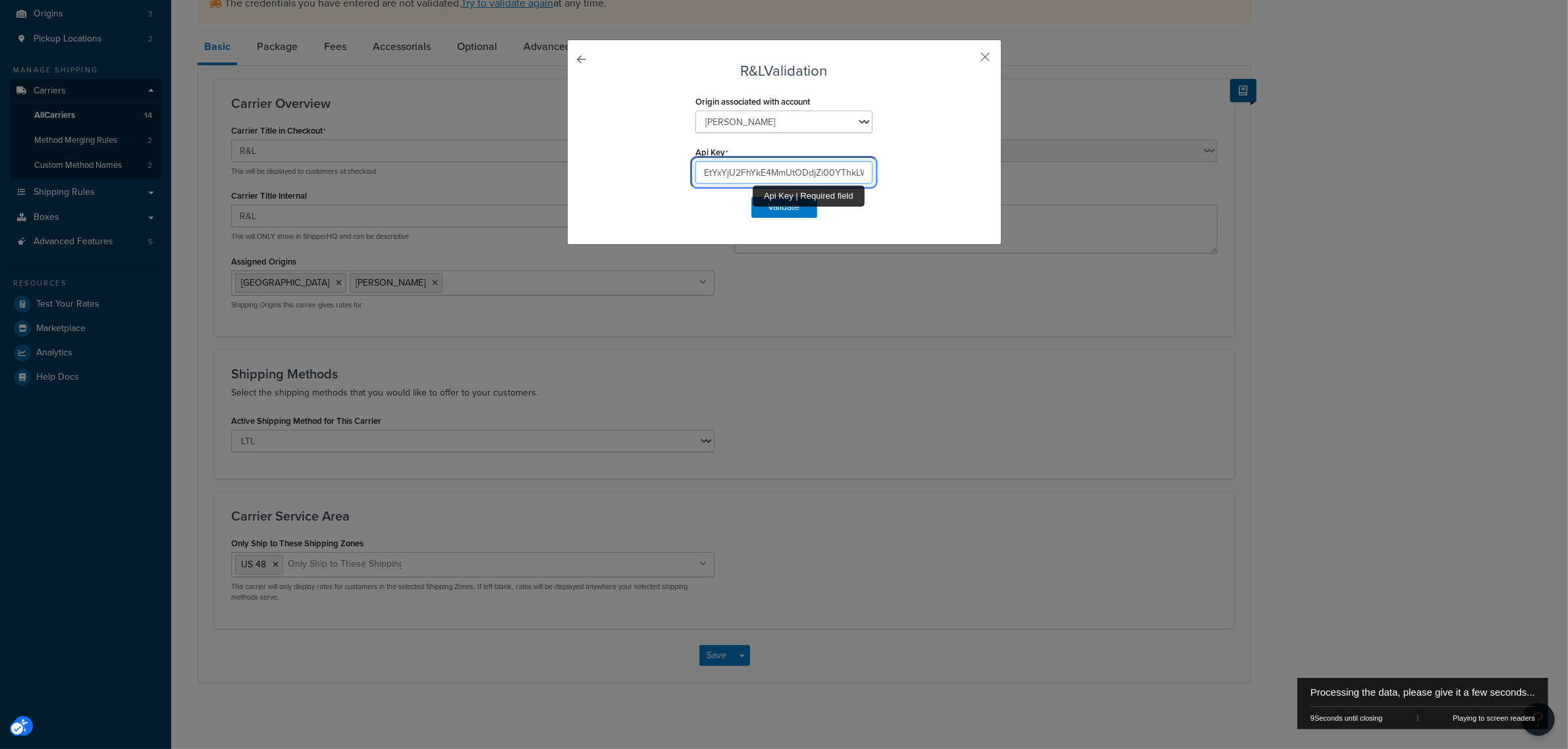
click at [753, 181] on input "EtYxYjU2FhYkE4MmUtODdjZi00YThkLWJkNmOWM3U2NGMTFWC" at bounding box center [784, 172] width 177 height 22
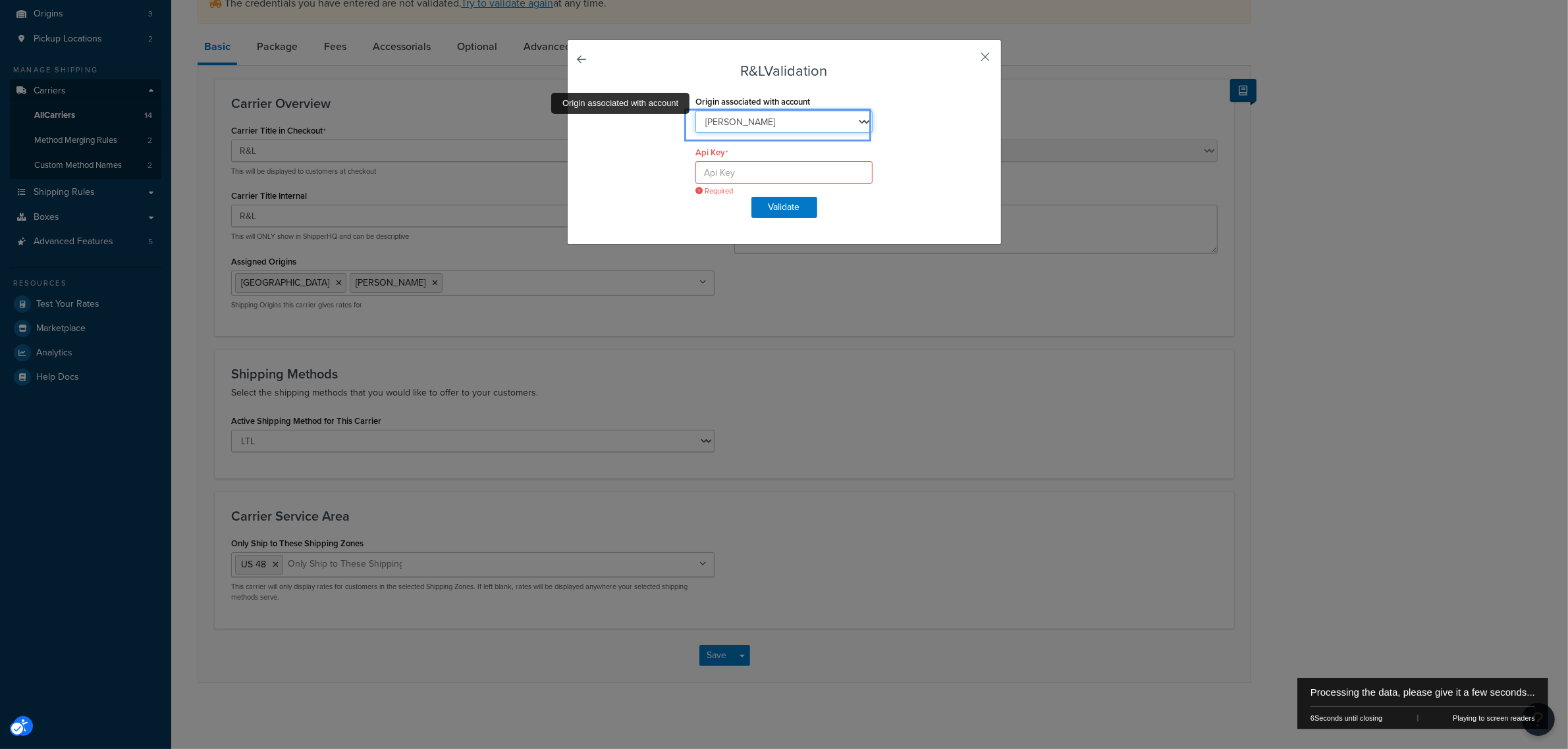
click at [737, 123] on select "Fresno Wheeler's" at bounding box center [784, 122] width 177 height 22
select select "28765"
click at [695, 111] on select "Fresno Wheeler's" at bounding box center [784, 122] width 177 height 22
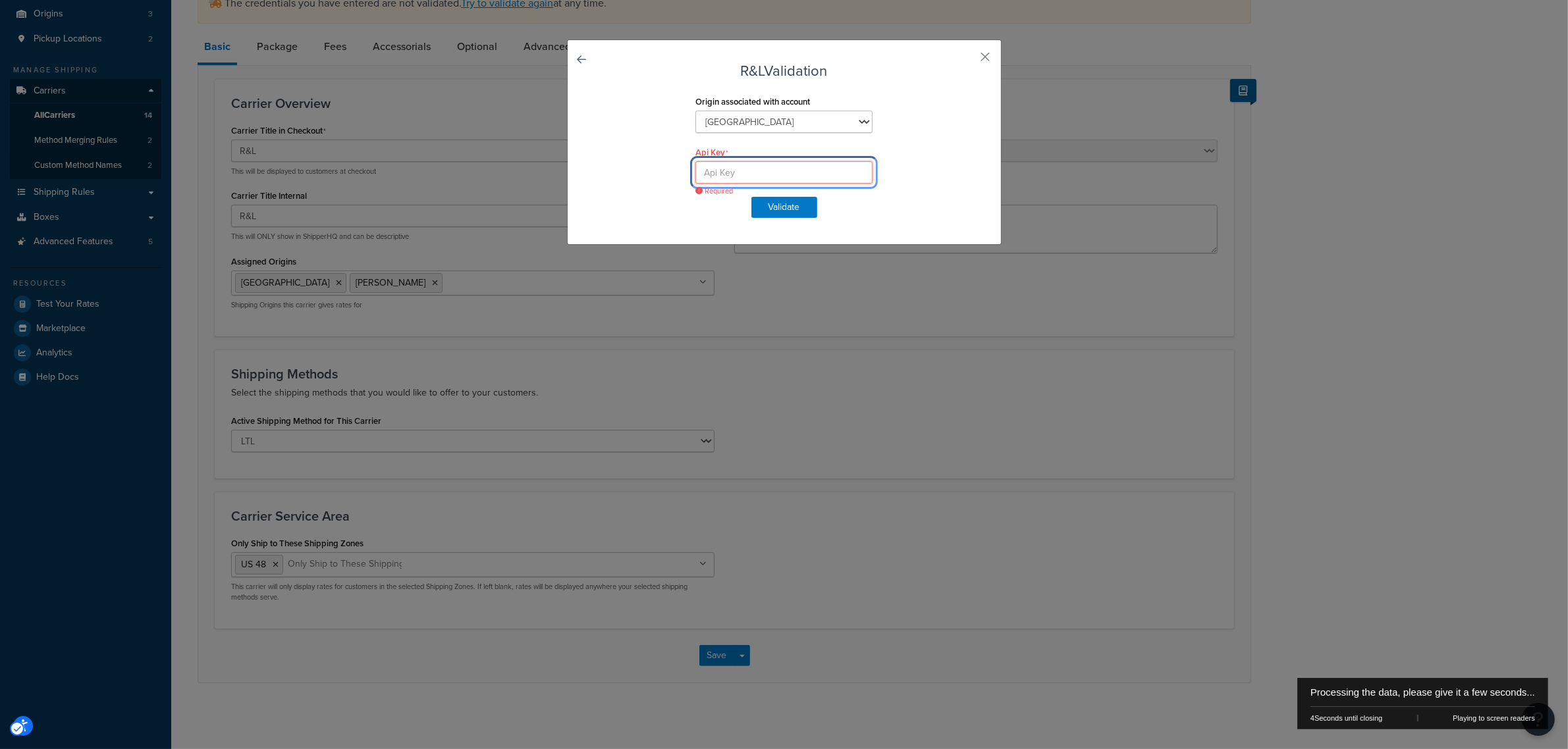
drag, startPoint x: 739, startPoint y: 171, endPoint x: 712, endPoint y: 165, distance: 27.7
click at [739, 171] on input "Api Key" at bounding box center [784, 172] width 177 height 22
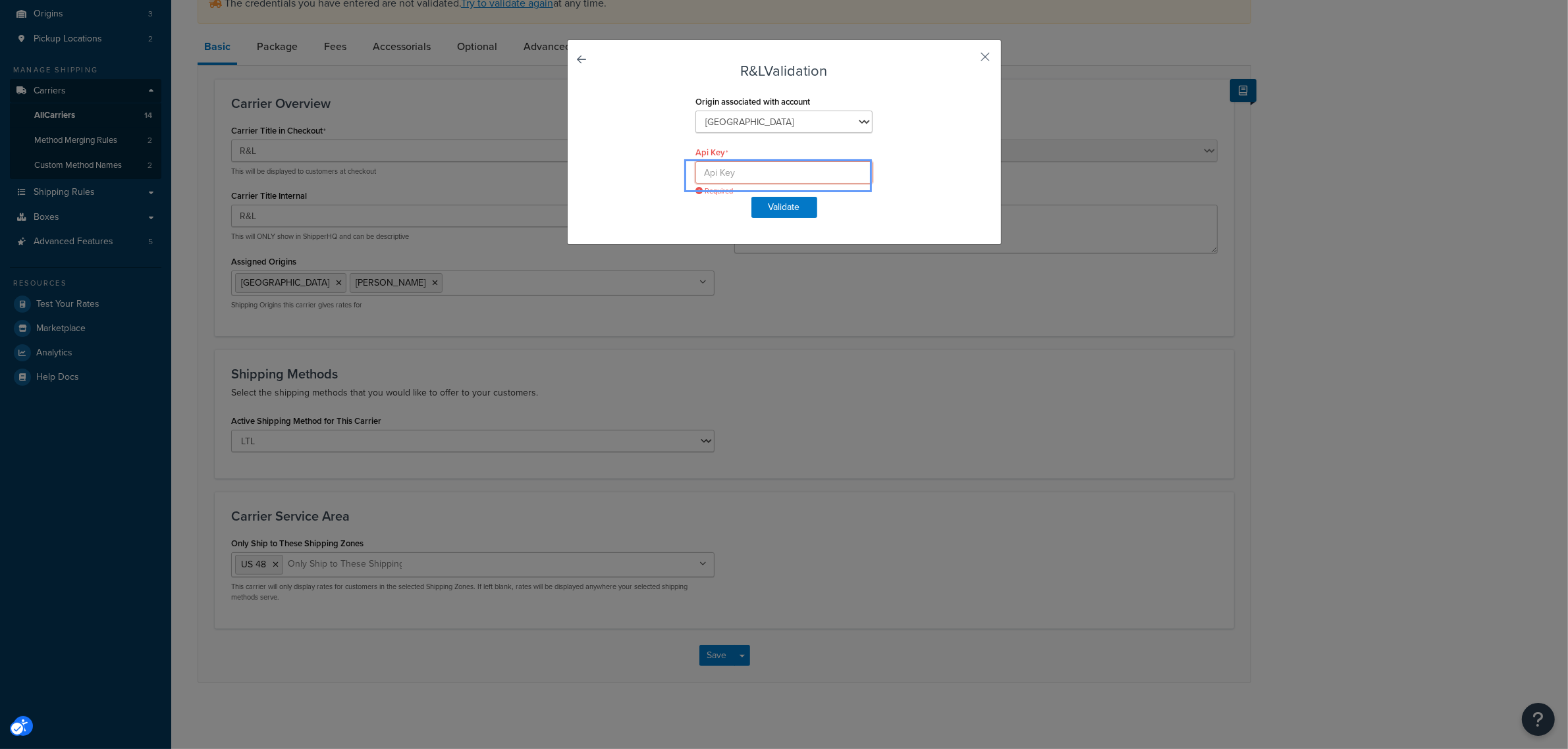
paste input "EtYxYjU2FhYkE4MmUtODdjZi00YThkLWJkNmOWM3U2NGMTFWC"
type input "EtYxYjU2FhYkE4MmUtODdjZi00YThkLWJkNmOWM3U2NGMTFWC"
click at [774, 209] on button "Validate" at bounding box center [784, 207] width 66 height 21
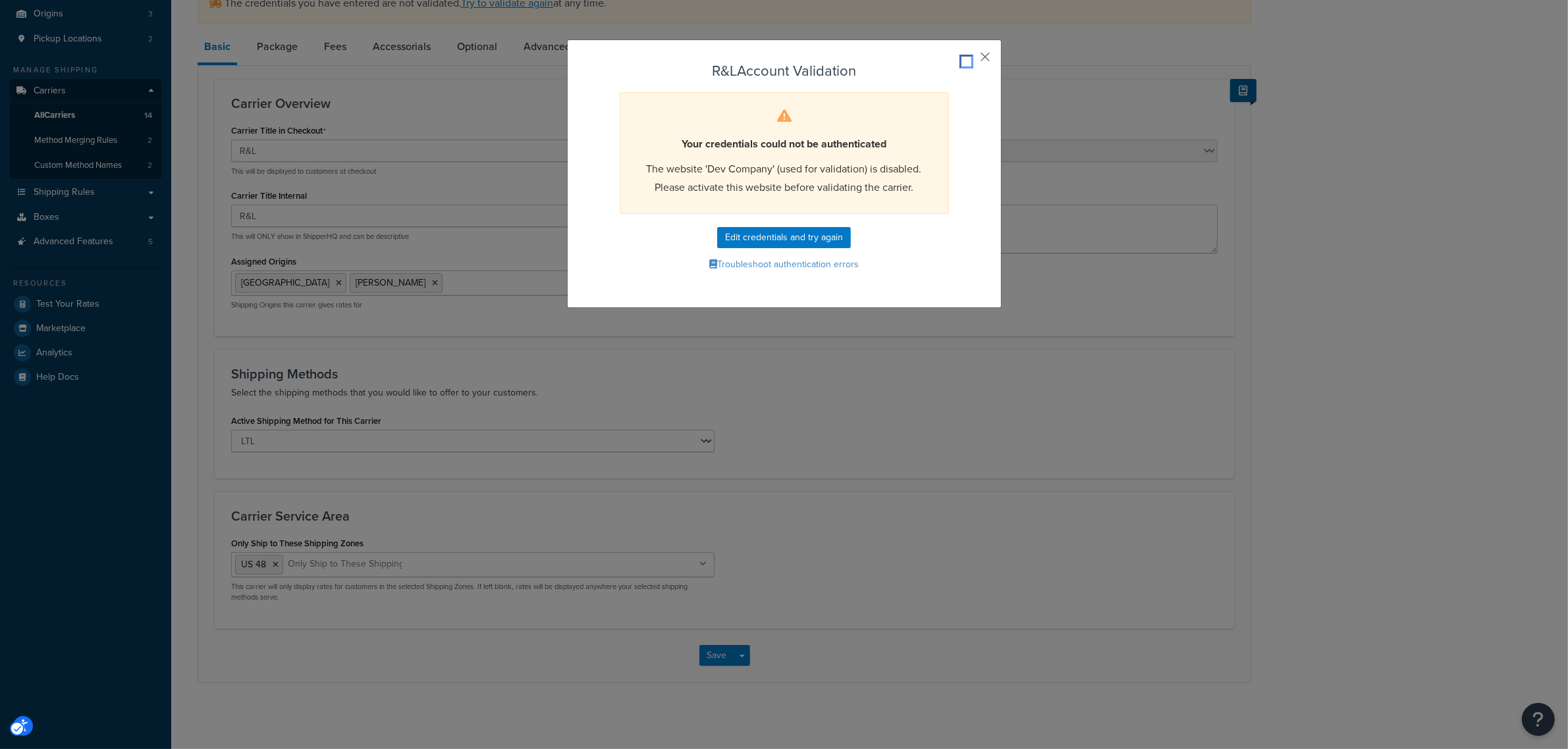
drag, startPoint x: 980, startPoint y: 52, endPoint x: 909, endPoint y: 63, distance: 71.8
click at [968, 60] on button "Popup" at bounding box center [966, 61] width 3 height 3
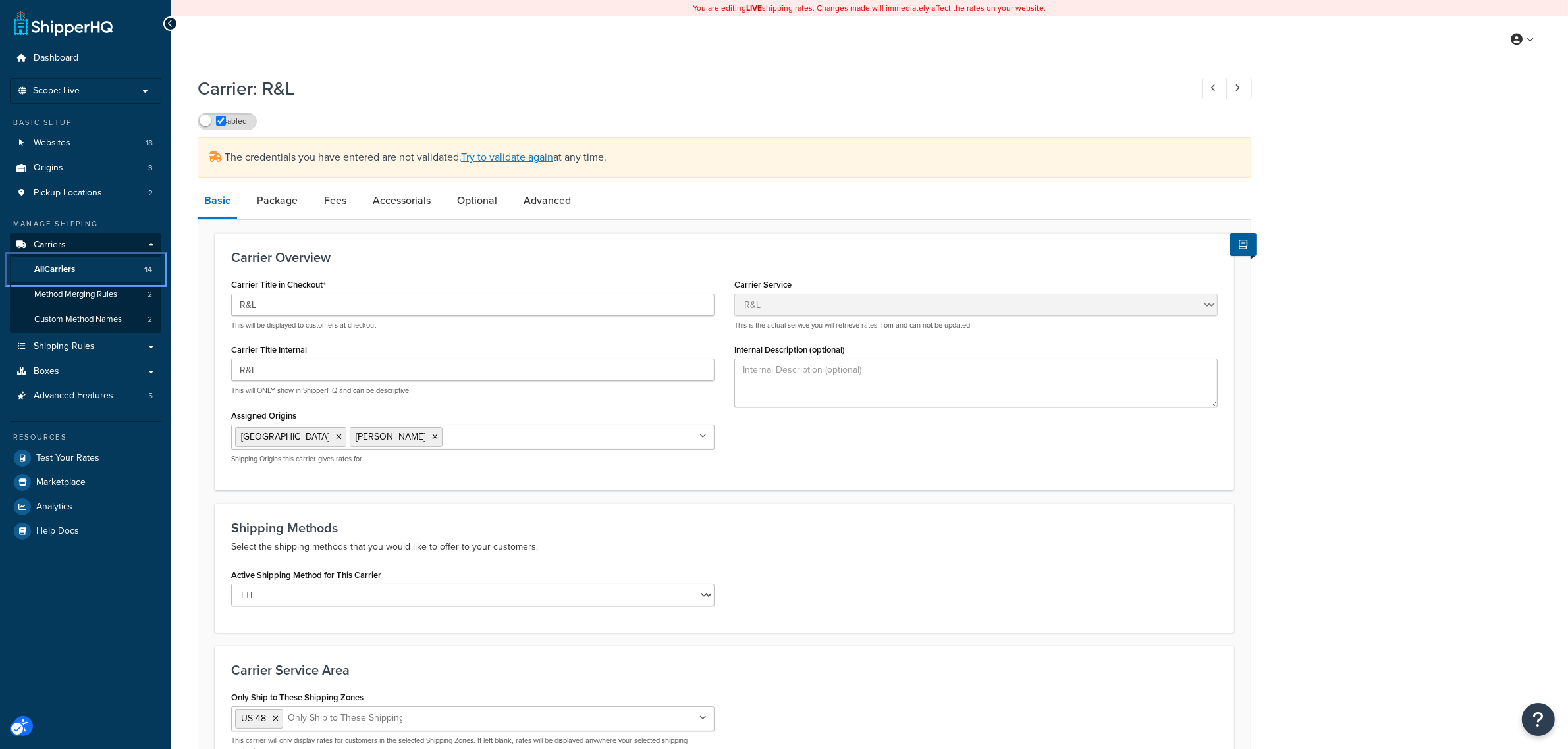
drag, startPoint x: 50, startPoint y: 264, endPoint x: 876, endPoint y: 84, distance: 845.4
click at [50, 264] on span "All Carriers" at bounding box center [54, 270] width 41 height 11
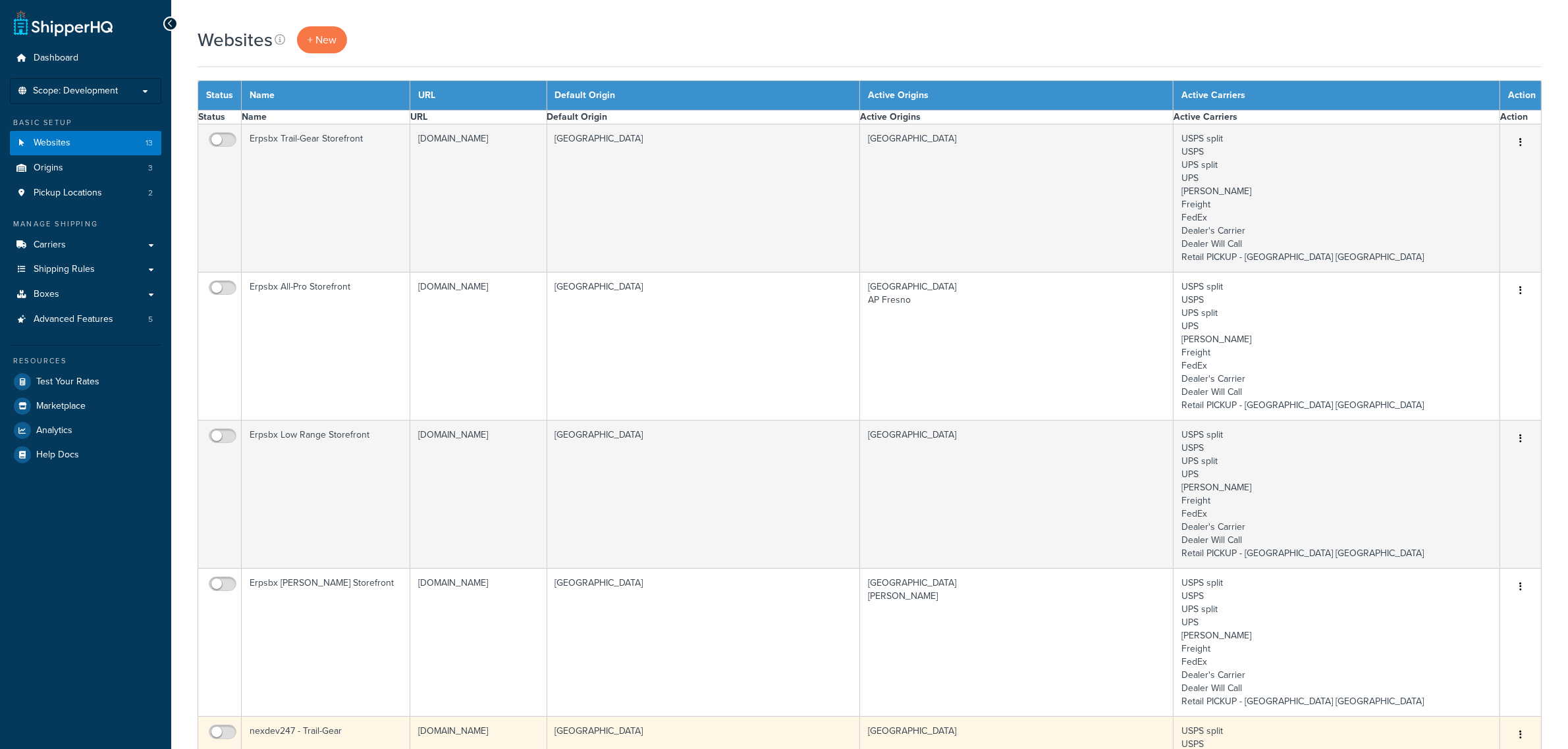
select select "15"
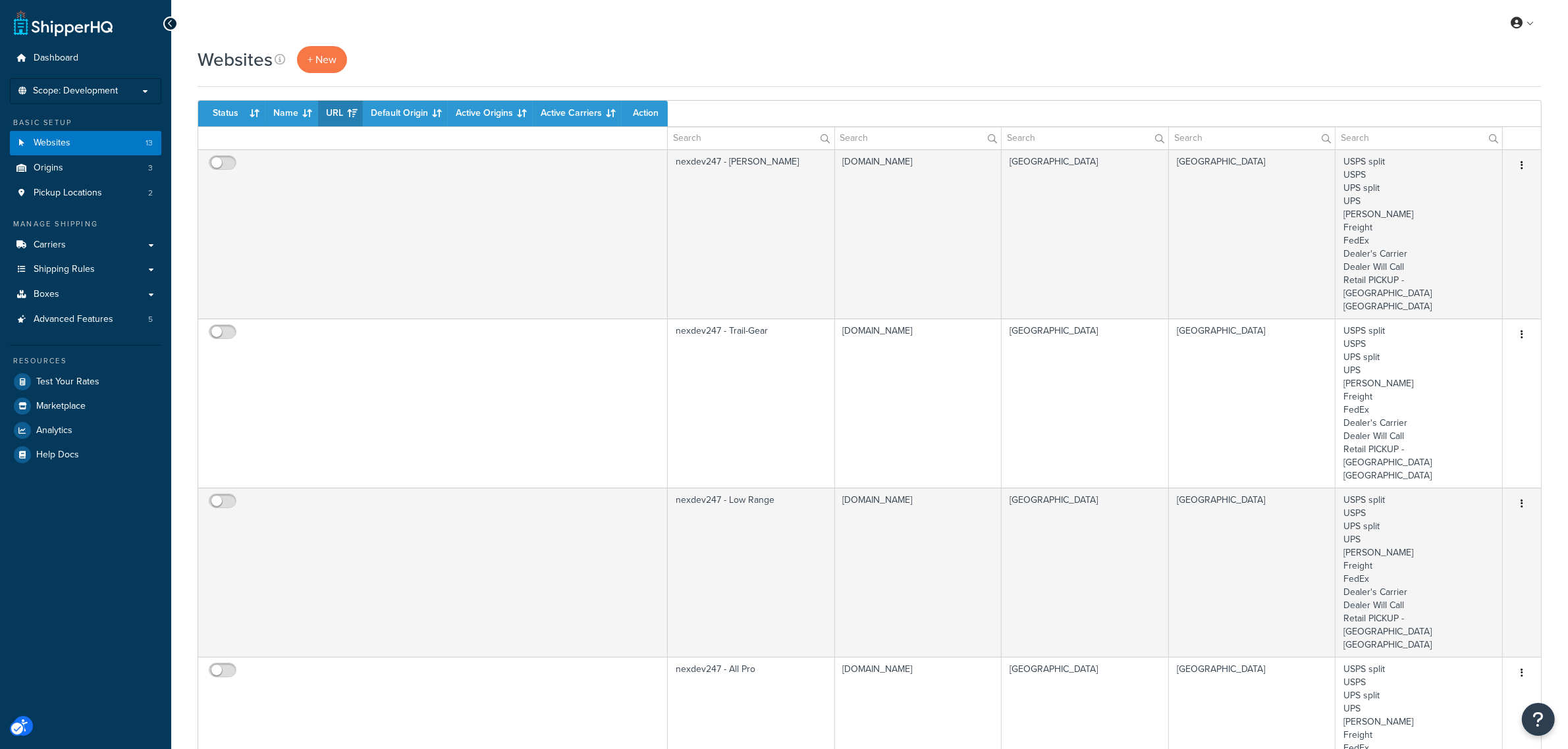
click at [504, 24] on div "My Profile Billing Global Settings Contact Us Logout" at bounding box center [869, 23] width 1396 height 46
click at [695, 61] on div "Websites + New" at bounding box center [869, 59] width 1344 height 27
click at [386, 36] on div "My Profile Billing Global Settings Contact Us Logout" at bounding box center [869, 23] width 1396 height 46
click at [64, 139] on span "Websites" at bounding box center [52, 143] width 37 height 11
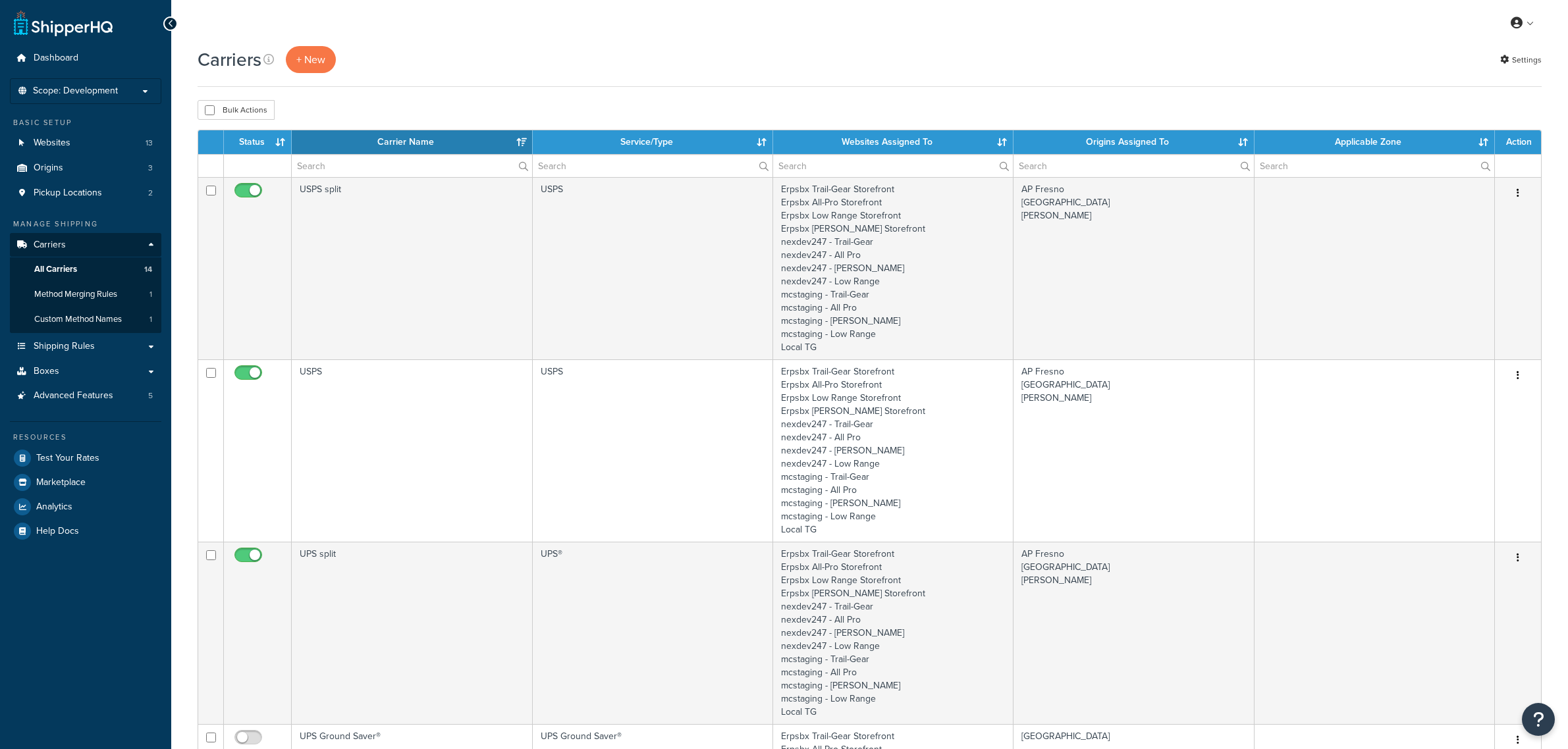
select select "15"
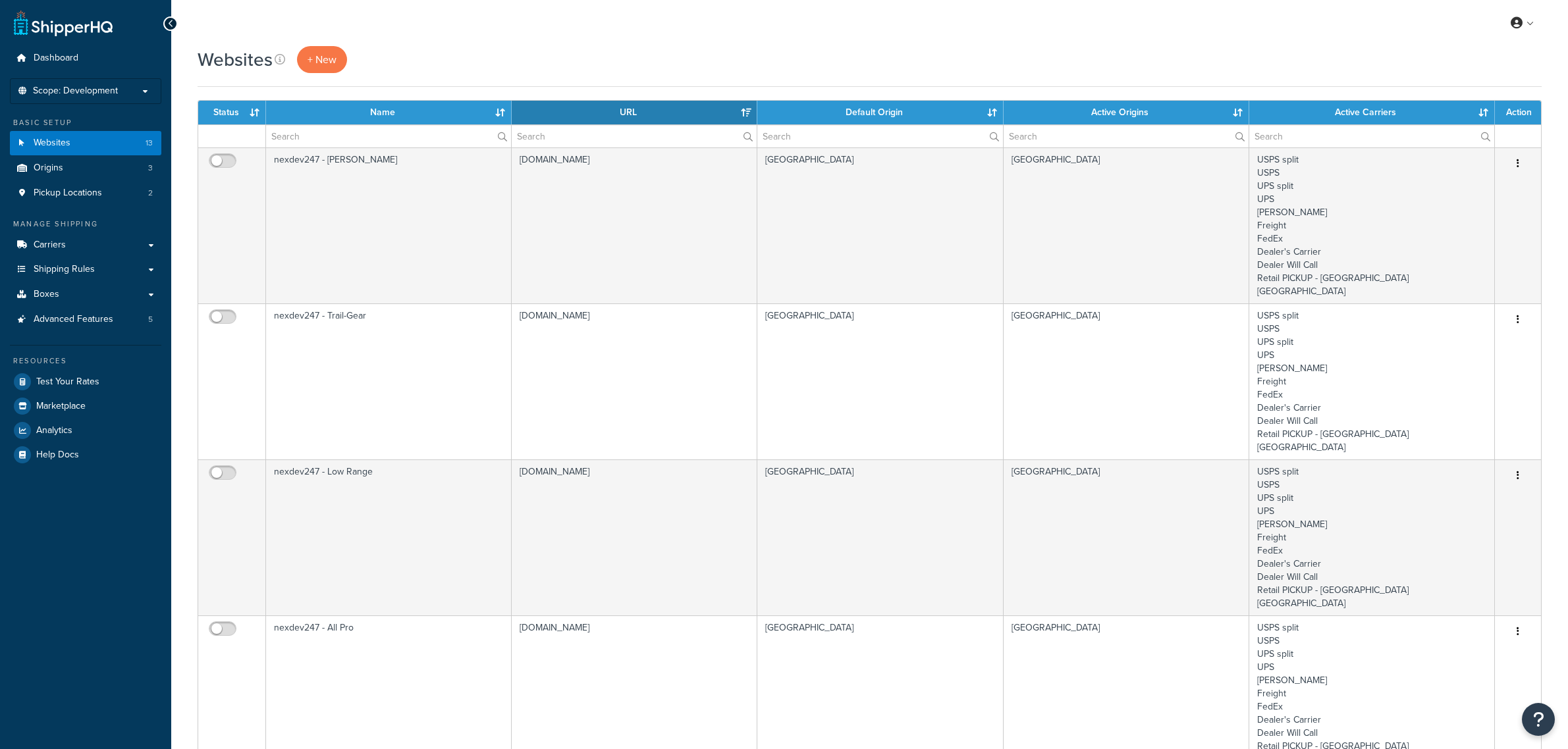
select select "15"
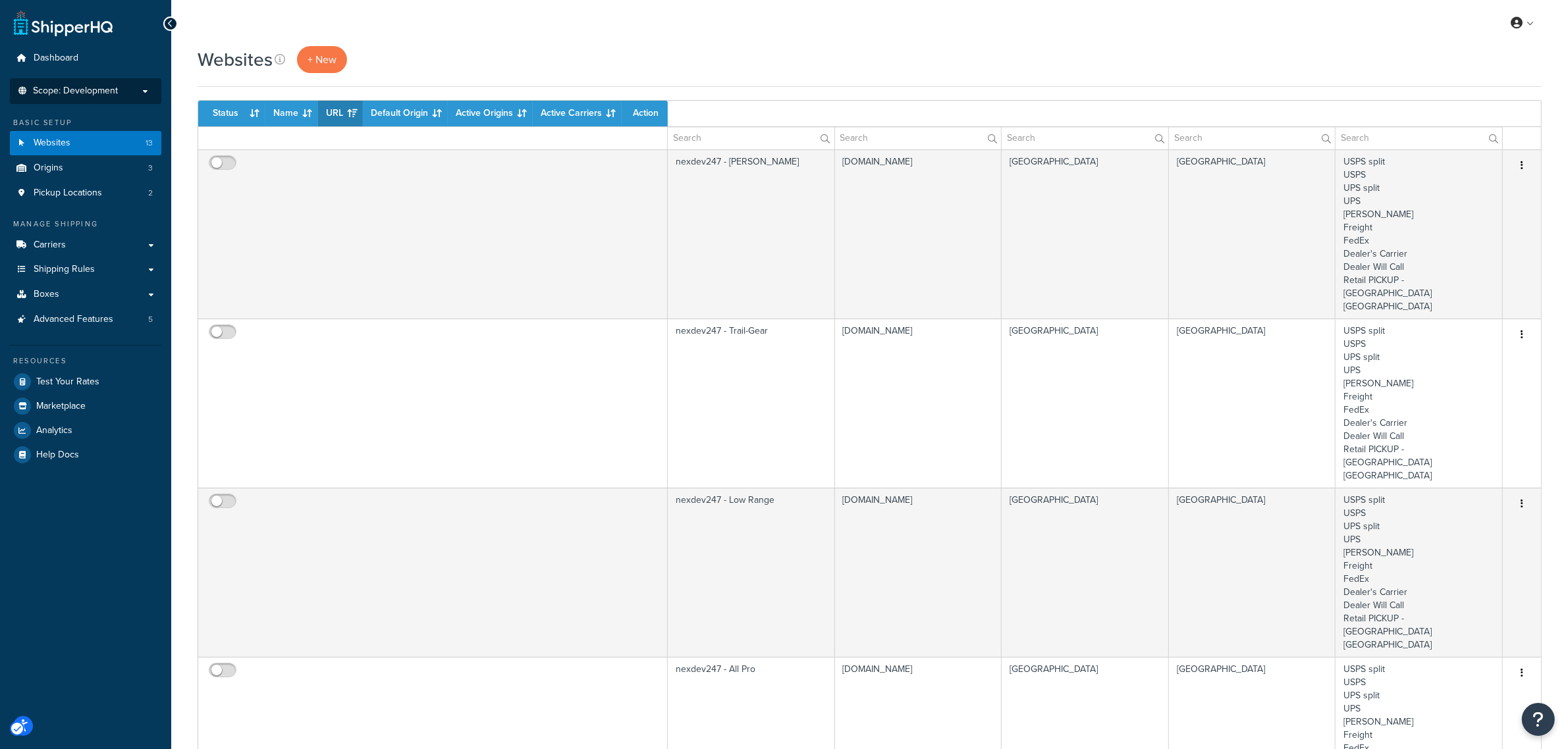
click at [77, 86] on span "Scope: Development" at bounding box center [75, 91] width 85 height 11
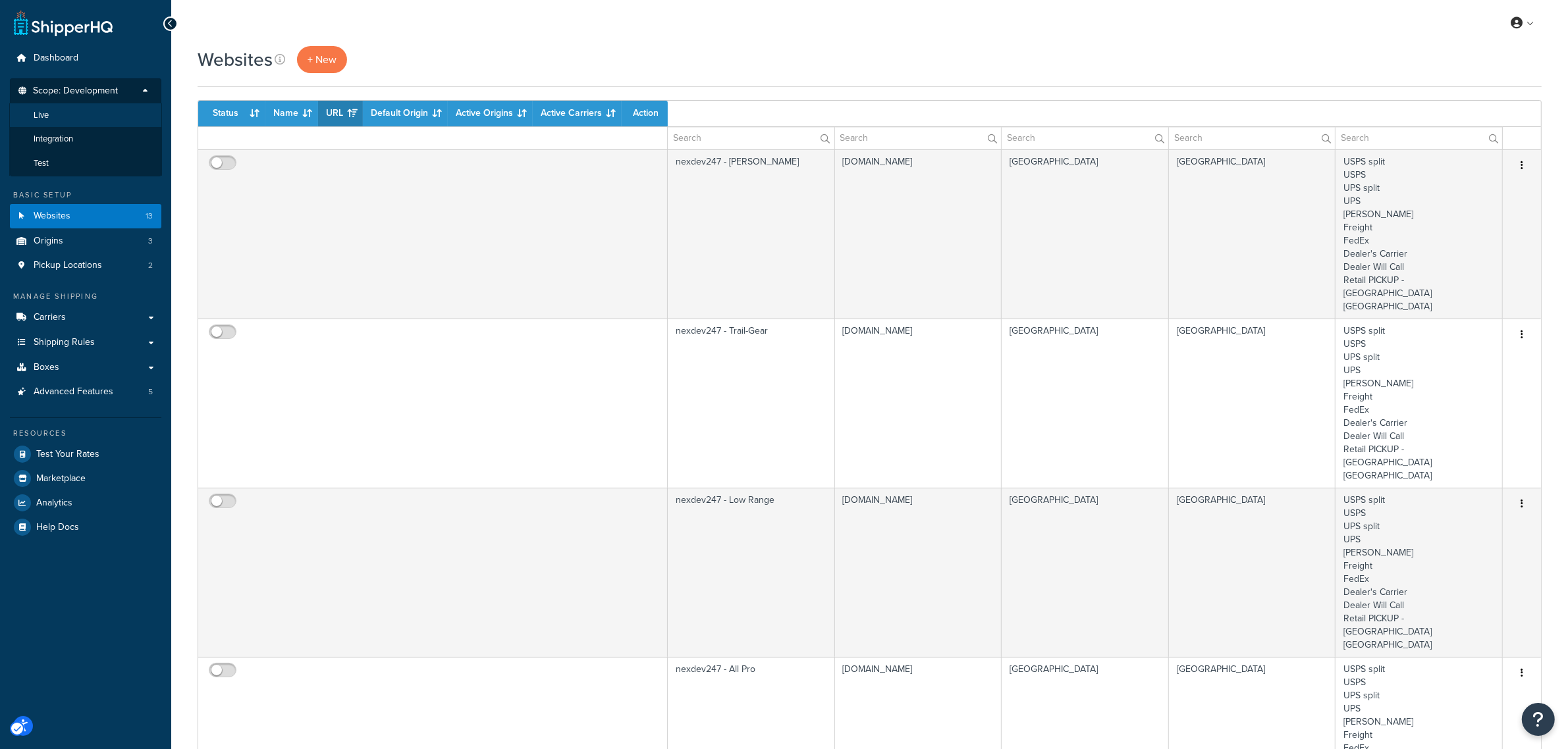
click at [88, 114] on li "Live" at bounding box center [85, 115] width 153 height 24
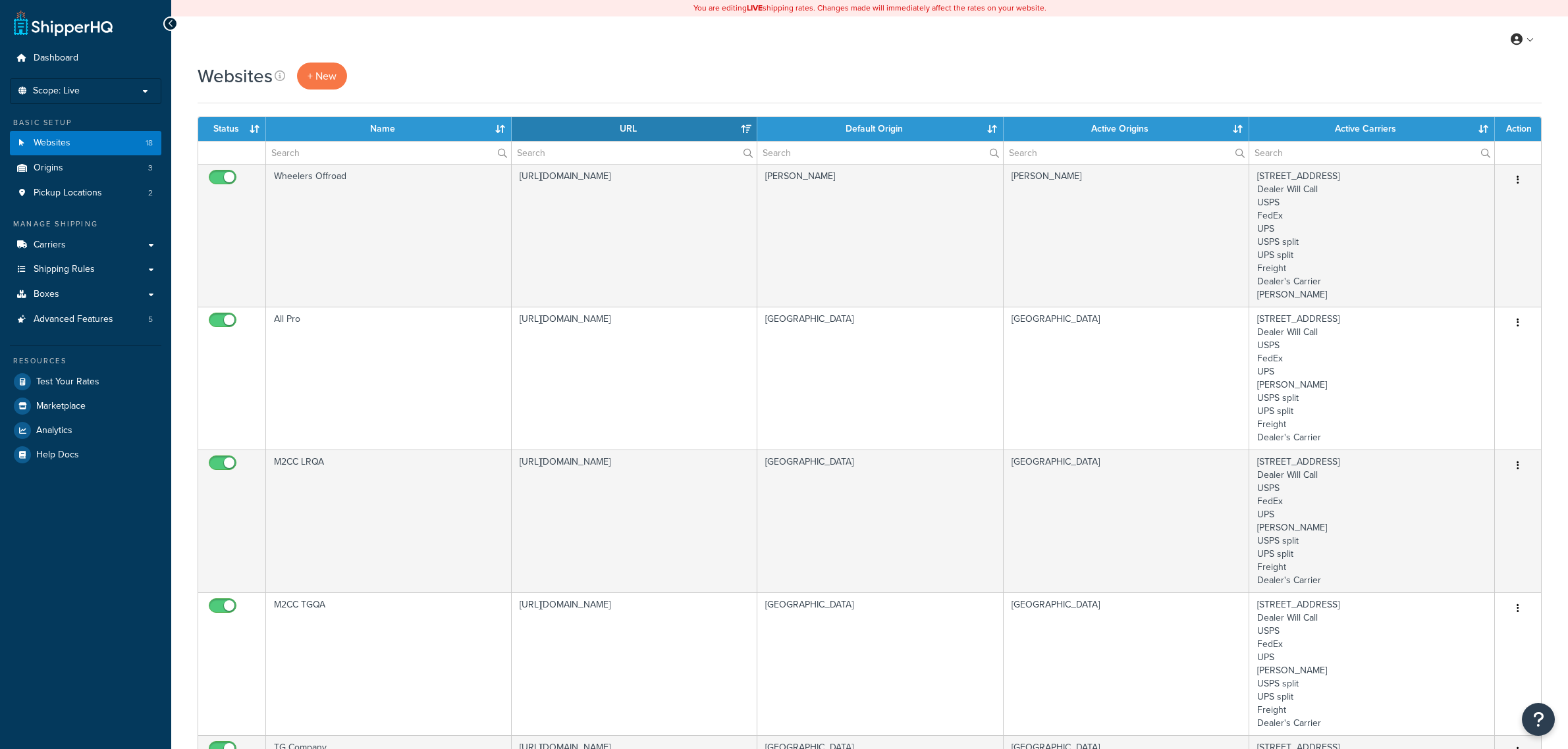
select select "15"
